Goal: Book appointment/travel/reservation: Book appointment/travel/reservation

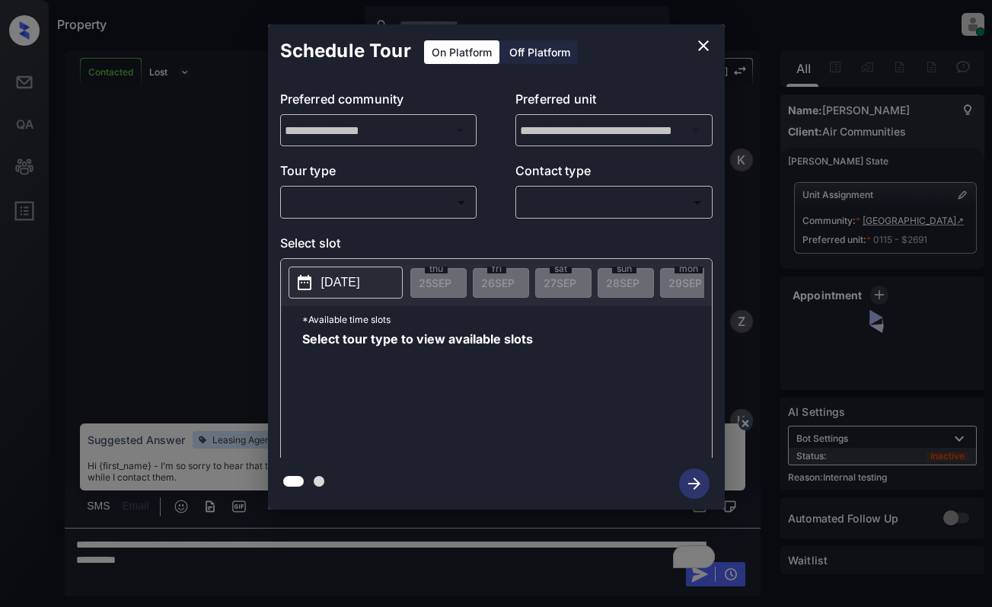
scroll to position [4993, 0]
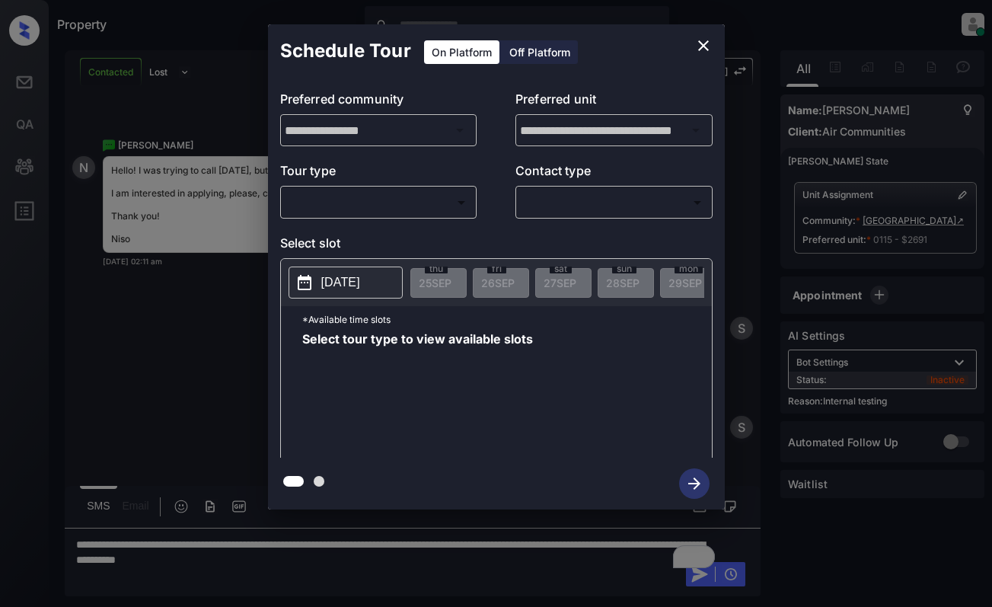
click at [409, 201] on body "Property Dominic Ceralde Online Set yourself offline Set yourself on break Prof…" at bounding box center [496, 303] width 992 height 607
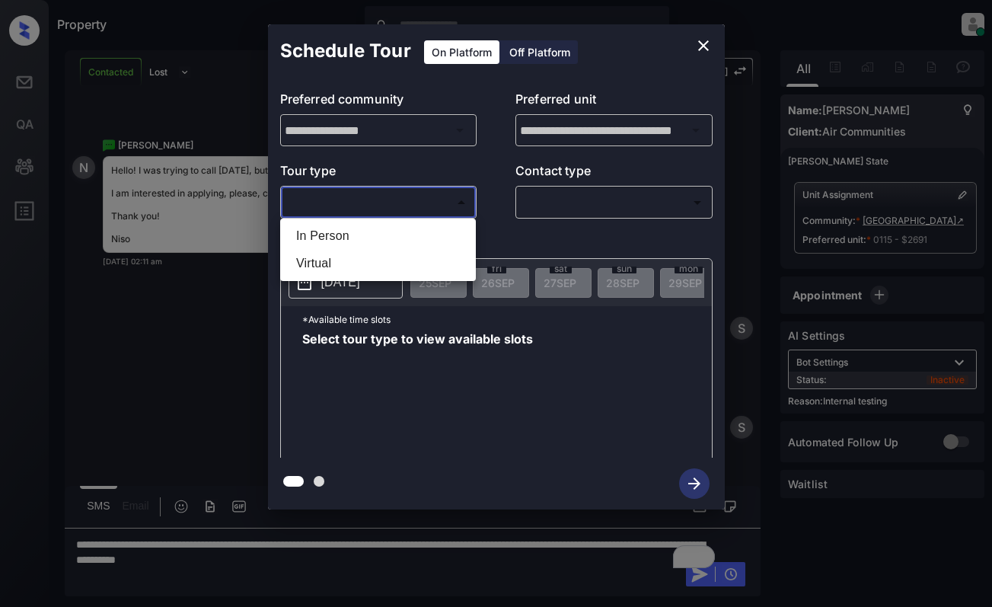
click at [702, 42] on div at bounding box center [496, 303] width 992 height 607
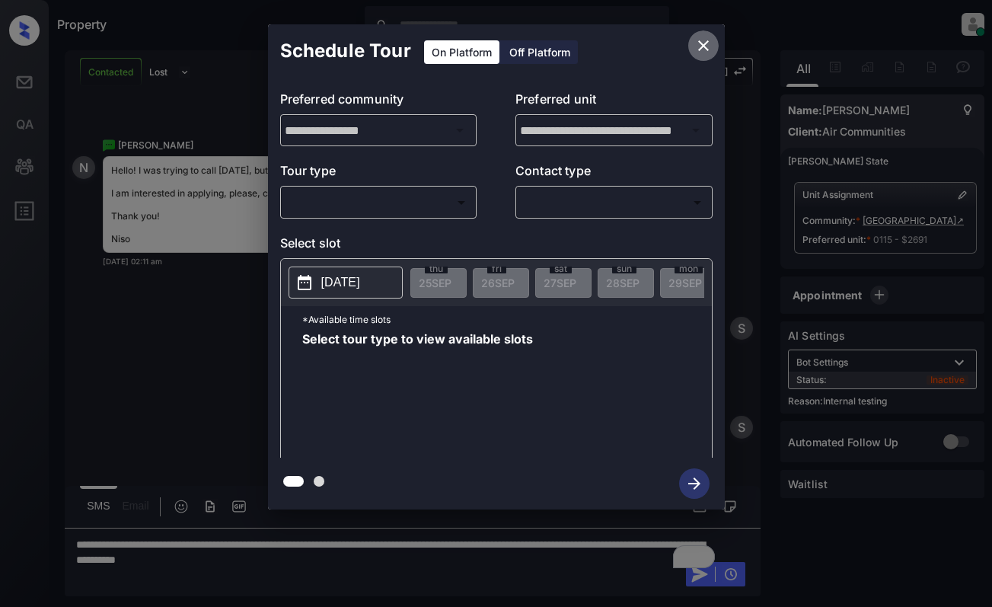
click at [699, 40] on icon "close" at bounding box center [704, 46] width 18 height 18
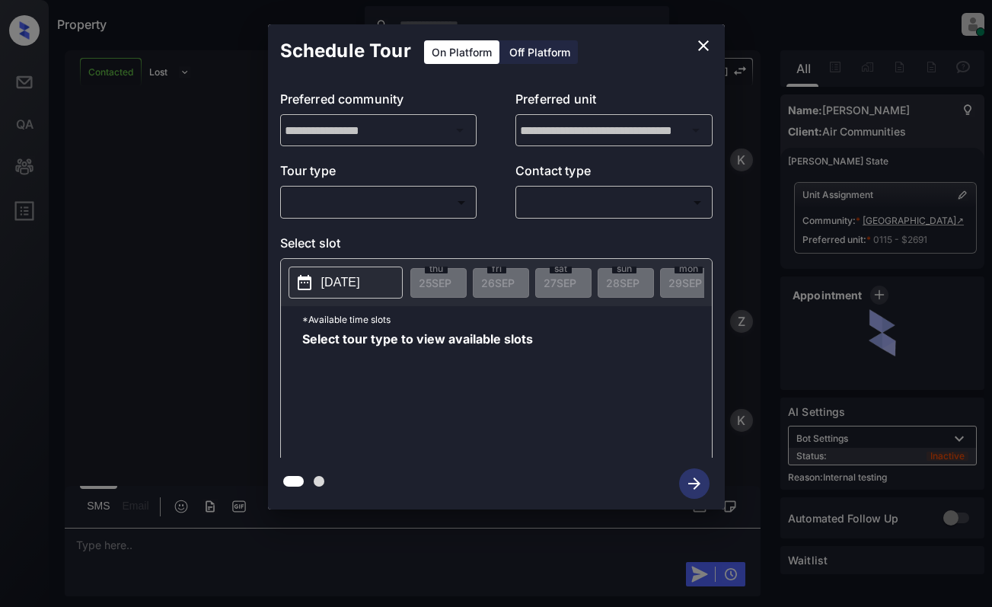
scroll to position [5606, 0]
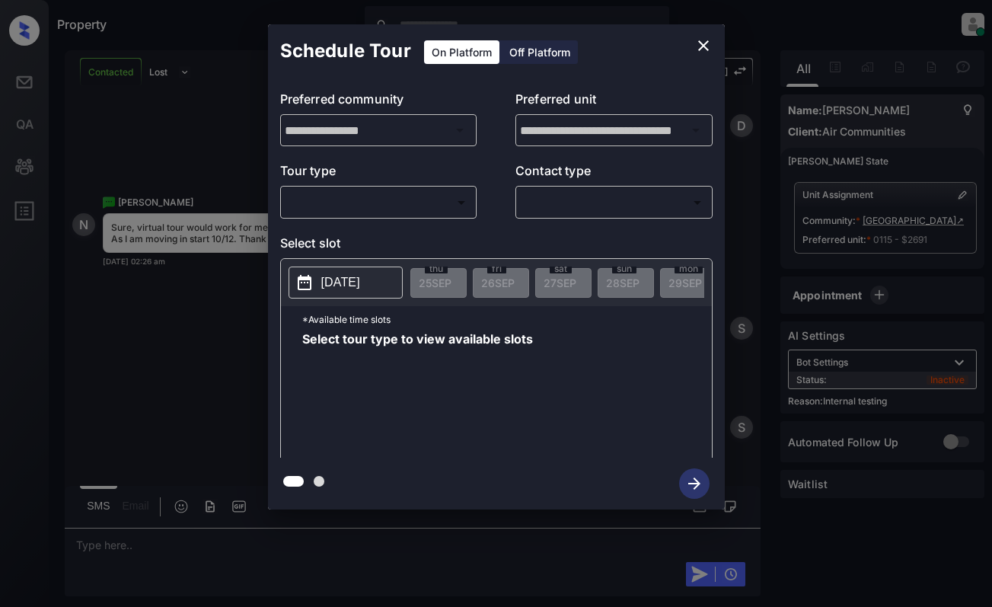
click at [396, 205] on body "Property Dominic Ceralde Online Set yourself offline Set yourself on break Prof…" at bounding box center [496, 303] width 992 height 607
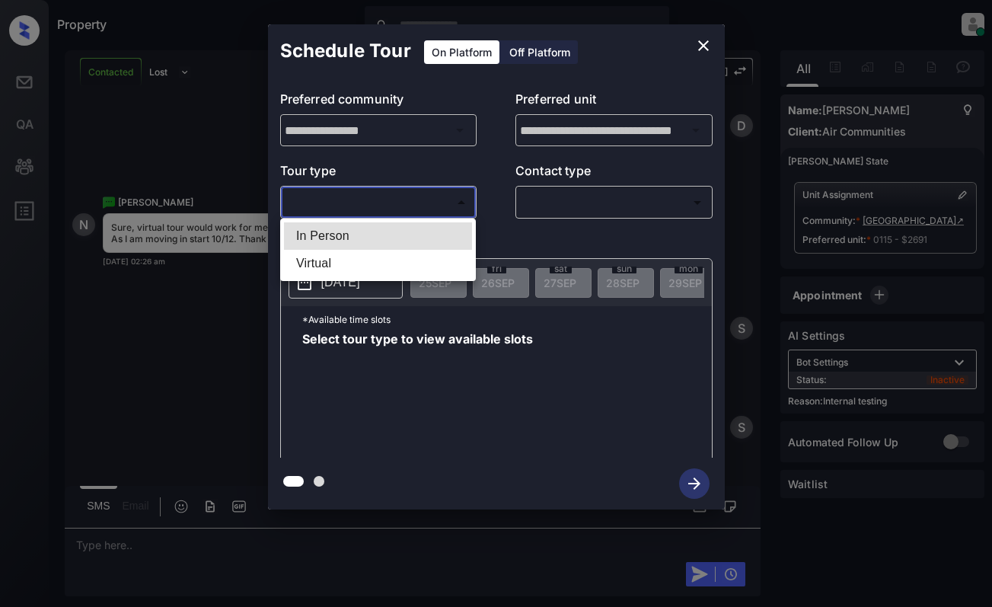
click at [390, 268] on li "Virtual" at bounding box center [378, 263] width 188 height 27
type input "*******"
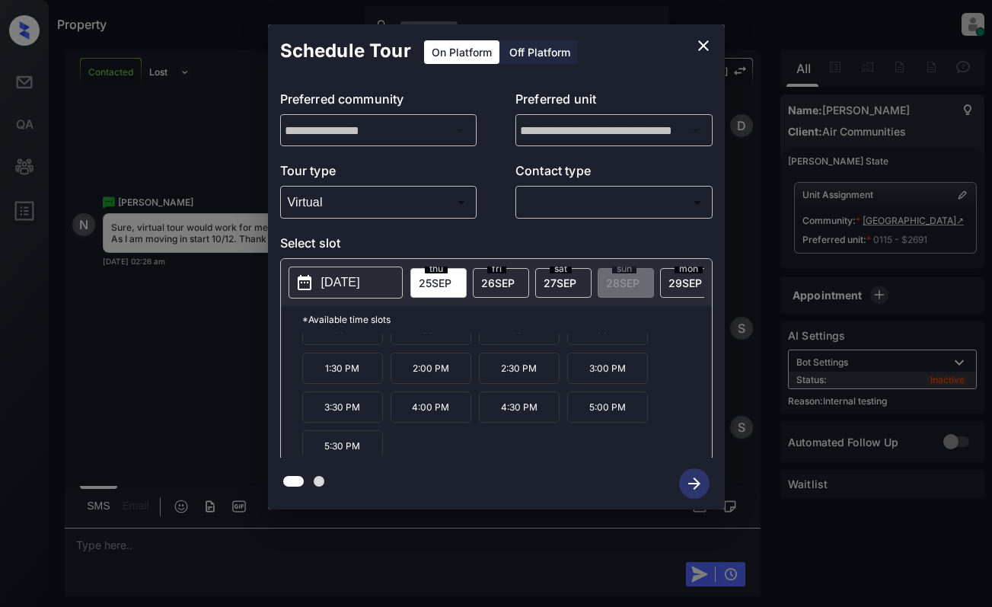
scroll to position [65, 0]
click at [695, 45] on icon "close" at bounding box center [704, 46] width 18 height 18
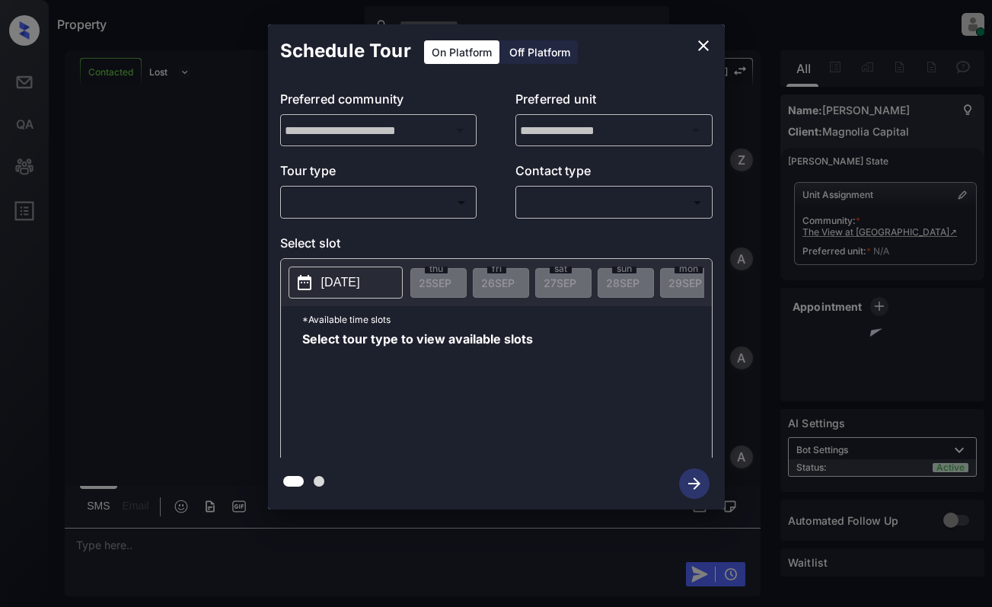
scroll to position [1194, 0]
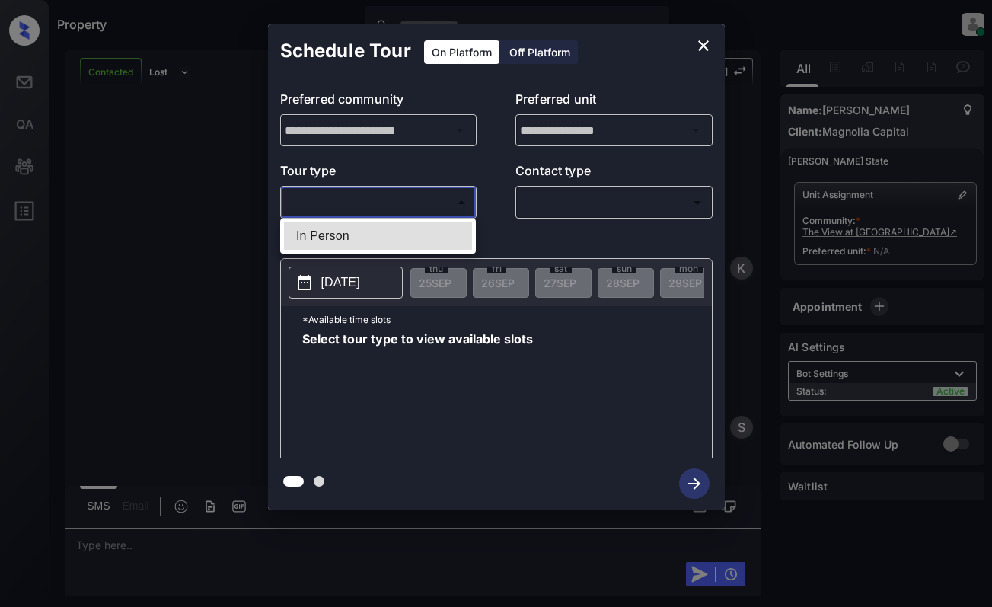
click at [436, 203] on body "Property [PERSON_NAME] Online Set yourself offline Set yourself on break Profil…" at bounding box center [496, 303] width 992 height 607
click at [507, 165] on div at bounding box center [496, 303] width 992 height 607
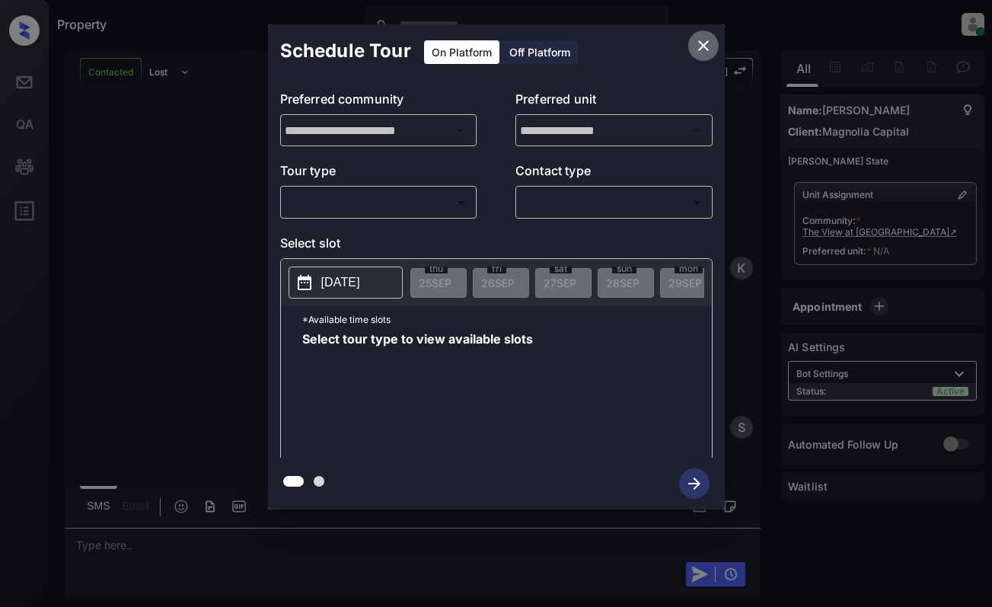
click at [706, 43] on icon "close" at bounding box center [703, 45] width 11 height 11
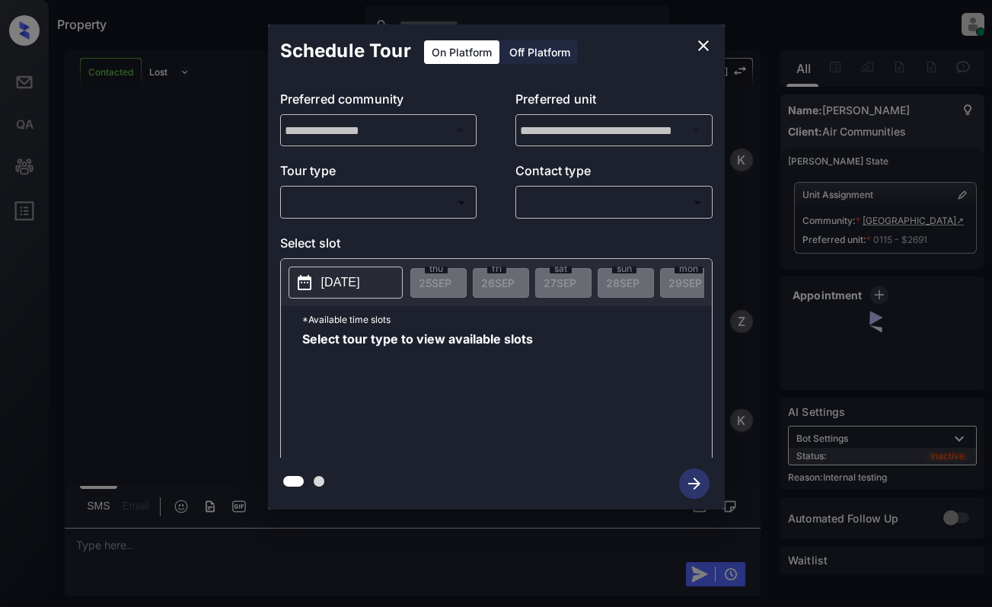
scroll to position [6090, 0]
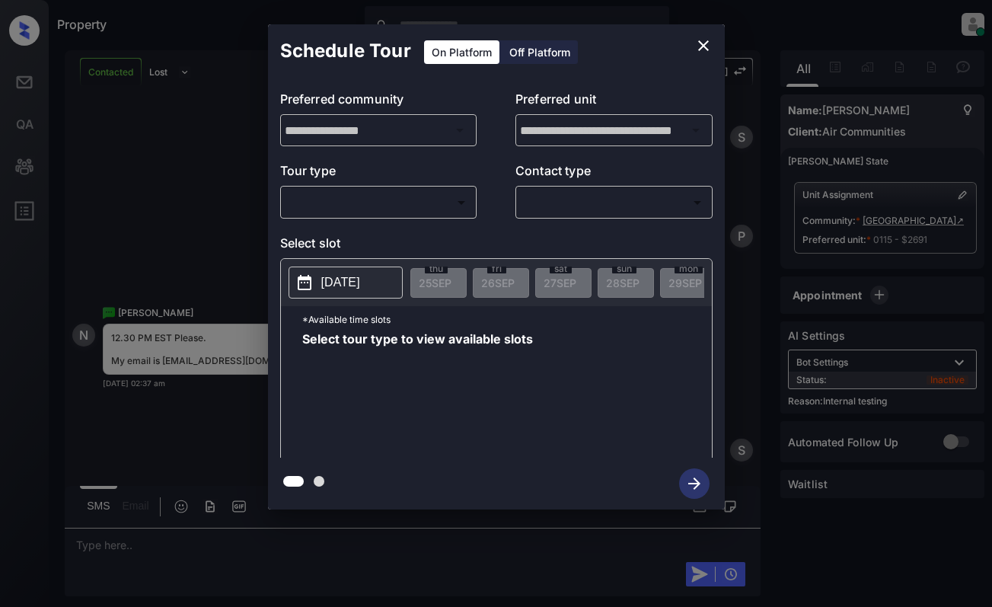
click at [423, 204] on body "Property Dominic Ceralde Online Set yourself offline Set yourself on break Prof…" at bounding box center [496, 303] width 992 height 607
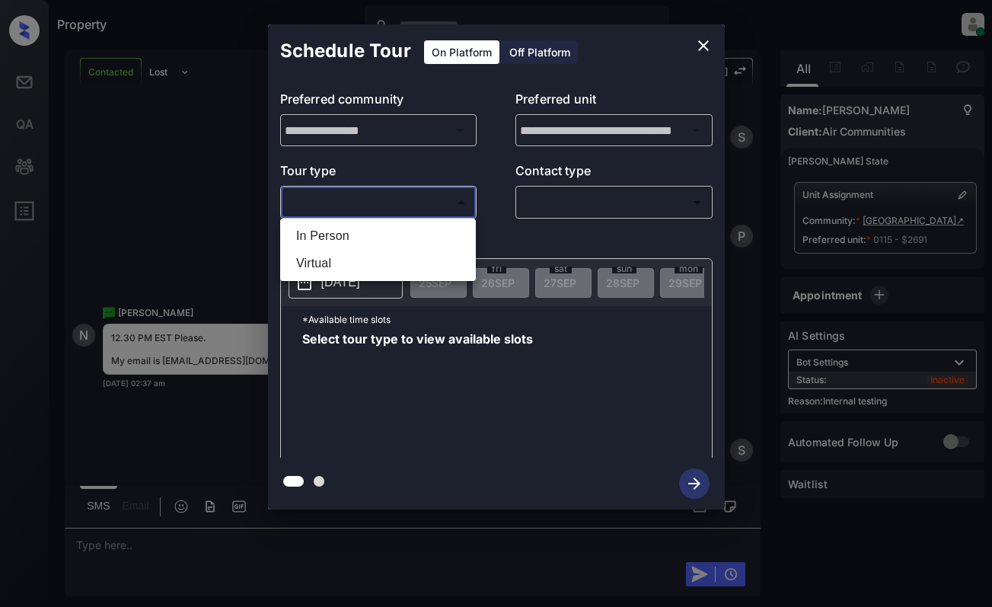
click at [401, 257] on li "Virtual" at bounding box center [378, 263] width 188 height 27
type input "*******"
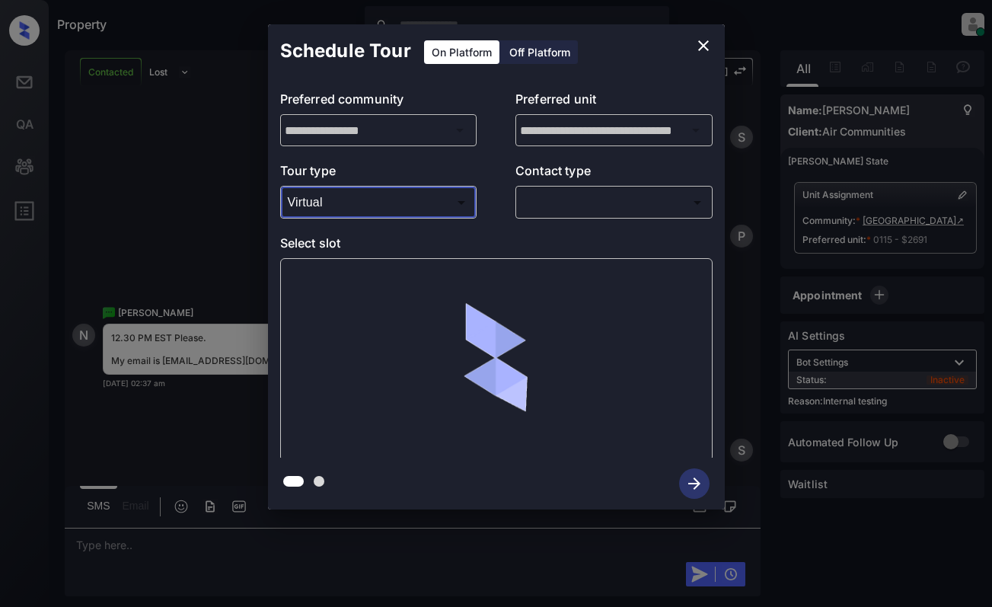
click at [535, 204] on body "Property Dominic Ceralde Online Set yourself offline Set yourself on break Prof…" at bounding box center [496, 303] width 992 height 607
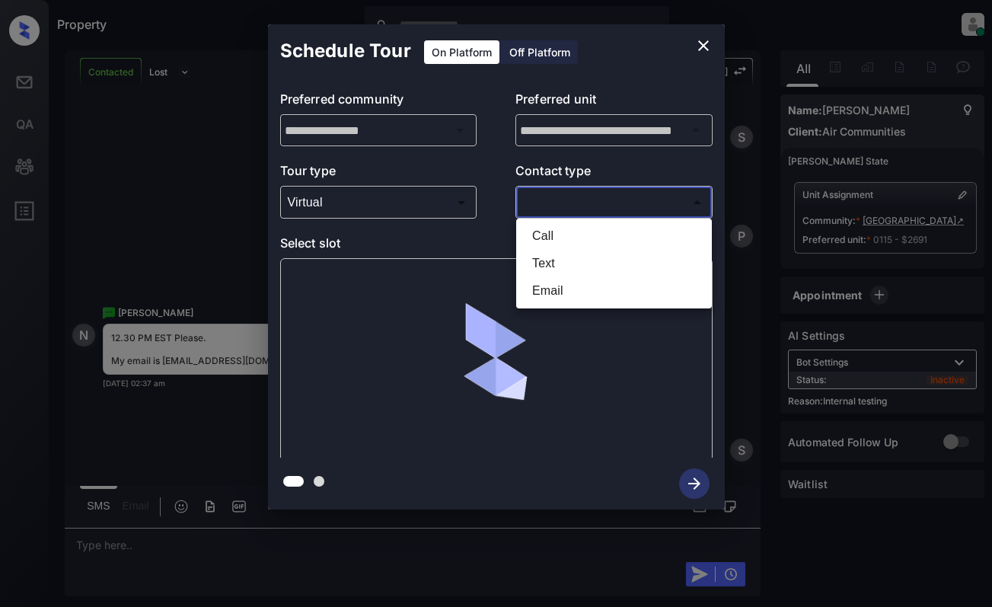
click at [551, 265] on li "Text" at bounding box center [614, 263] width 188 height 27
type input "****"
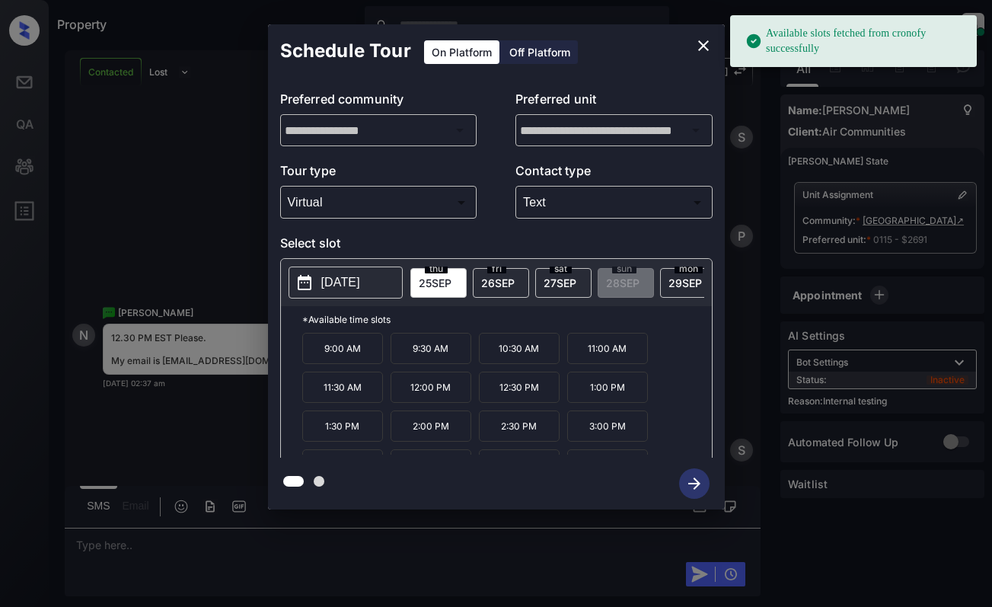
click at [431, 279] on span "25 SEP" at bounding box center [435, 282] width 33 height 13
click at [510, 393] on p "12:30 PM" at bounding box center [519, 387] width 81 height 31
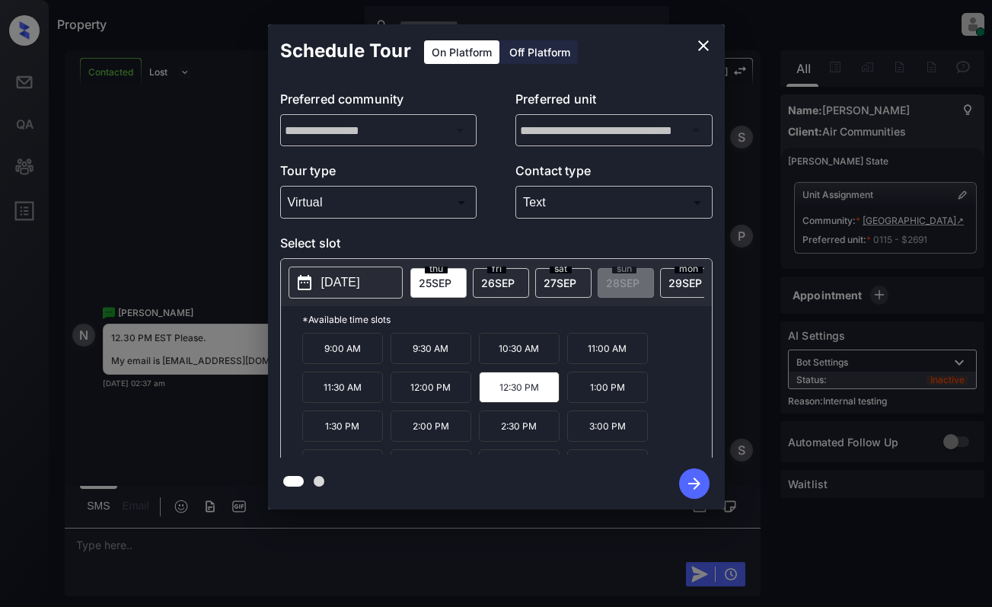
click at [690, 487] on icon "button" at bounding box center [694, 483] width 30 height 30
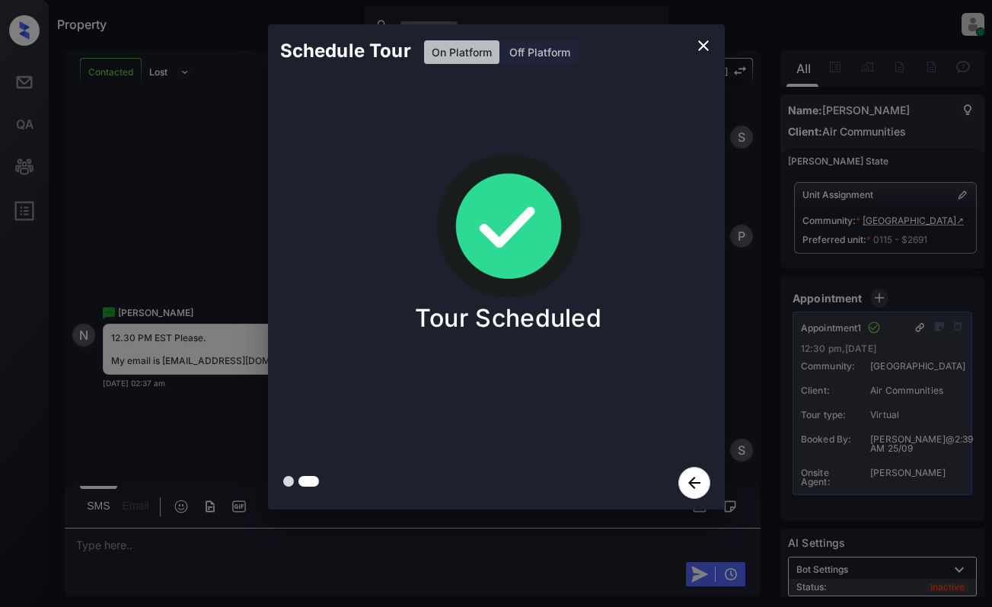
click at [224, 171] on div "Schedule Tour On Platform Off Platform Tour Scheduled" at bounding box center [496, 267] width 992 height 534
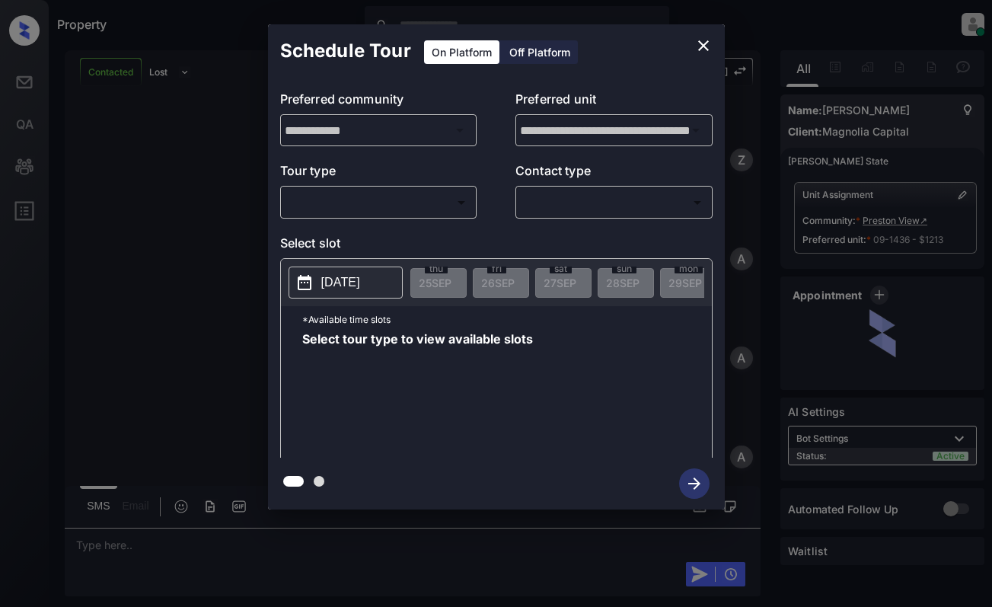
scroll to position [2862, 0]
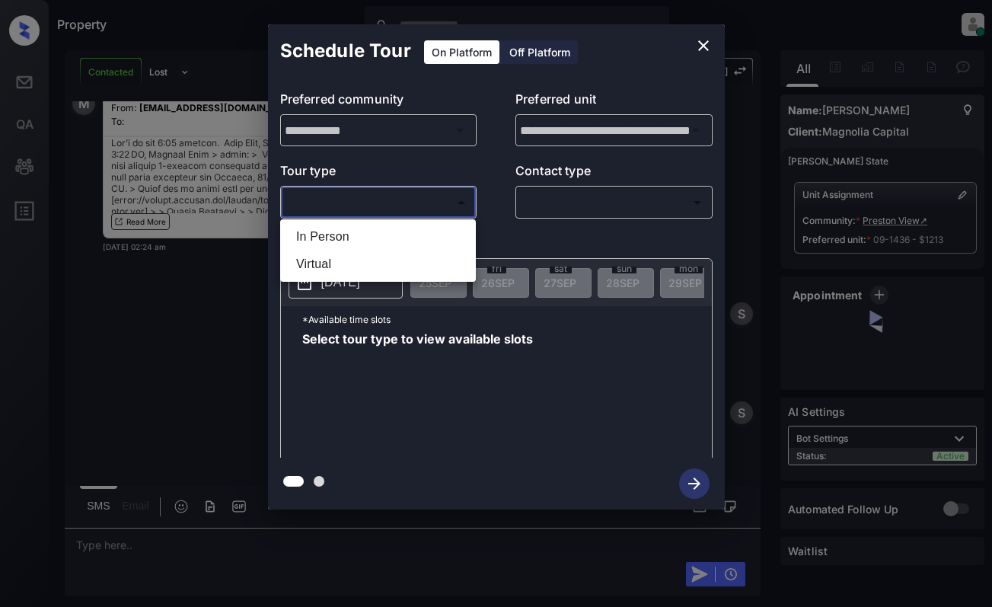
click at [422, 202] on body "Property Dominic Ceralde Online Set yourself offline Set yourself on break Prof…" at bounding box center [496, 303] width 992 height 607
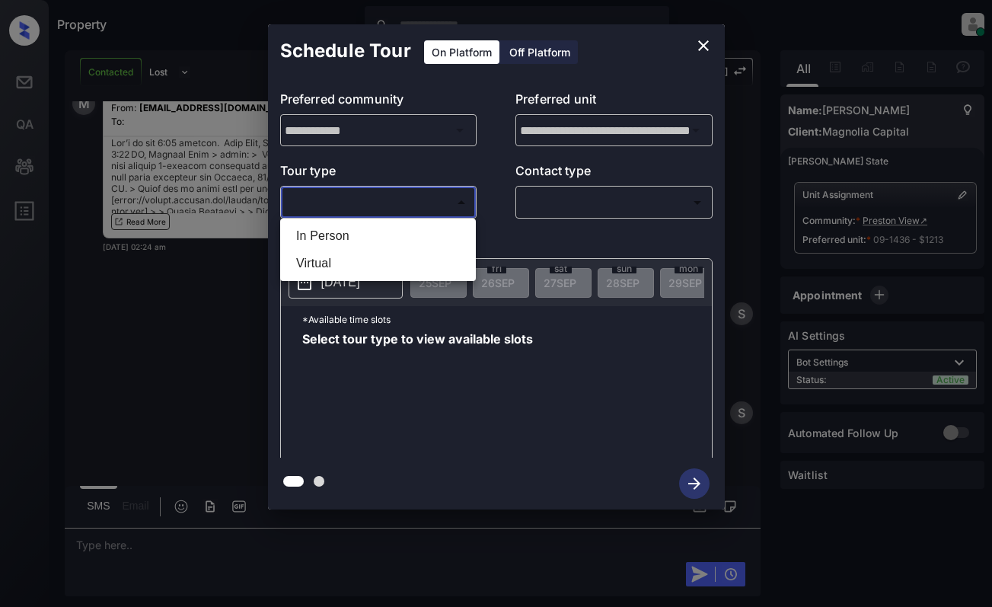
click at [423, 239] on li "In Person" at bounding box center [378, 235] width 188 height 27
type input "********"
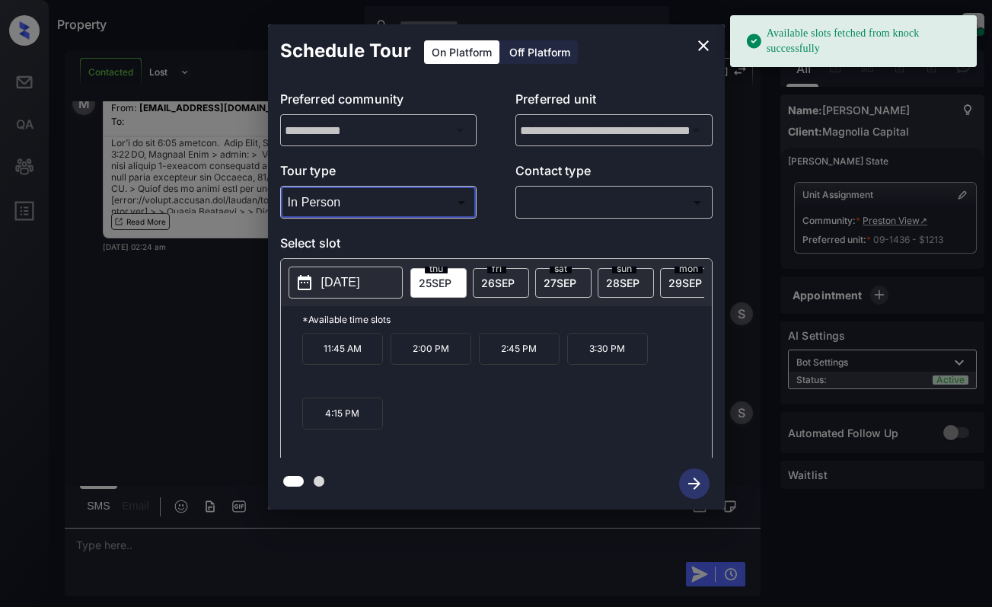
click at [360, 281] on p "[DATE]" at bounding box center [340, 282] width 39 height 18
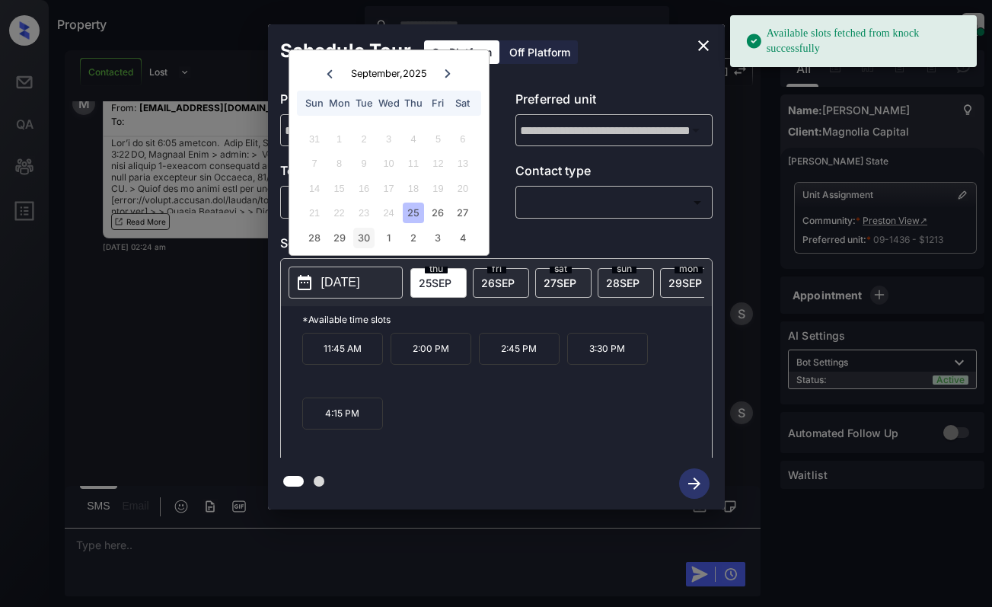
click at [372, 242] on div "30" at bounding box center [363, 238] width 21 height 21
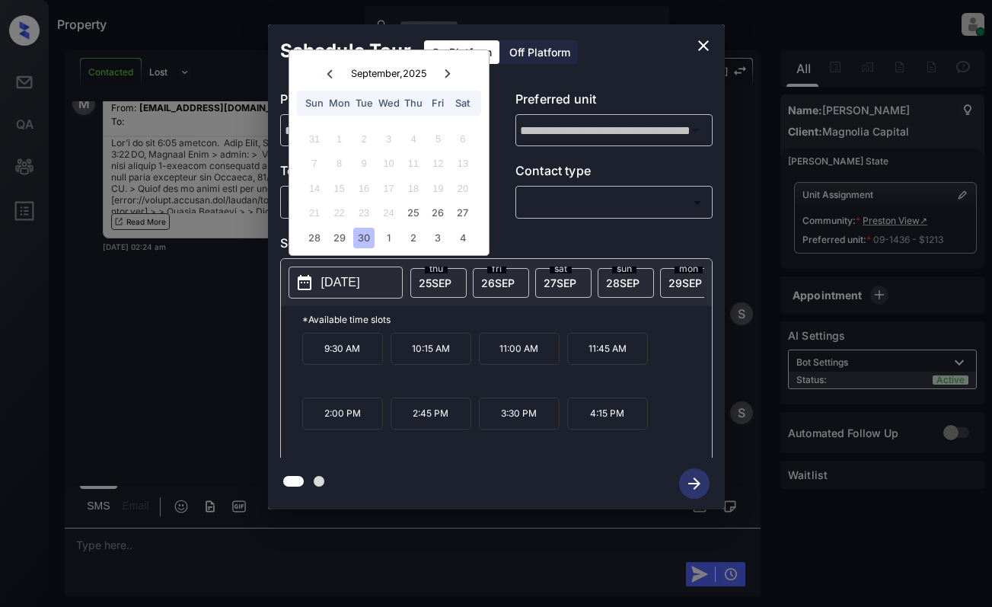
click at [705, 43] on icon "close" at bounding box center [704, 46] width 18 height 18
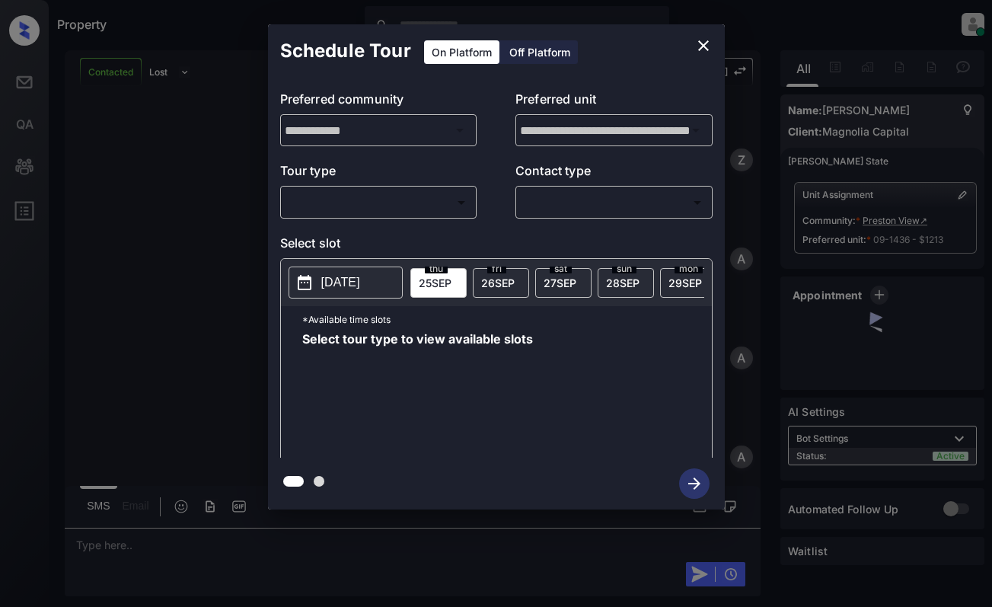
scroll to position [4946, 0]
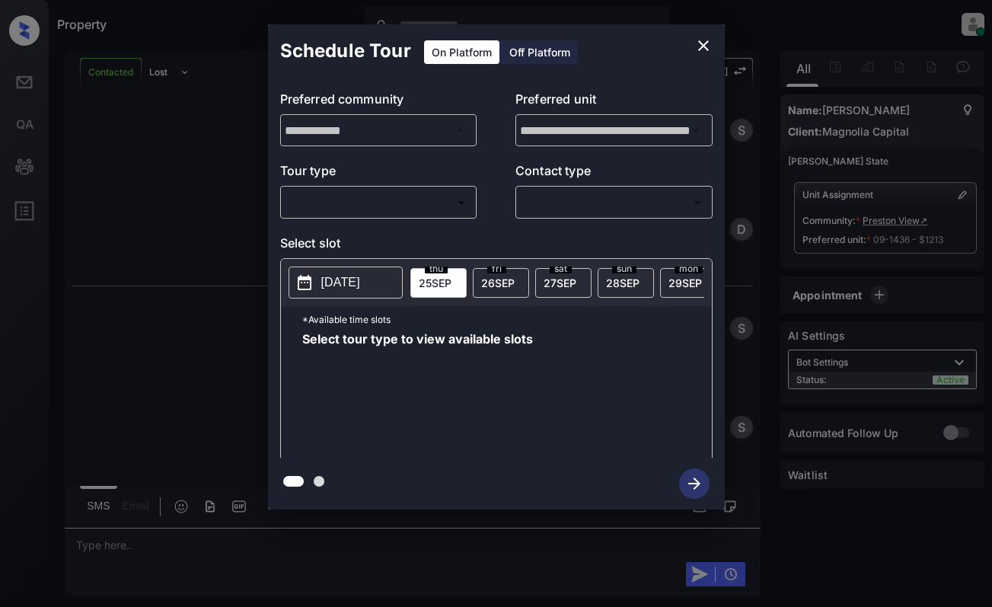
click at [432, 209] on body "Property [PERSON_NAME] Online Set yourself offline Set yourself on break Profil…" at bounding box center [496, 303] width 992 height 607
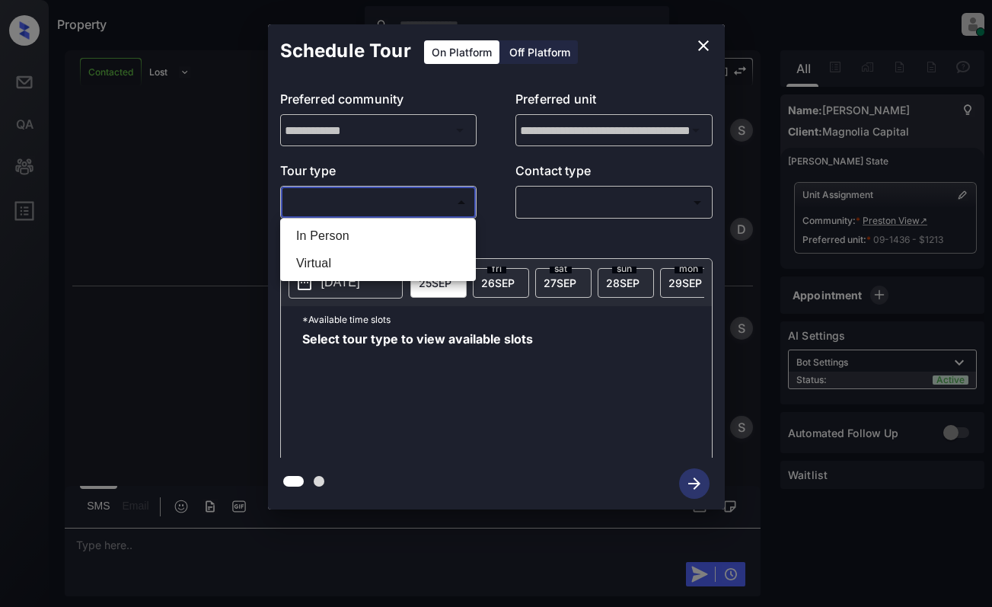
click at [432, 241] on li "In Person" at bounding box center [378, 235] width 188 height 27
type input "********"
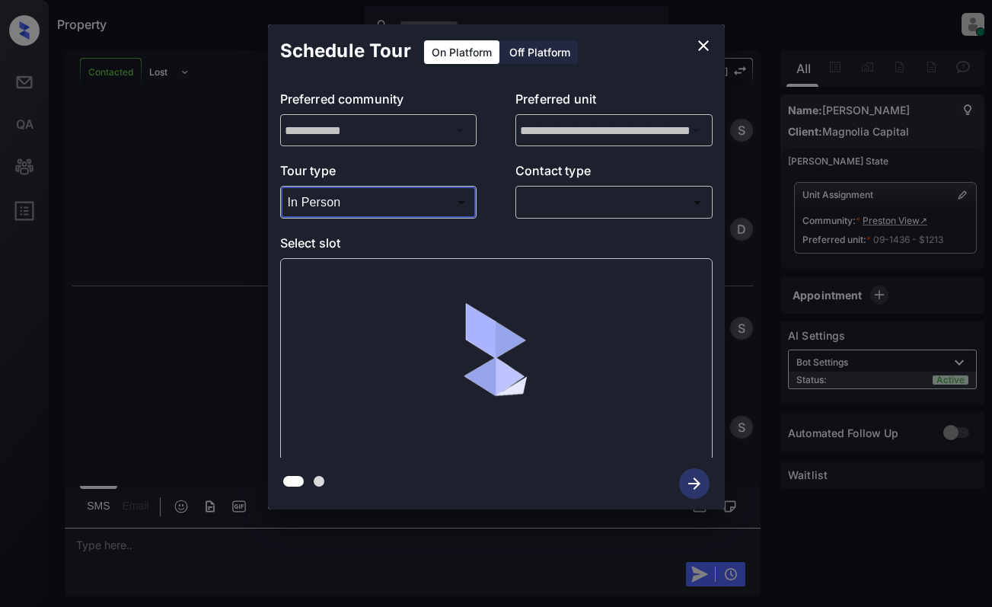
click at [579, 206] on body "Property [PERSON_NAME] Online Set yourself offline Set yourself on break Profil…" at bounding box center [496, 303] width 992 height 607
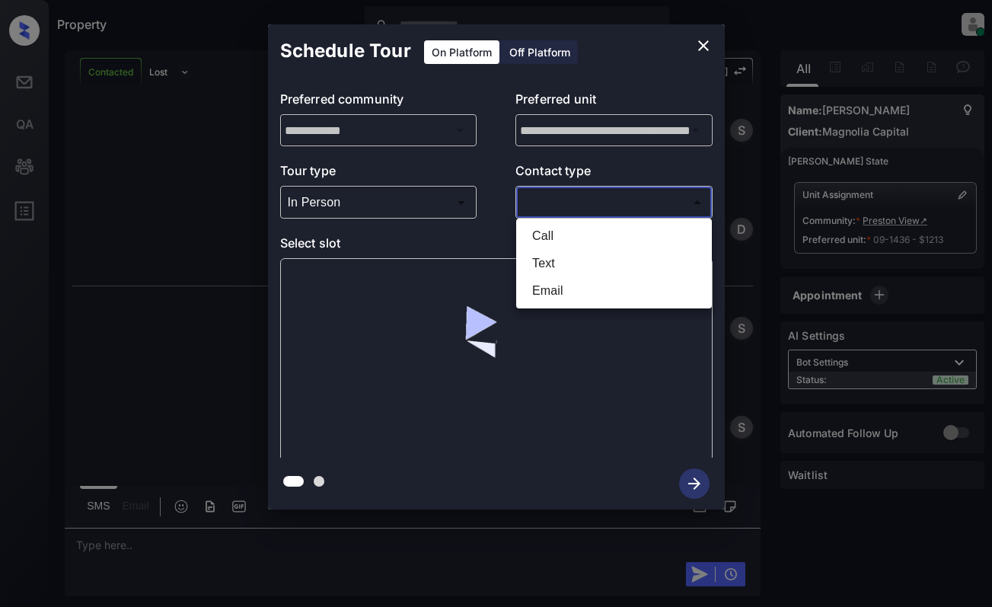
click at [568, 290] on li "Email" at bounding box center [614, 290] width 188 height 27
type input "*****"
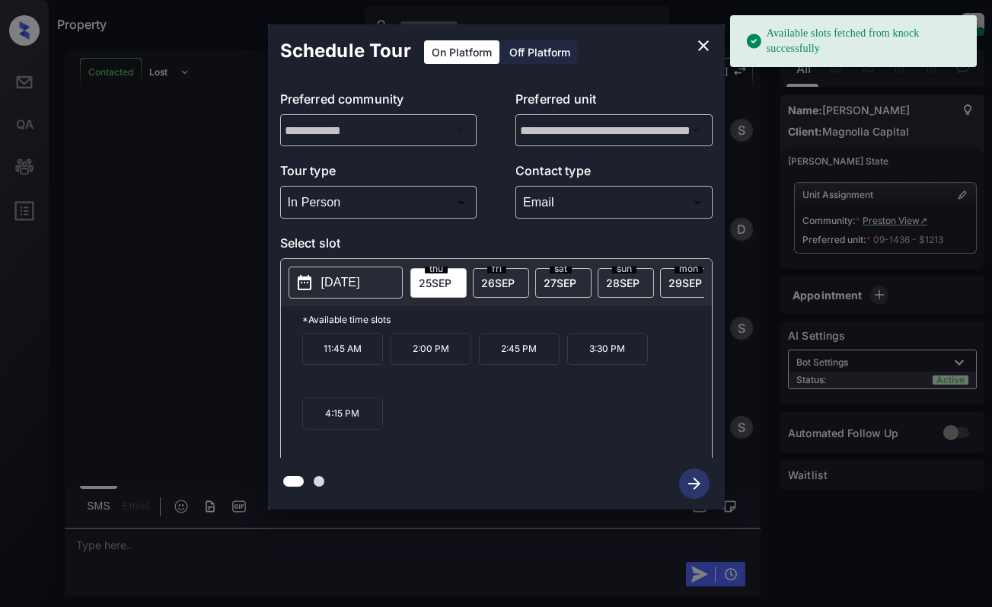
click at [351, 286] on p "[DATE]" at bounding box center [340, 282] width 39 height 18
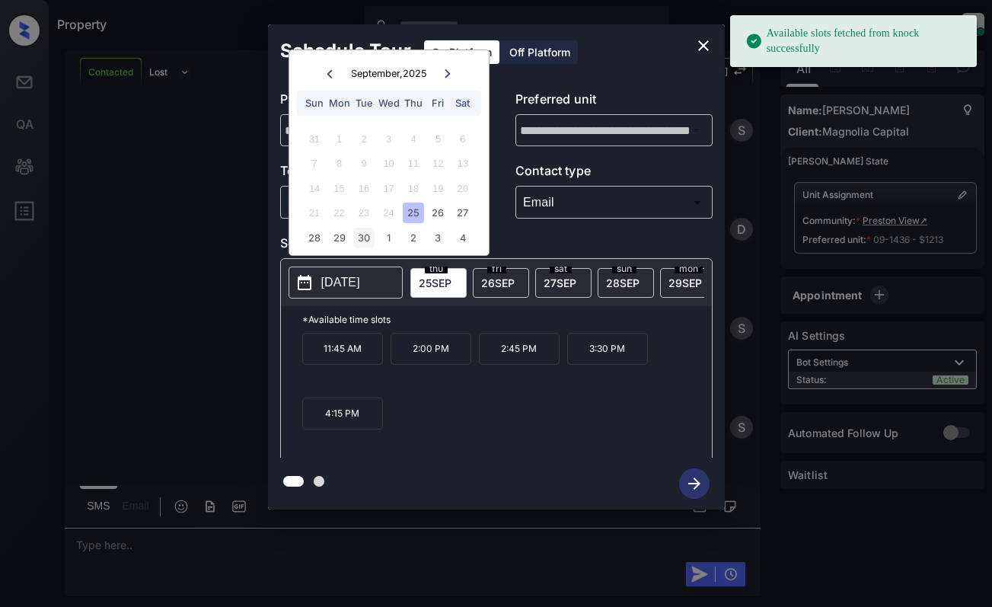
click at [365, 241] on div "30" at bounding box center [363, 238] width 21 height 21
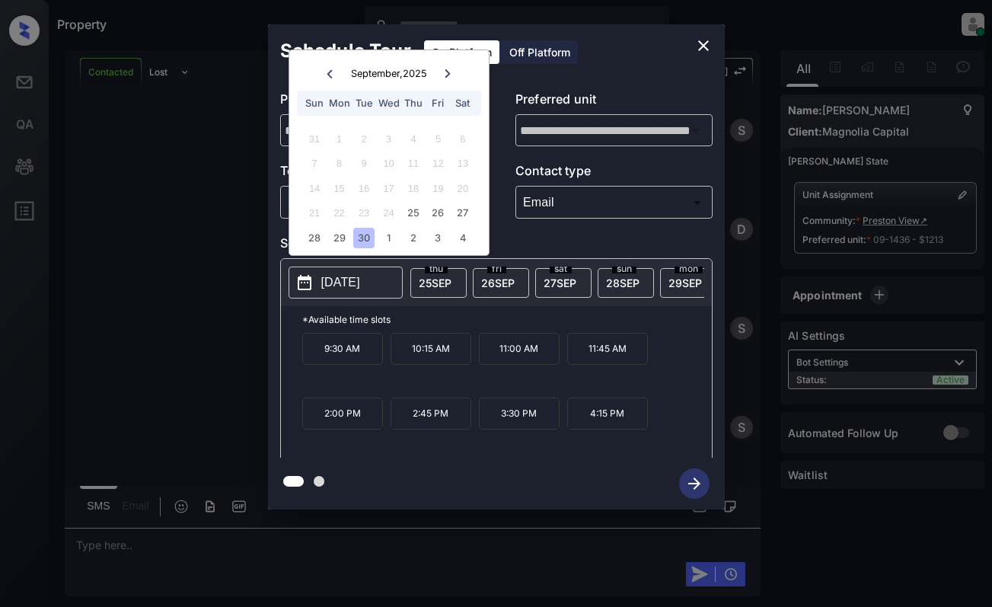
click at [527, 430] on p "3:30 PM" at bounding box center [519, 414] width 81 height 32
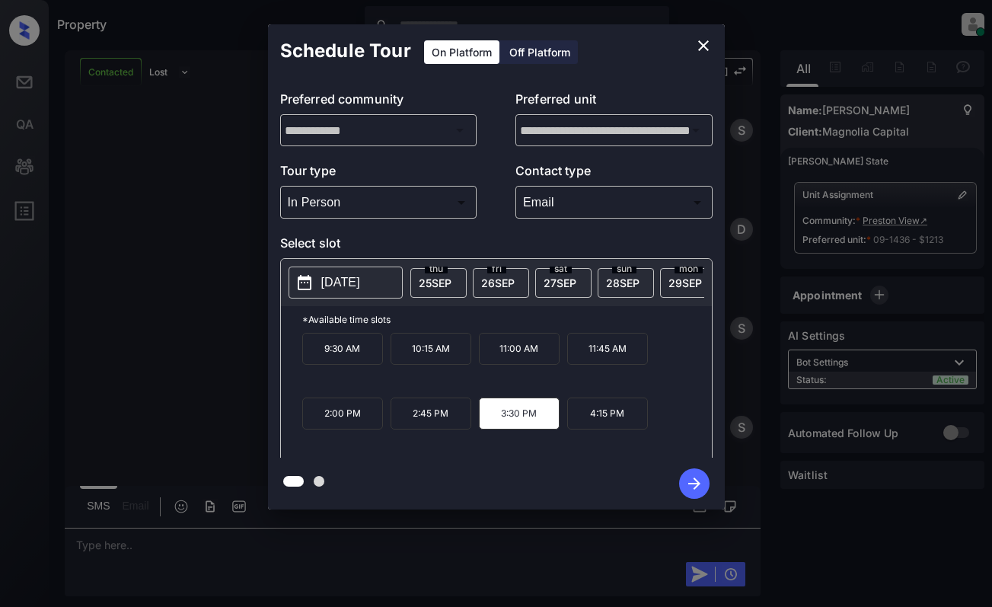
click at [696, 484] on icon "button" at bounding box center [695, 484] width 12 height 12
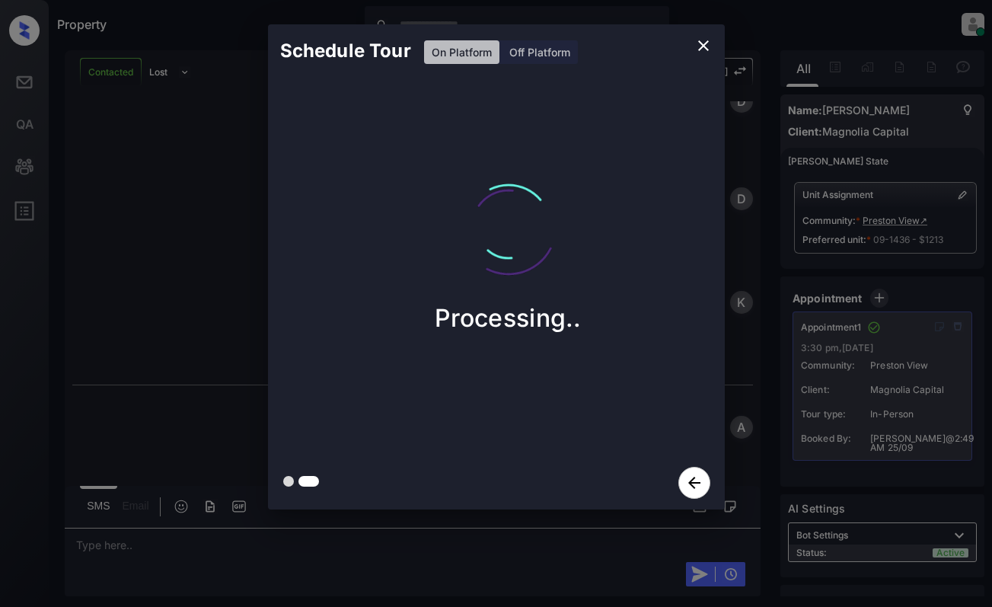
scroll to position [5371, 0]
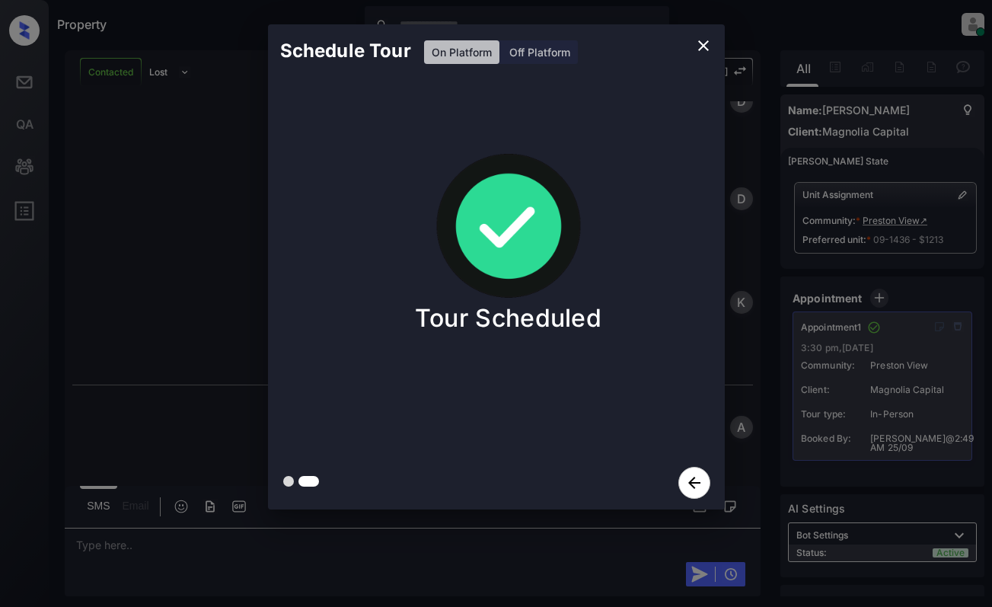
click at [126, 505] on div "Schedule Tour On Platform Off Platform Tour Scheduled" at bounding box center [496, 267] width 992 height 534
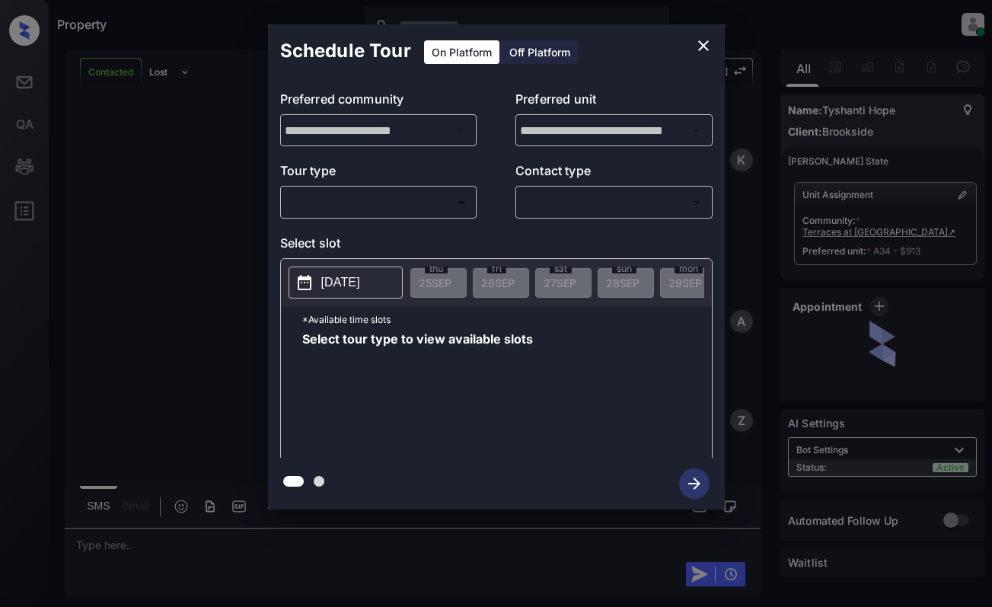
scroll to position [965, 0]
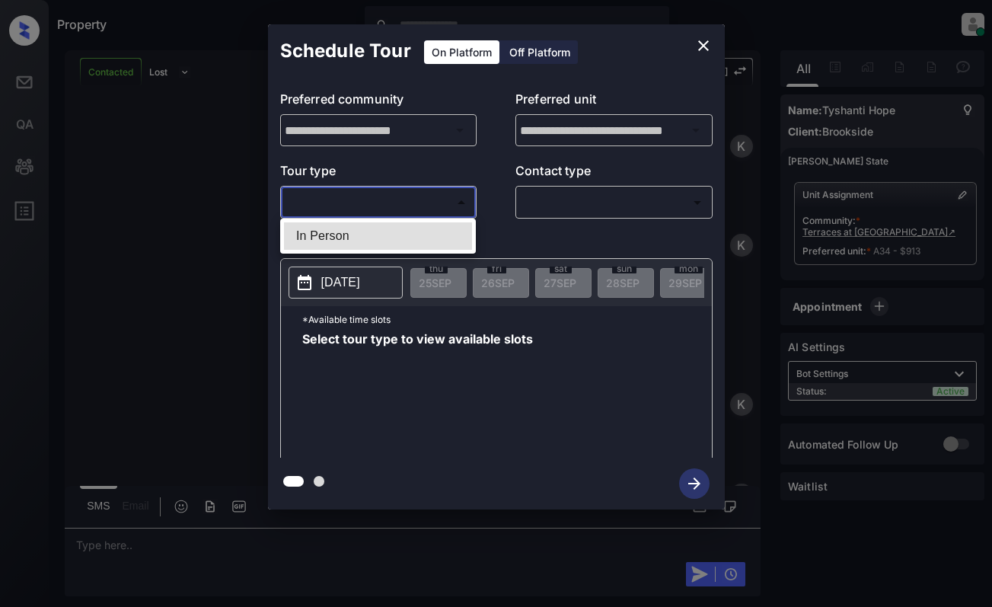
click at [378, 200] on body "Property Dominic Ceralde Online Set yourself offline Set yourself on break Prof…" at bounding box center [496, 303] width 992 height 607
click at [382, 238] on li "In Person" at bounding box center [378, 235] width 188 height 27
type input "********"
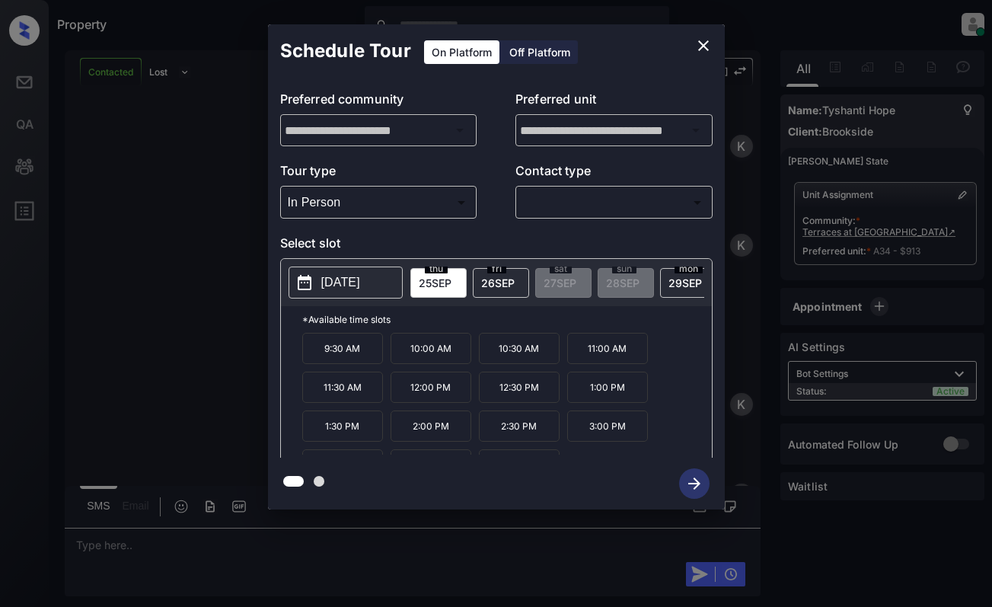
click at [349, 287] on p "[DATE]" at bounding box center [340, 282] width 39 height 18
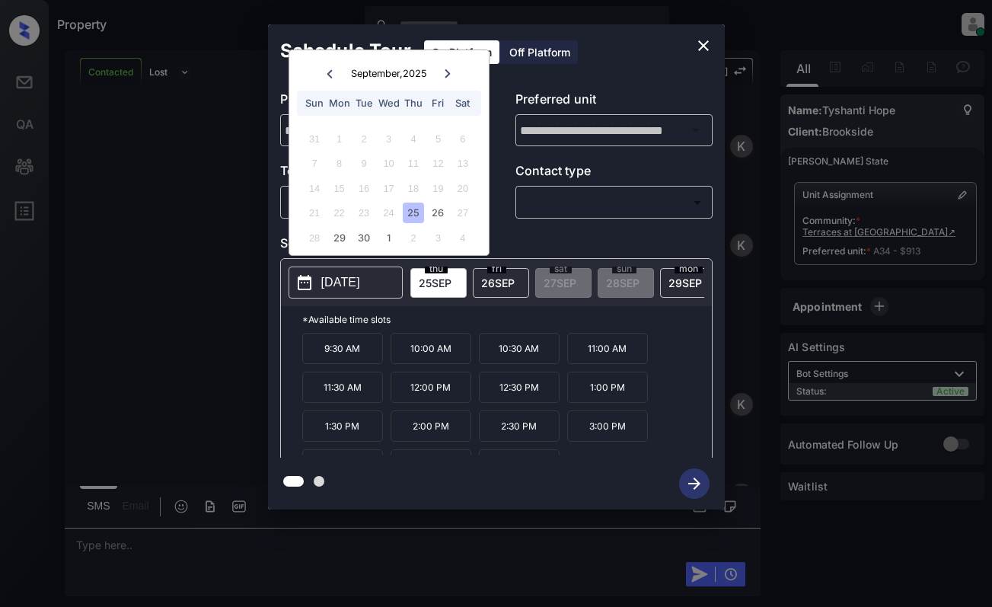
click at [449, 69] on icon at bounding box center [447, 73] width 9 height 9
click at [322, 76] on div at bounding box center [330, 73] width 21 height 19
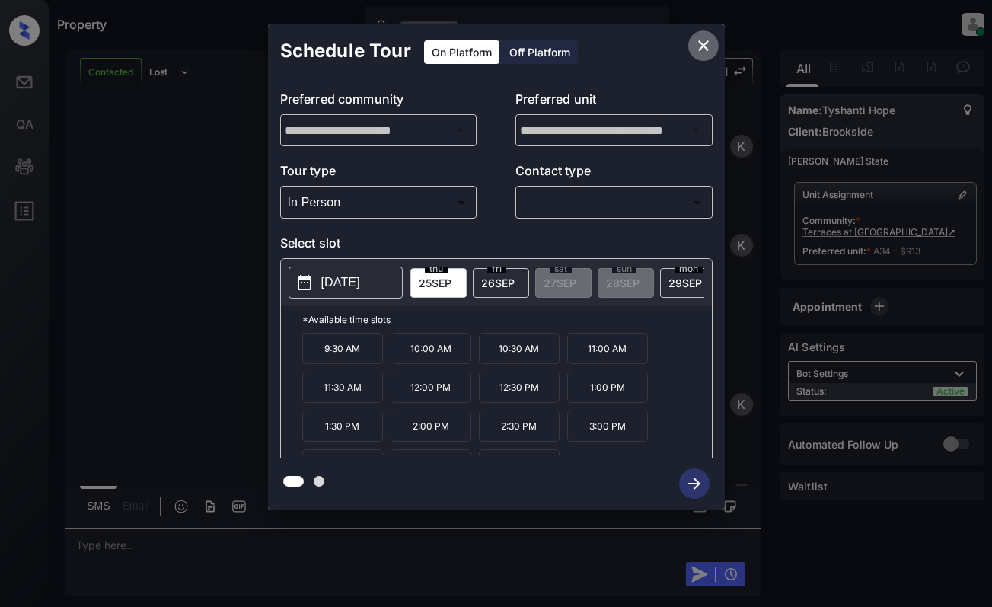
click at [705, 49] on icon "close" at bounding box center [704, 46] width 18 height 18
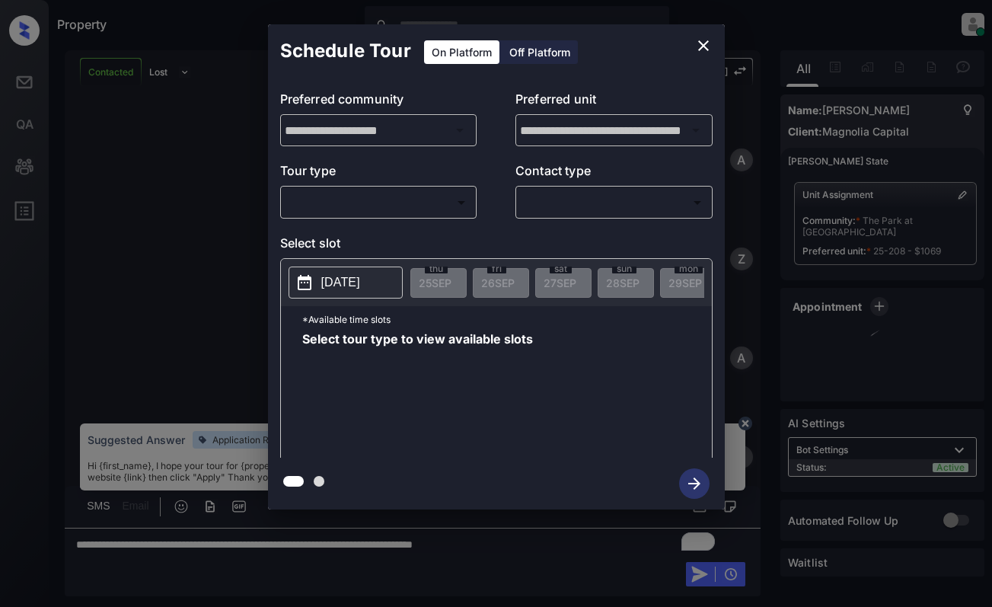
scroll to position [980, 0]
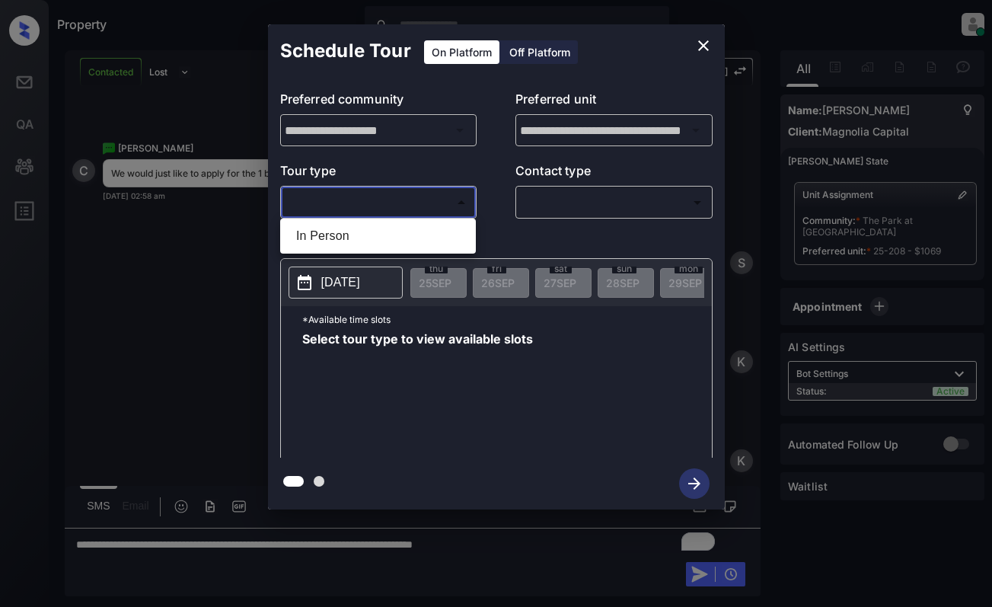
click at [439, 209] on body "Property Dominic Ceralde Online Set yourself offline Set yourself on break Prof…" at bounding box center [496, 303] width 992 height 607
click at [695, 42] on div at bounding box center [496, 303] width 992 height 607
click at [696, 43] on icon "close" at bounding box center [704, 46] width 18 height 18
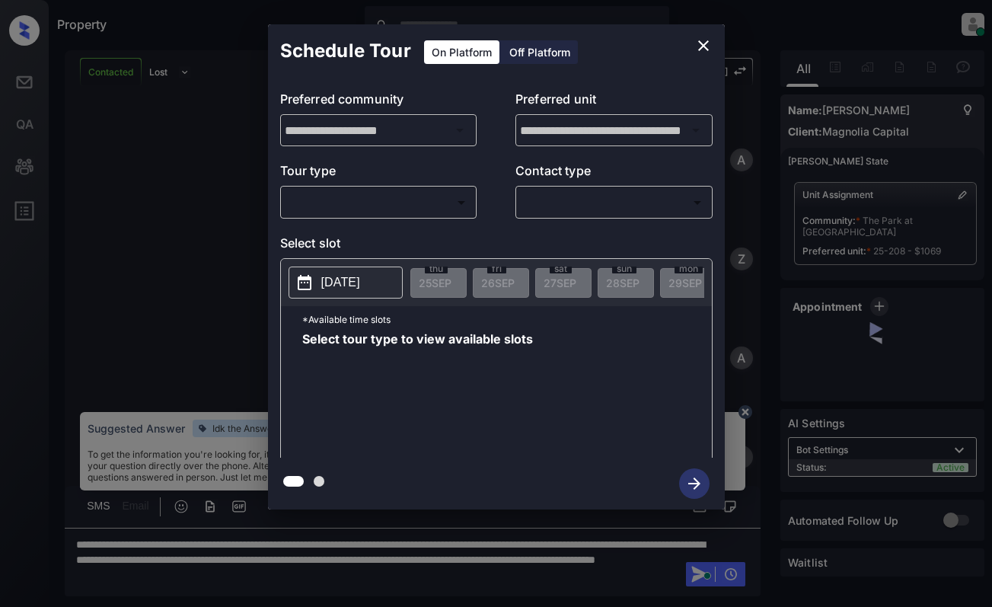
scroll to position [1894, 0]
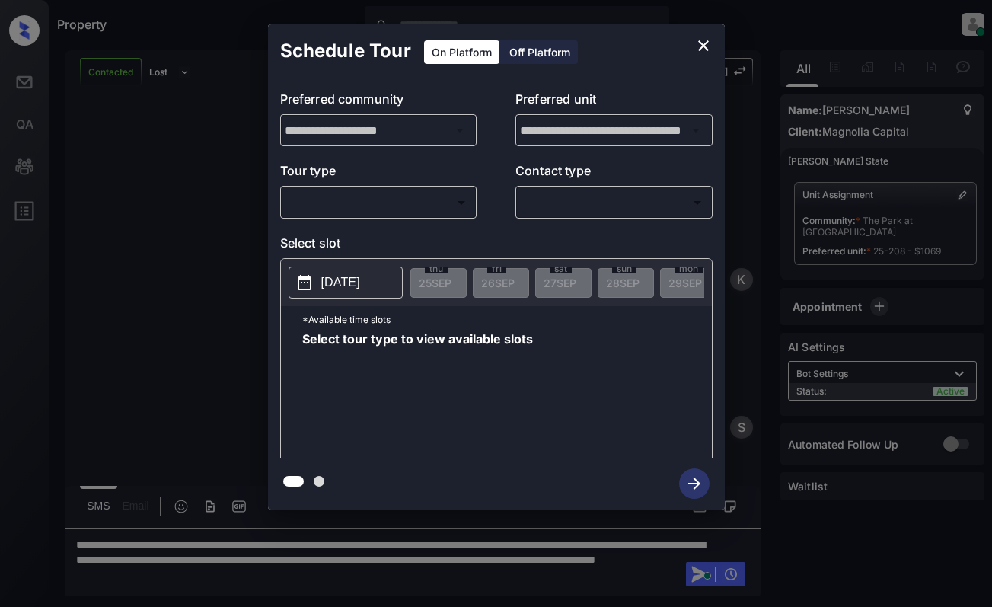
click at [360, 203] on body "Property [PERSON_NAME] Online Set yourself offline Set yourself on break Profil…" at bounding box center [496, 303] width 992 height 607
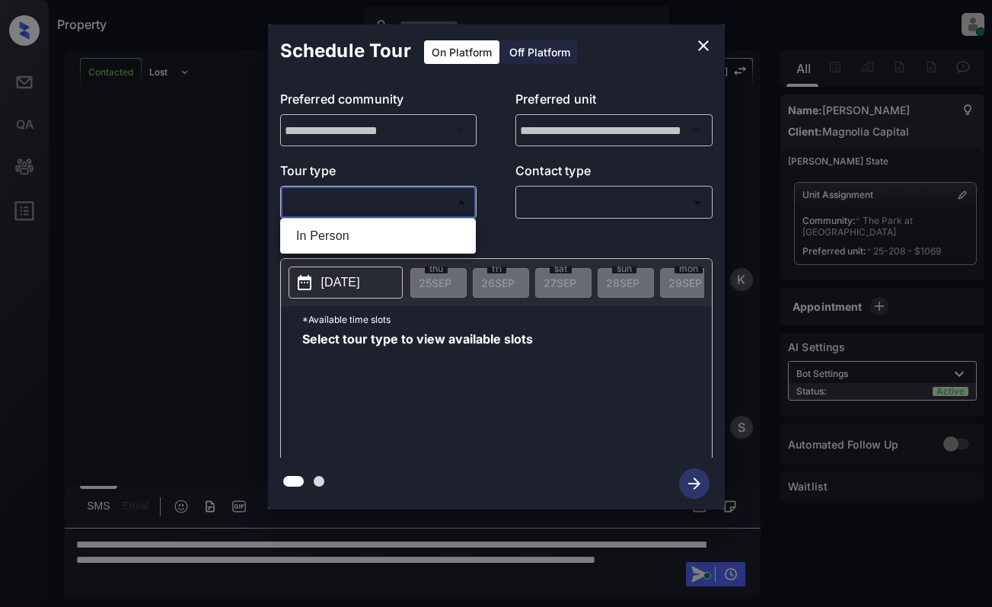
click at [380, 244] on li "In Person" at bounding box center [378, 235] width 188 height 27
type input "********"
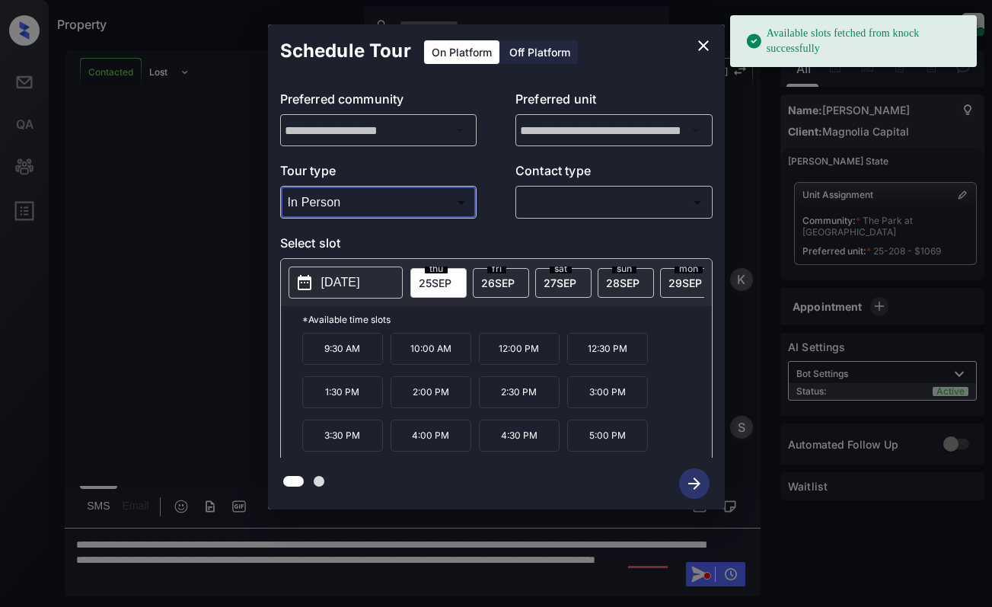
click at [356, 276] on p "[DATE]" at bounding box center [340, 282] width 39 height 18
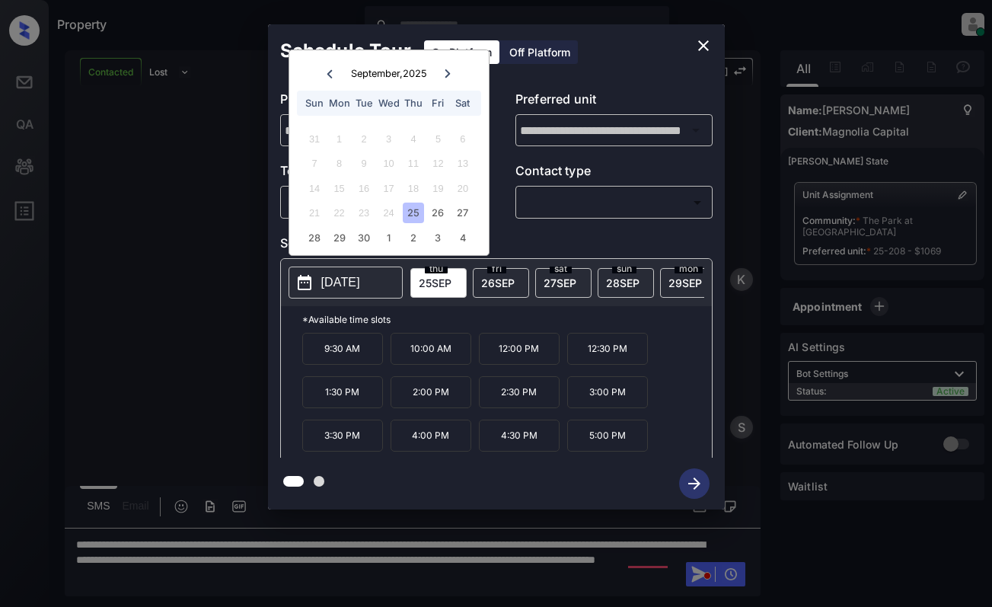
click at [707, 45] on icon "close" at bounding box center [704, 46] width 18 height 18
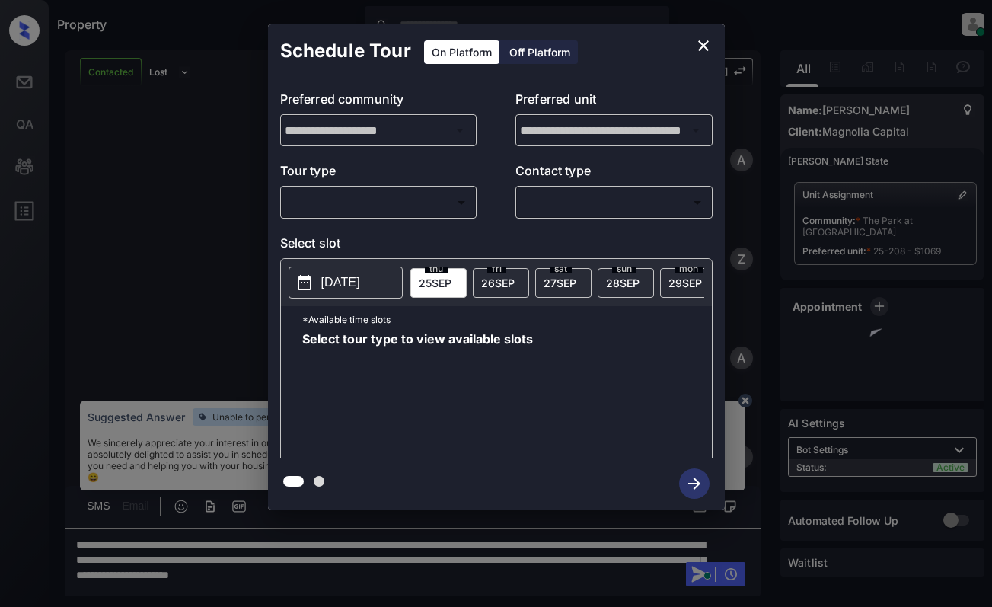
scroll to position [1894, 0]
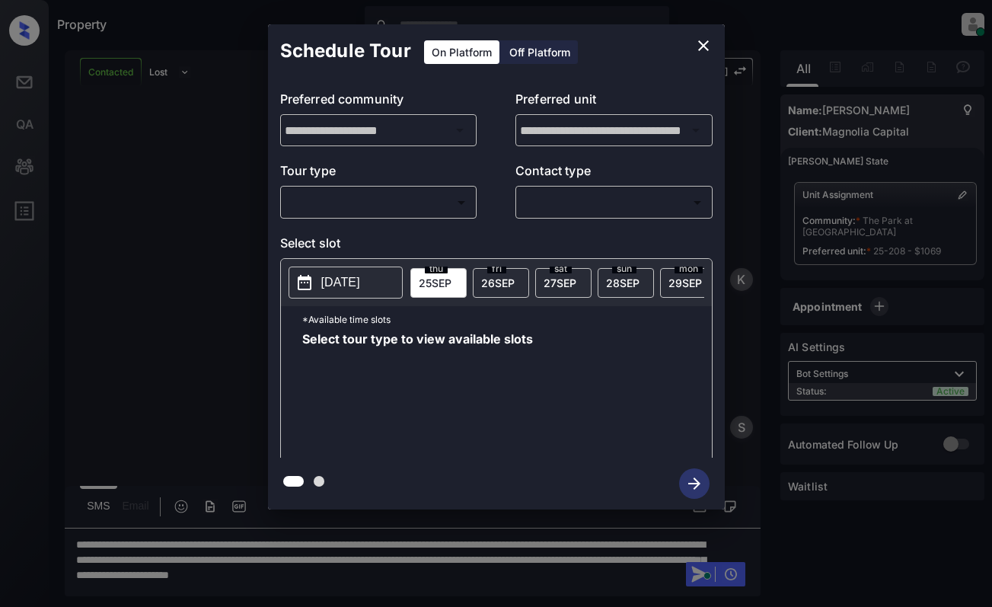
click at [369, 208] on body "Property [PERSON_NAME] Online Set yourself offline Set yourself on break Profil…" at bounding box center [496, 303] width 992 height 607
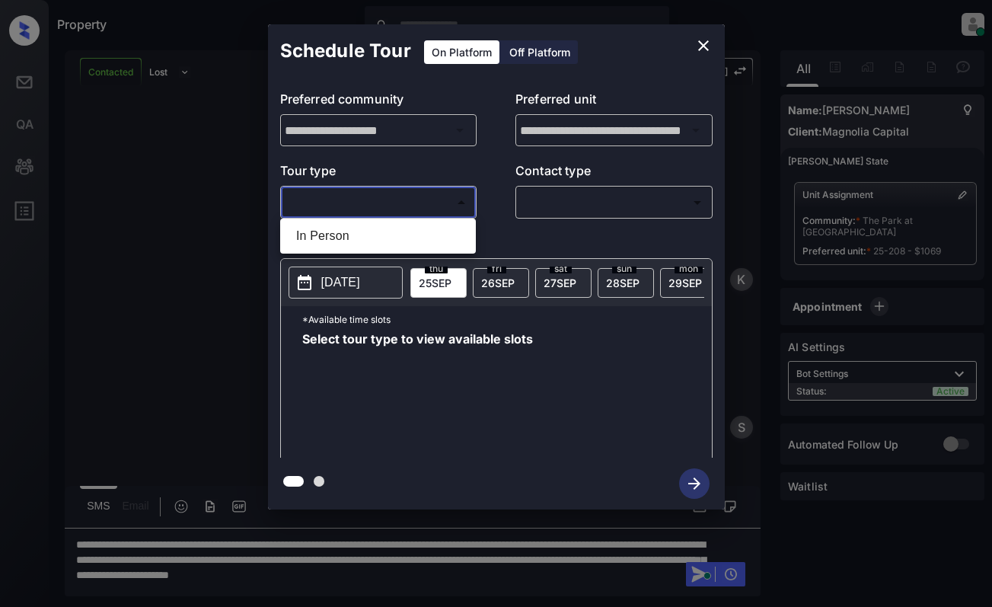
click at [368, 227] on li "In Person" at bounding box center [378, 235] width 188 height 27
type input "********"
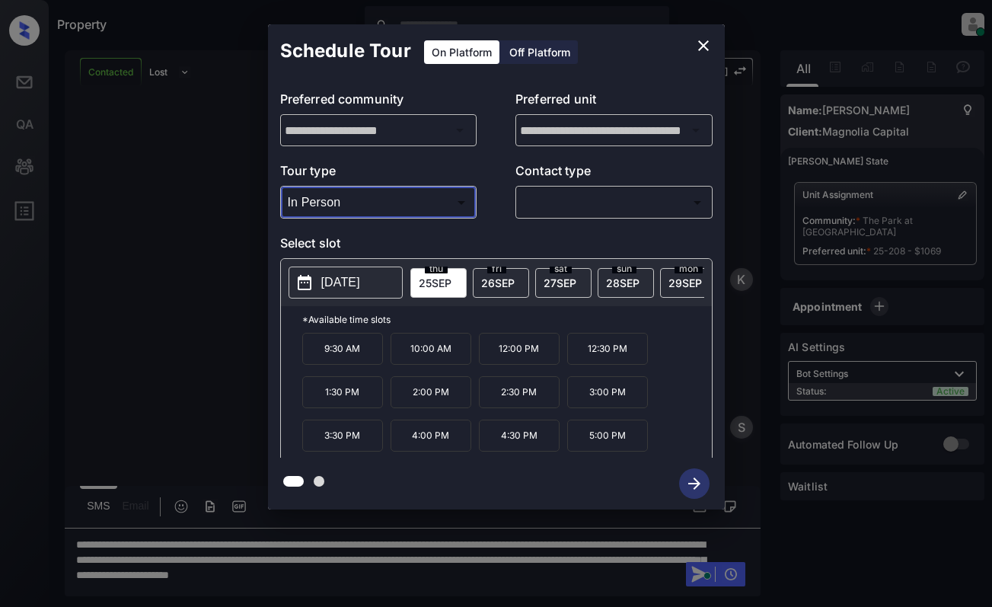
click at [706, 44] on icon "close" at bounding box center [704, 46] width 18 height 18
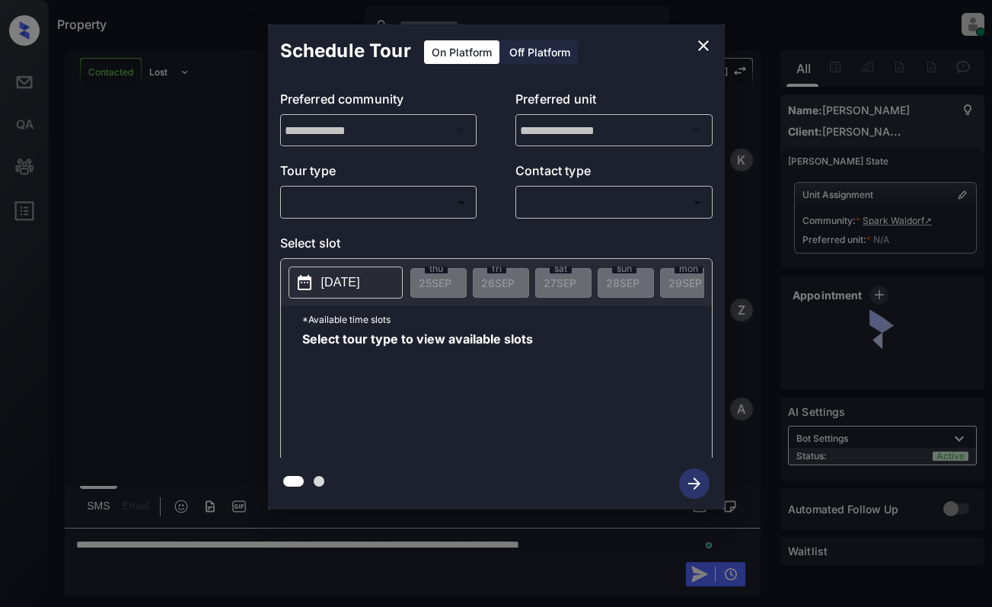
scroll to position [1115, 0]
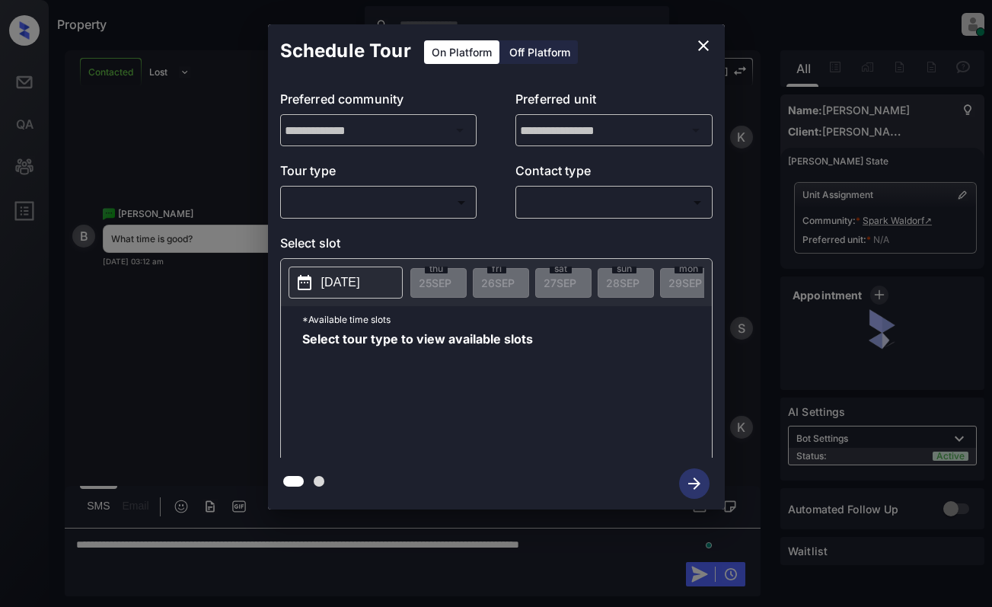
click at [406, 212] on body "Property [PERSON_NAME] Online Set yourself offline Set yourself on break Profil…" at bounding box center [496, 303] width 992 height 607
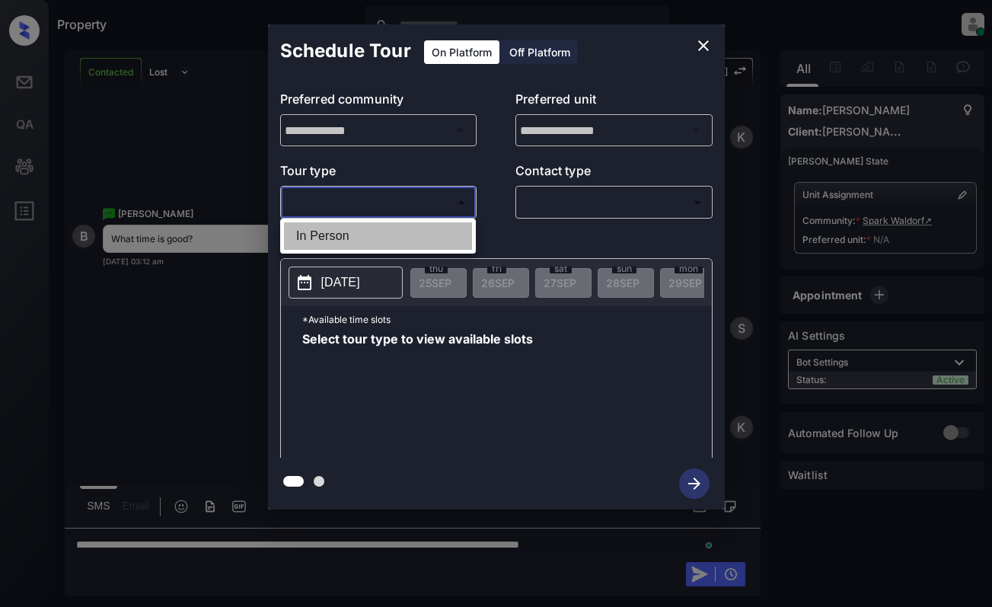
click at [406, 235] on li "In Person" at bounding box center [378, 235] width 188 height 27
type input "********"
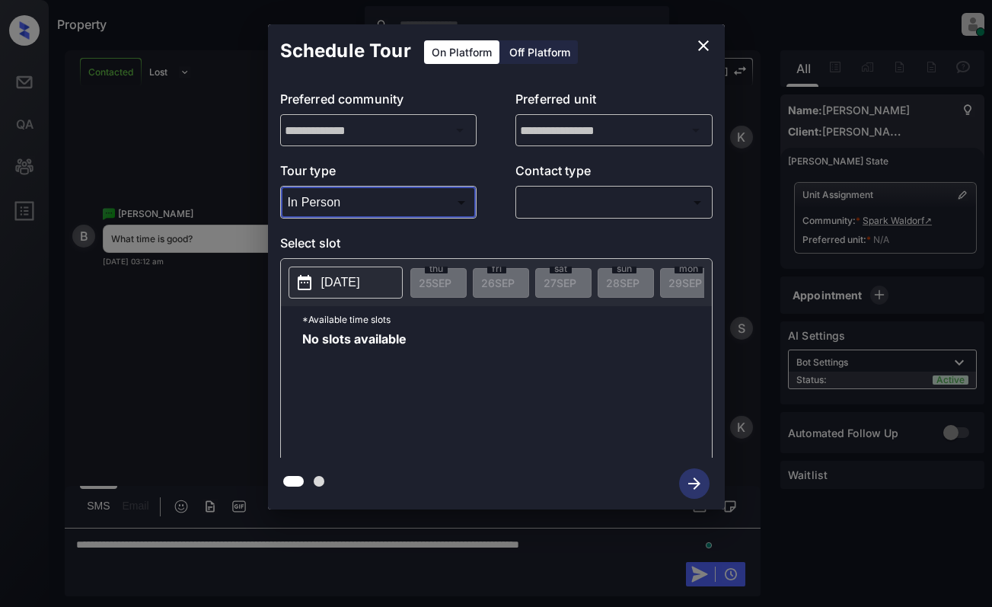
click at [698, 44] on icon "close" at bounding box center [704, 46] width 18 height 18
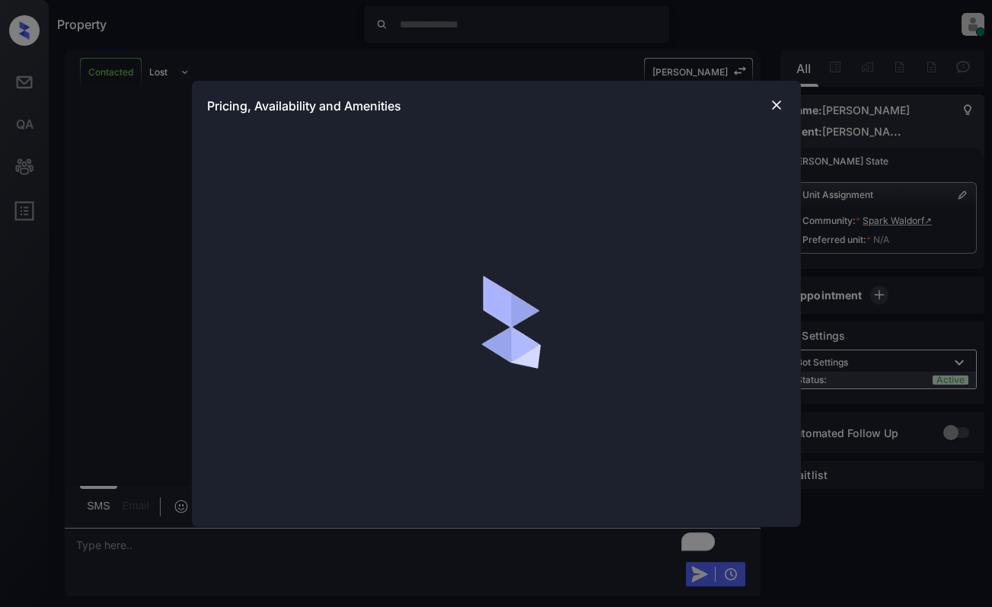
scroll to position [529, 0]
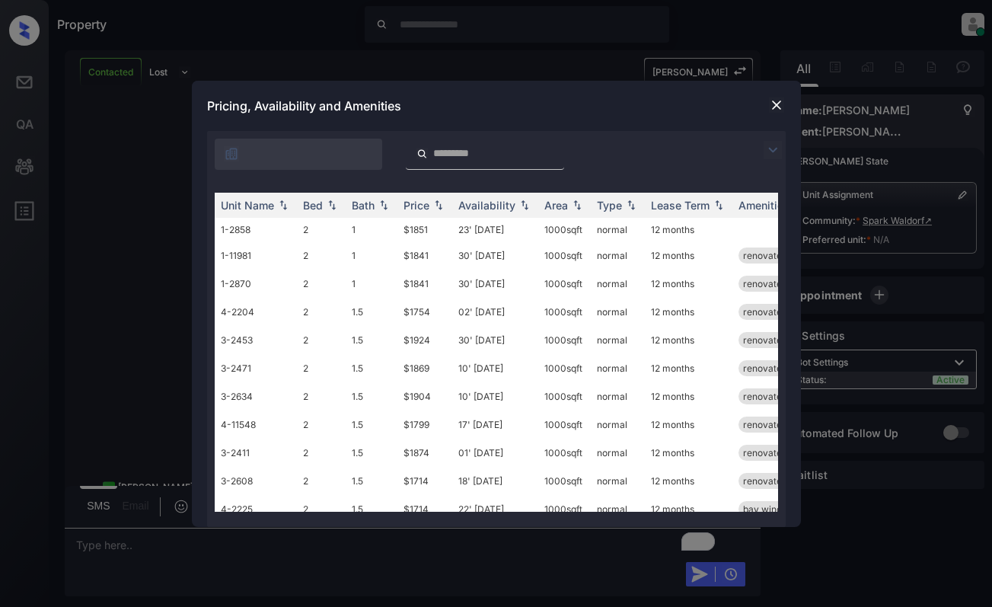
click at [772, 150] on img at bounding box center [773, 150] width 18 height 18
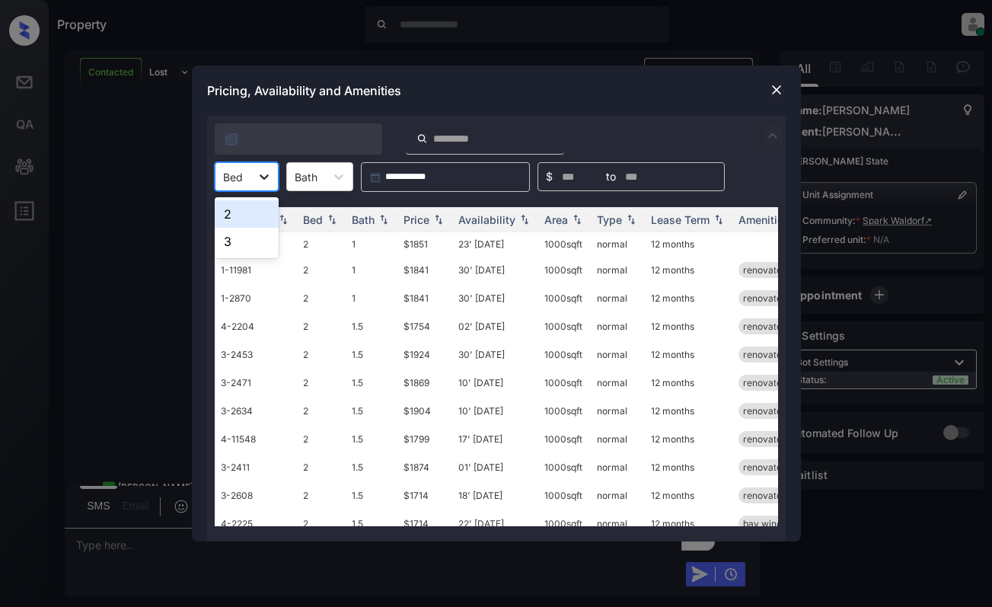
click at [263, 168] on div at bounding box center [264, 176] width 27 height 27
click at [244, 224] on div "2" at bounding box center [247, 213] width 64 height 27
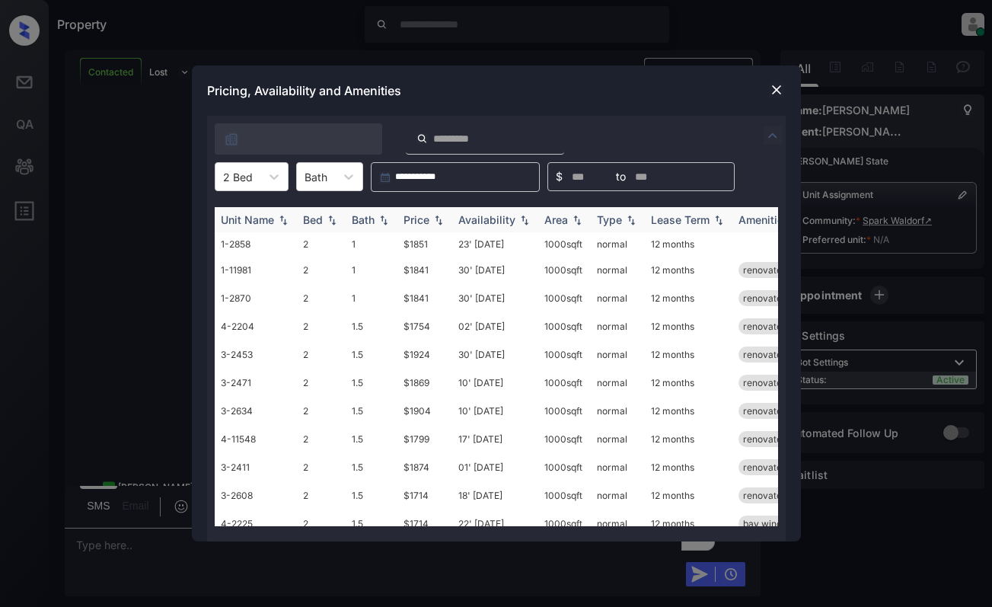
click at [430, 221] on div "Price" at bounding box center [425, 219] width 43 height 13
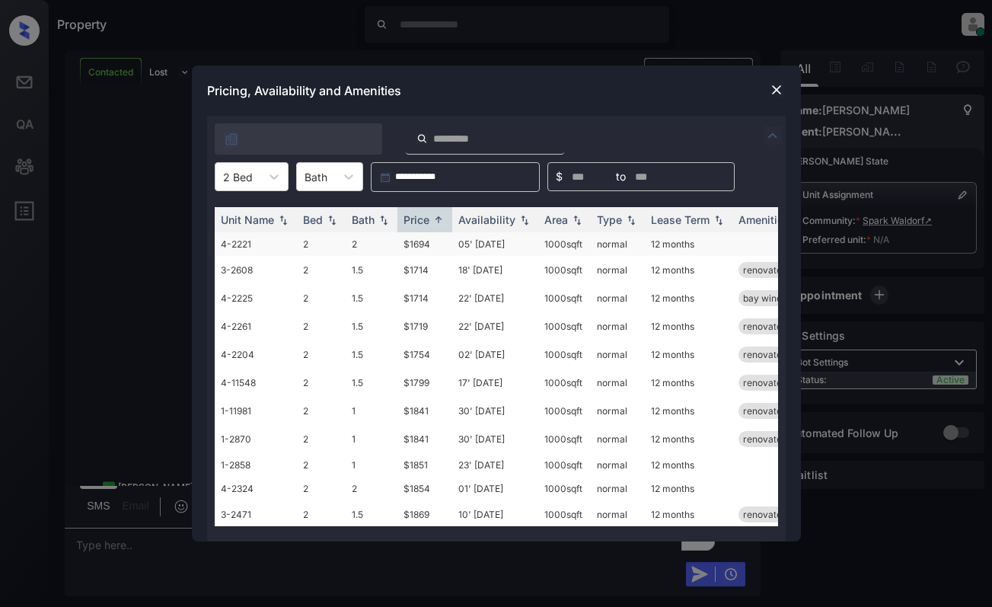
click at [519, 244] on td "05' [DATE]" at bounding box center [495, 244] width 86 height 24
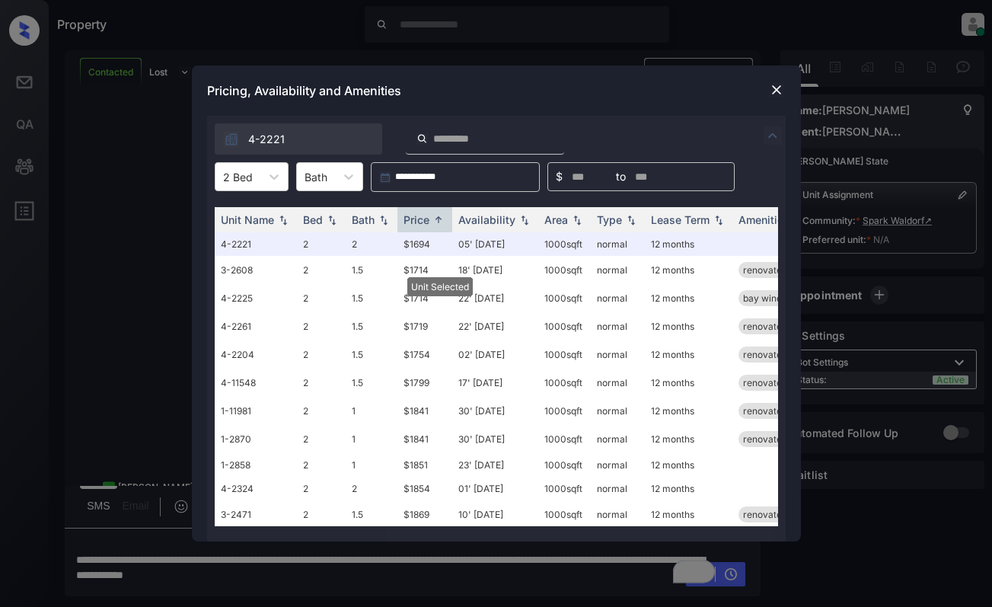
click at [777, 90] on img at bounding box center [776, 89] width 15 height 15
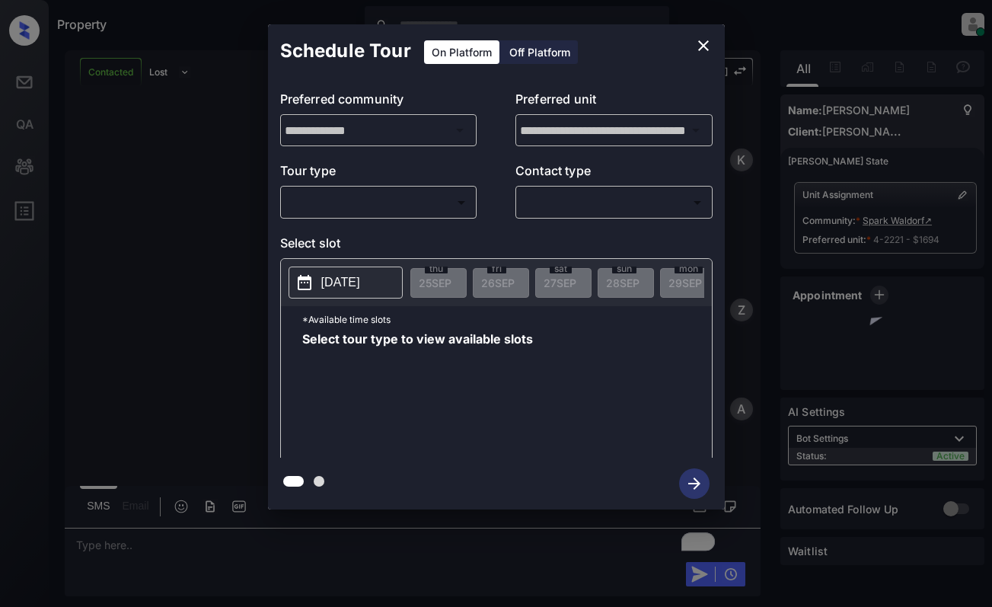
scroll to position [2116, 0]
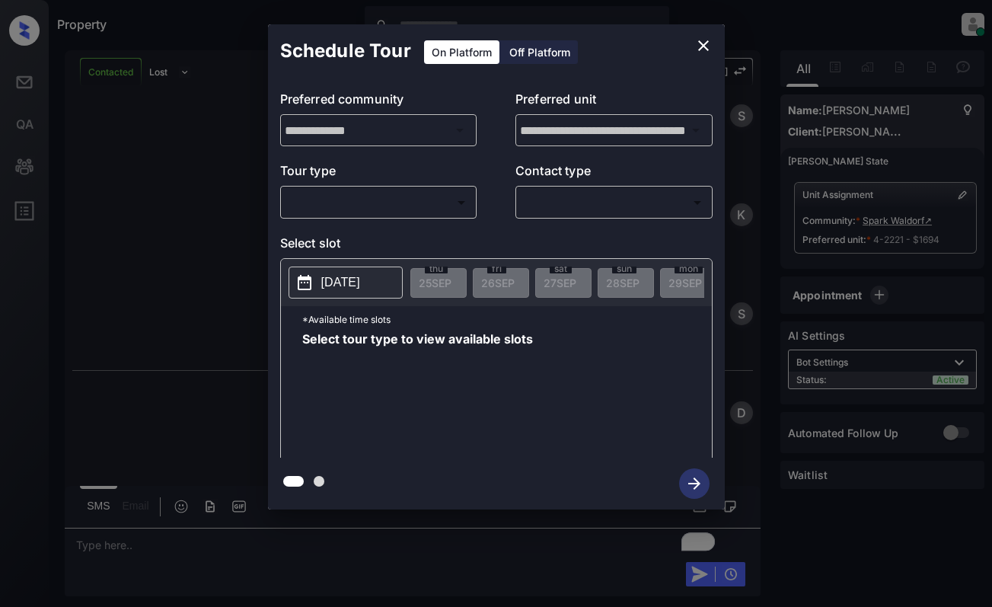
click at [416, 206] on body "Property [PERSON_NAME] Online Set yourself offline Set yourself on break Profil…" at bounding box center [496, 303] width 992 height 607
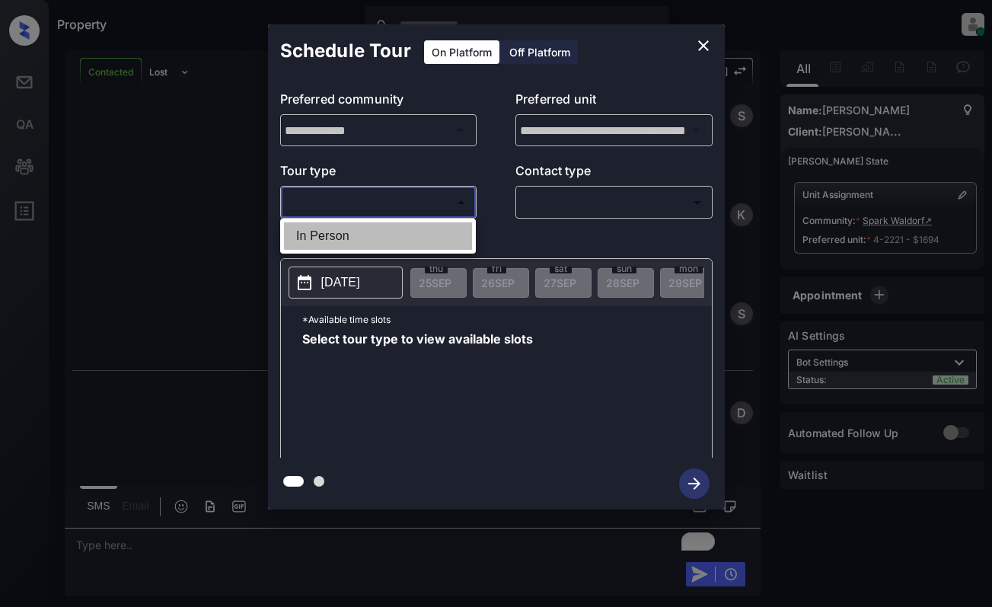
click at [404, 229] on li "In Person" at bounding box center [378, 235] width 188 height 27
type input "********"
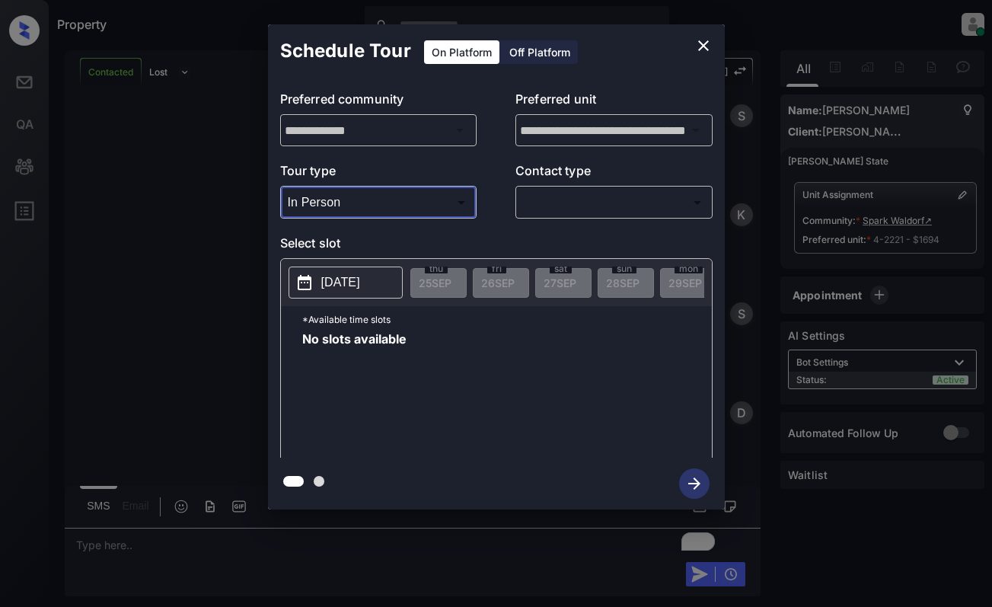
click at [705, 49] on icon "close" at bounding box center [704, 46] width 18 height 18
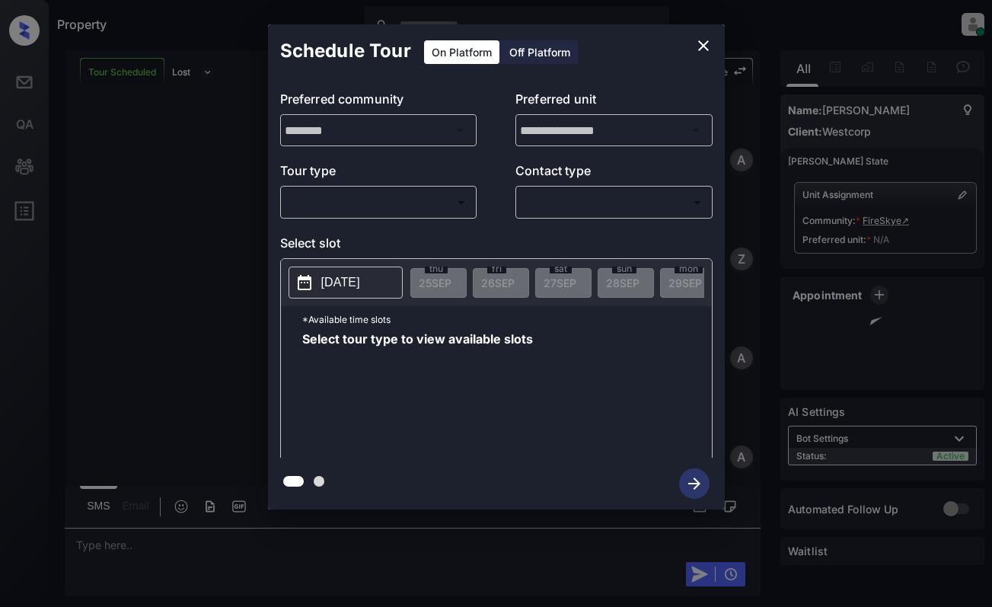
scroll to position [1206, 0]
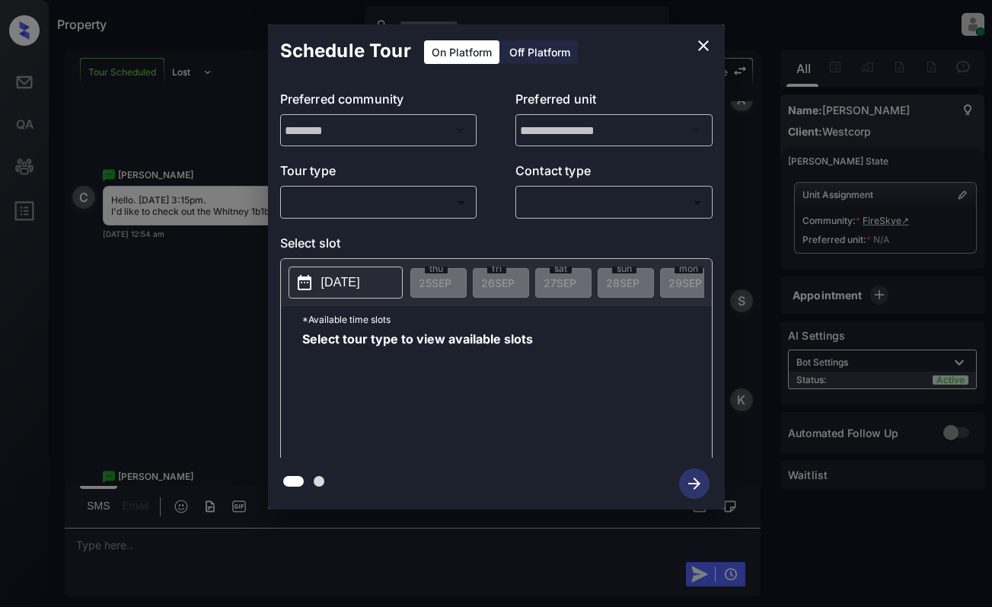
click at [163, 302] on div "**********" at bounding box center [496, 267] width 992 height 534
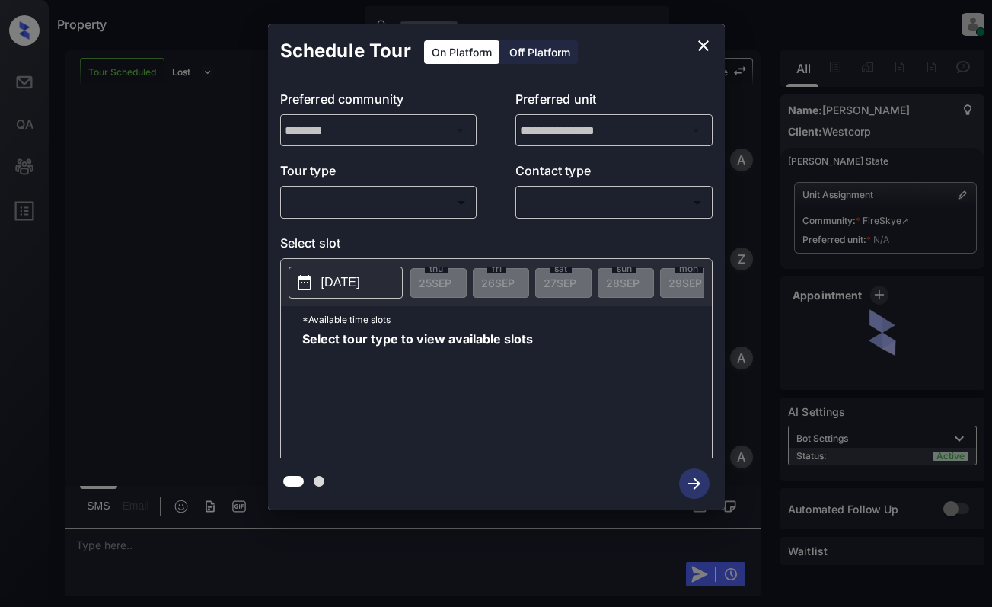
scroll to position [1282, 0]
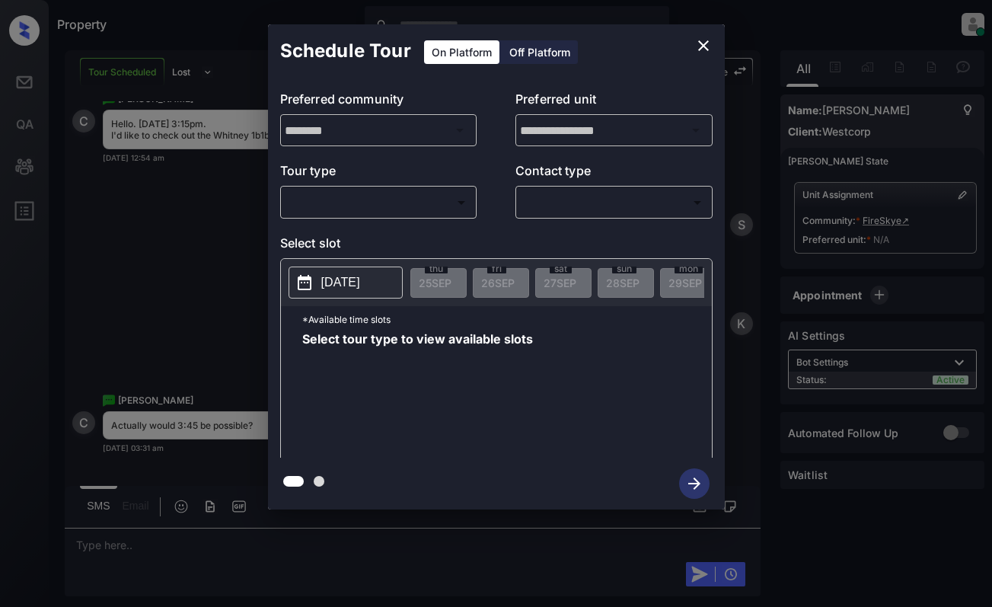
click at [401, 202] on body "Property [PERSON_NAME] Online Set yourself offline Set yourself on break Profil…" at bounding box center [496, 303] width 992 height 607
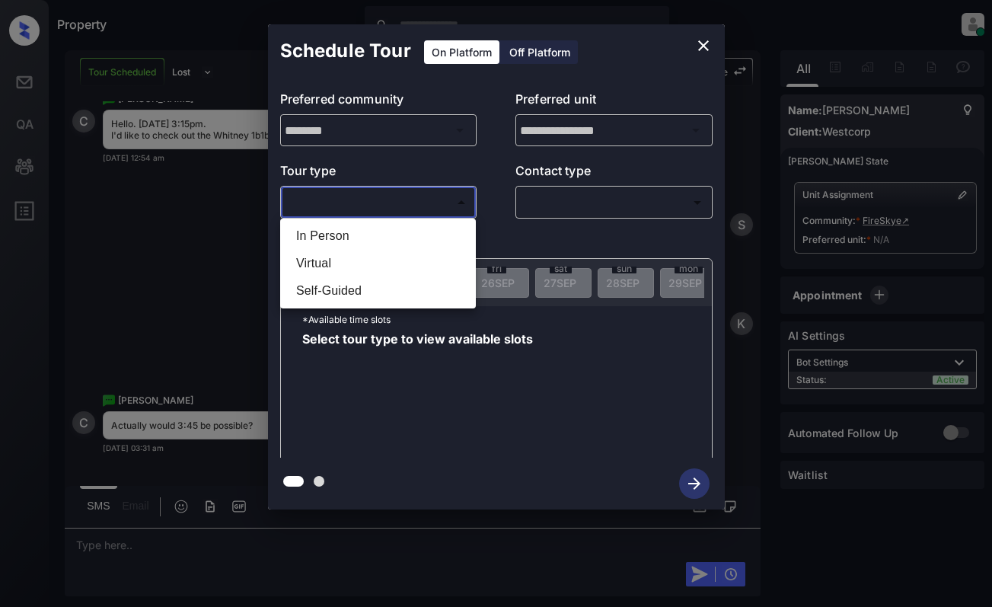
click at [401, 228] on li "In Person" at bounding box center [378, 235] width 188 height 27
type input "********"
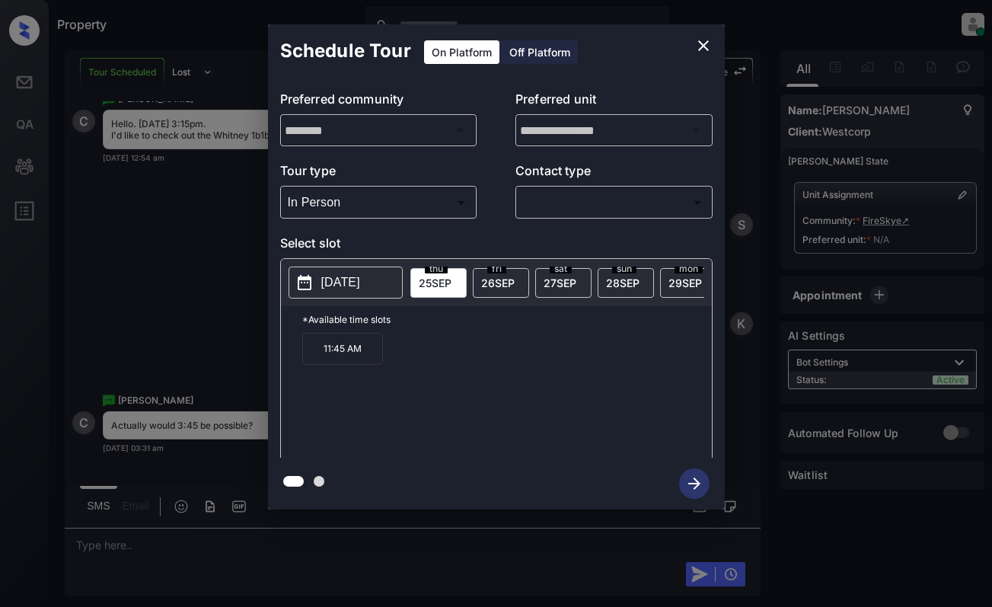
click at [491, 270] on span "fri" at bounding box center [496, 268] width 19 height 9
click at [155, 254] on div "**********" at bounding box center [496, 267] width 992 height 534
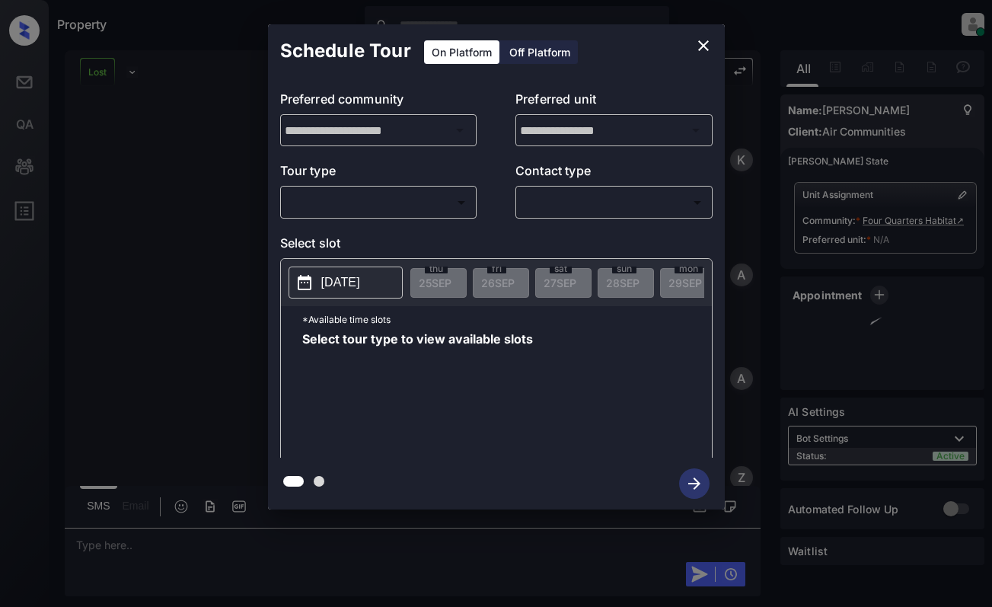
scroll to position [66, 0]
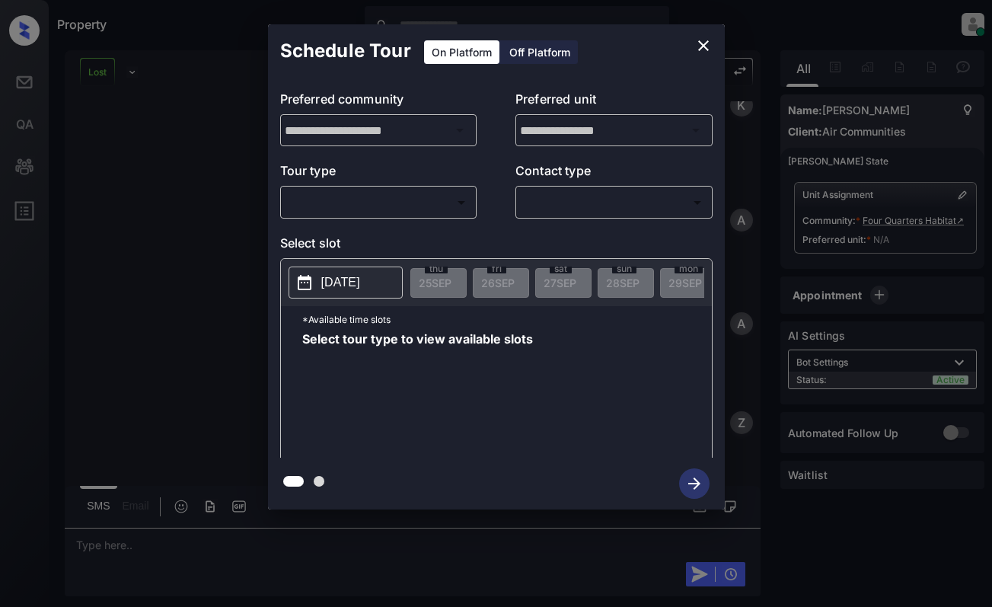
click at [353, 200] on body "Property [PERSON_NAME] Online Set yourself offline Set yourself on break Profil…" at bounding box center [496, 303] width 992 height 607
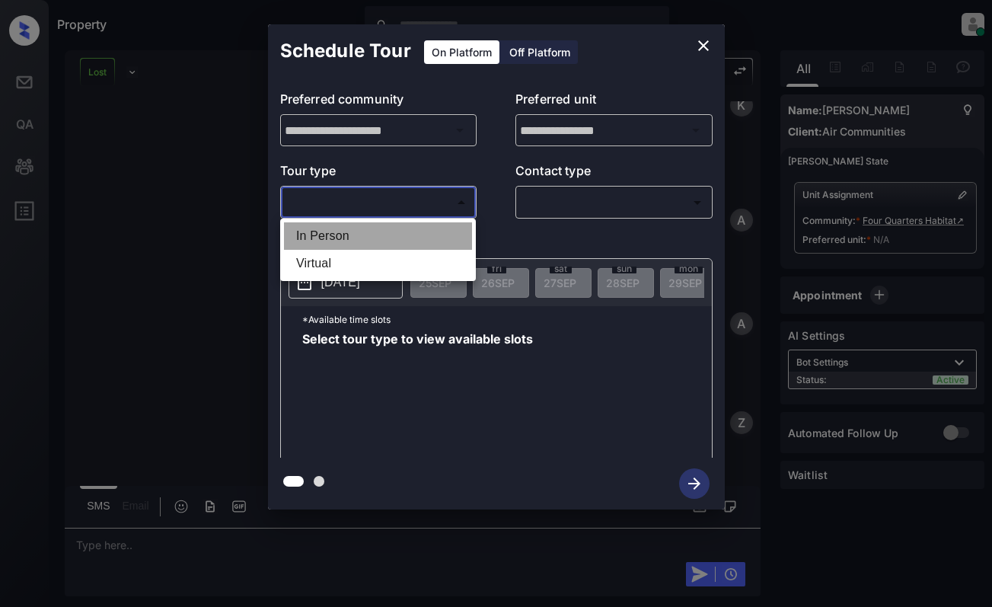
click at [346, 235] on li "In Person" at bounding box center [378, 235] width 188 height 27
type input "********"
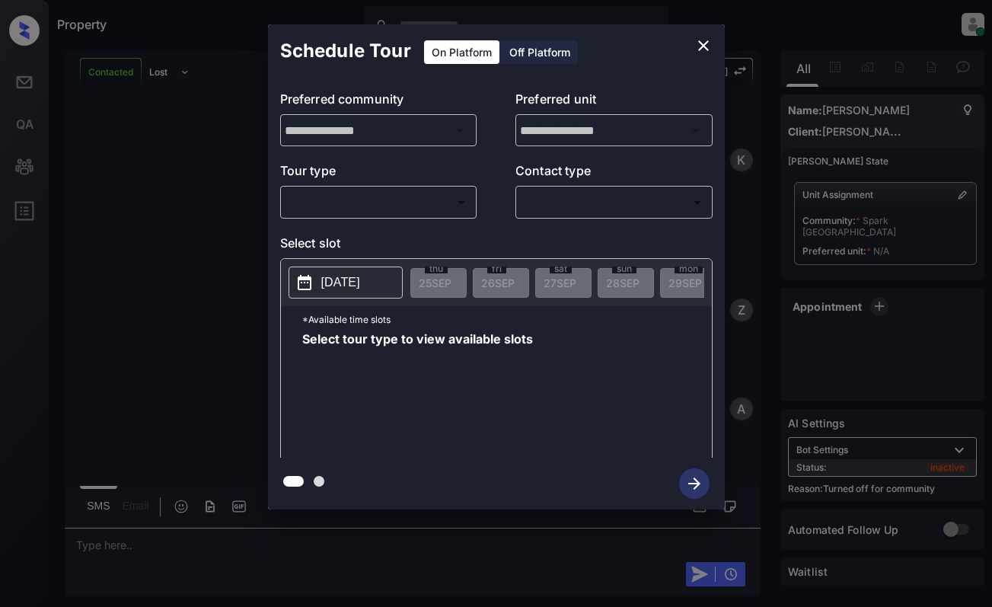
scroll to position [865, 0]
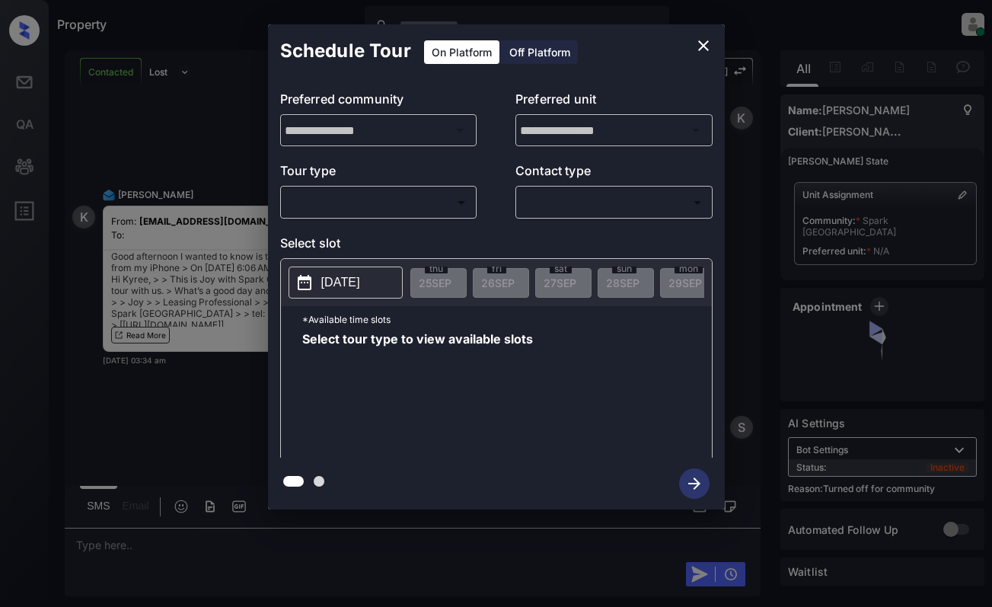
click at [385, 204] on body "Property [PERSON_NAME] Online Set yourself offline Set yourself on break Profil…" at bounding box center [496, 303] width 992 height 607
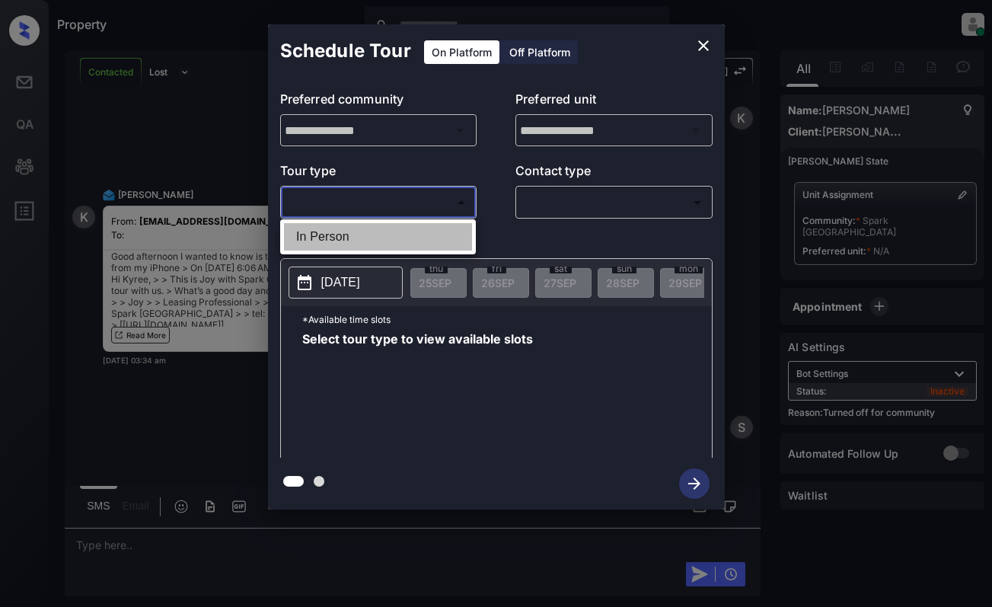
click at [388, 232] on li "In Person" at bounding box center [378, 236] width 188 height 27
type input "********"
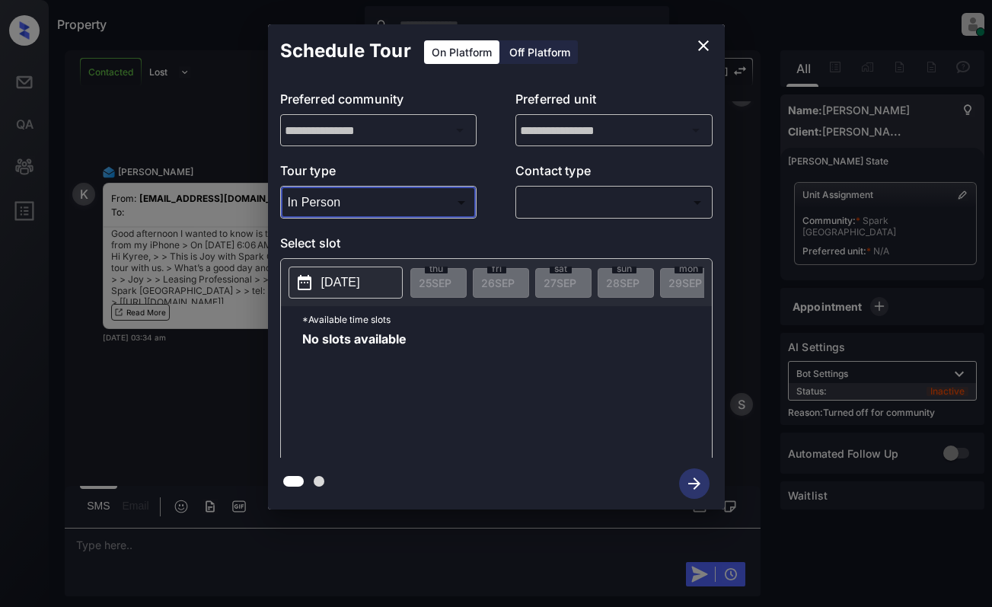
click at [710, 41] on icon "close" at bounding box center [704, 46] width 18 height 18
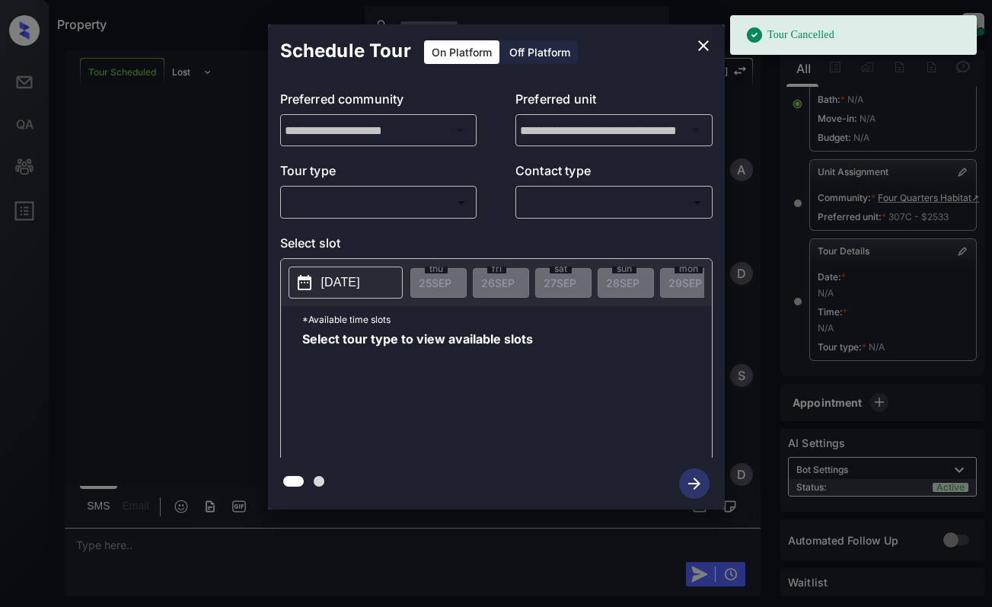
scroll to position [163, 0]
click at [335, 184] on p "Tour type" at bounding box center [378, 173] width 197 height 24
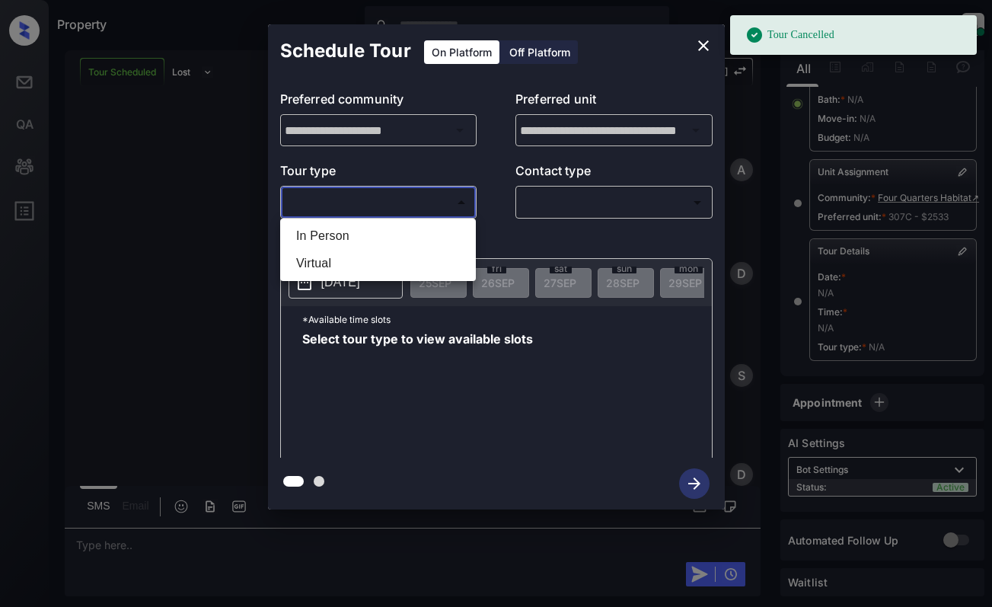
click at [348, 202] on body "Tour Cancelled Property [PERSON_NAME] Online Set yourself offline Set yourself …" at bounding box center [496, 303] width 992 height 607
click at [355, 233] on li "In Person" at bounding box center [378, 235] width 188 height 27
type input "********"
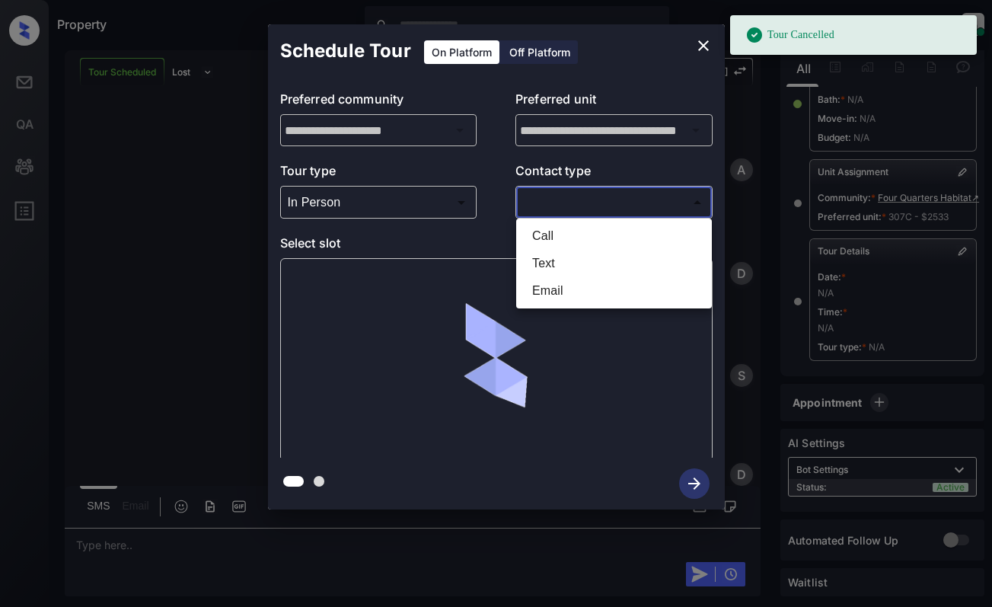
click at [539, 192] on body "Tour Cancelled Property [PERSON_NAME] Online Set yourself offline Set yourself …" at bounding box center [496, 303] width 992 height 607
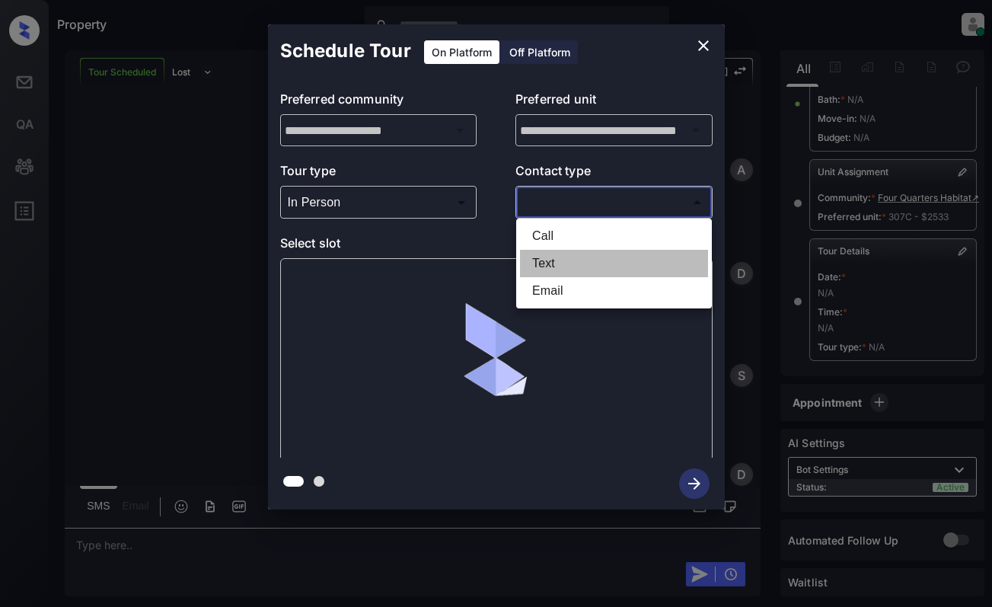
click at [570, 255] on li "Text" at bounding box center [614, 263] width 188 height 27
type input "****"
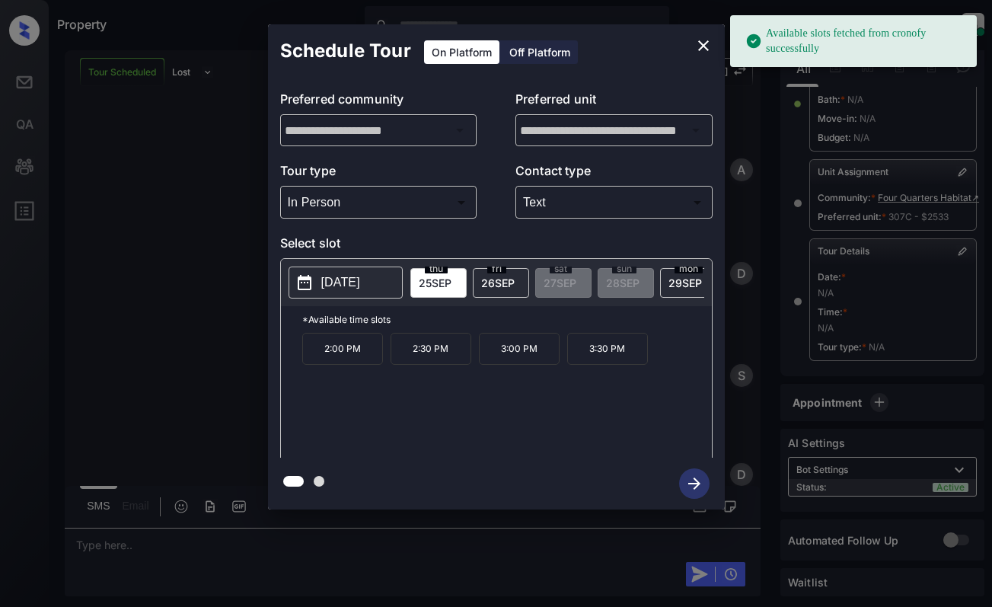
click at [348, 356] on p "2:00 PM" at bounding box center [342, 349] width 81 height 32
click at [692, 477] on icon "button" at bounding box center [694, 483] width 30 height 30
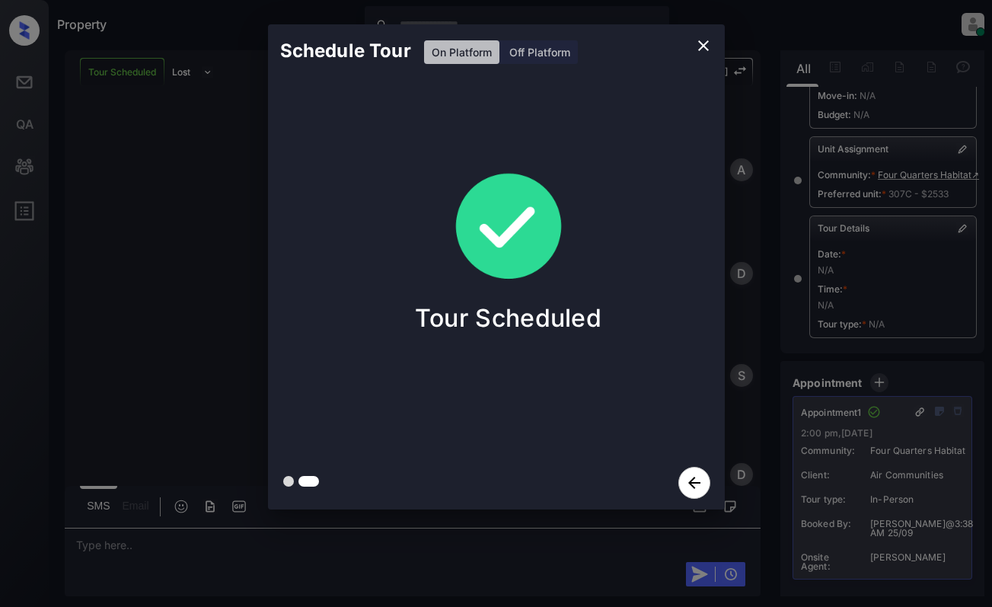
scroll to position [305, 0]
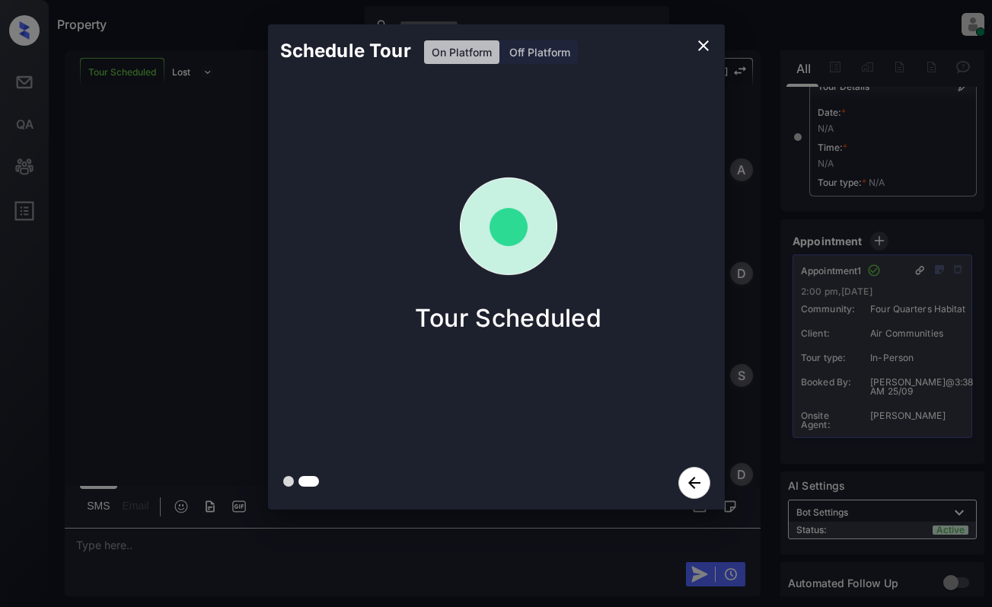
click at [190, 222] on div "Schedule Tour On Platform Off Platform Tour Scheduled" at bounding box center [496, 267] width 992 height 534
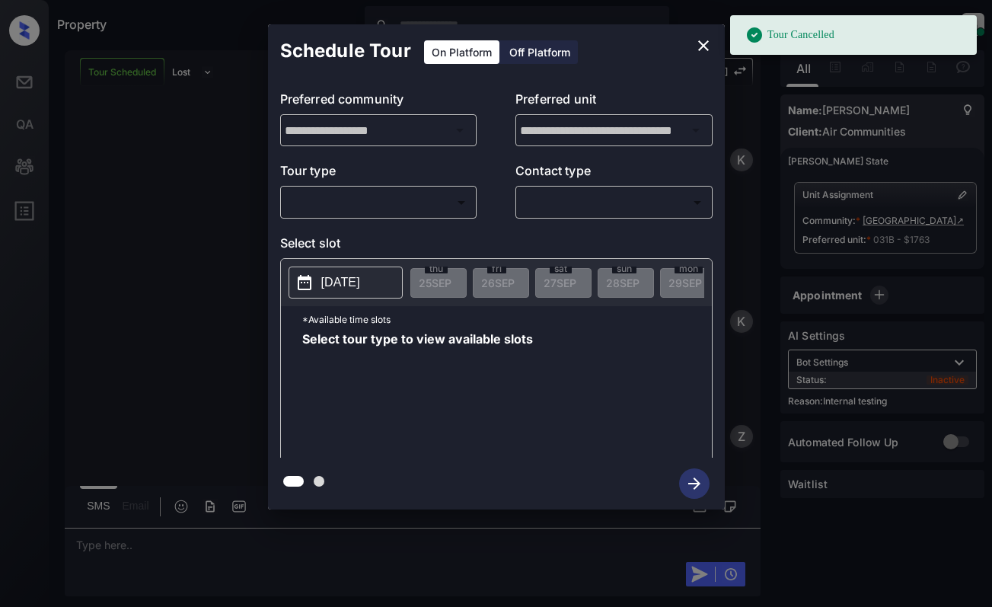
click at [385, 206] on body "Tour Cancelled Property Dominic Ceralde Online Set yourself offline Set yoursel…" at bounding box center [496, 303] width 992 height 607
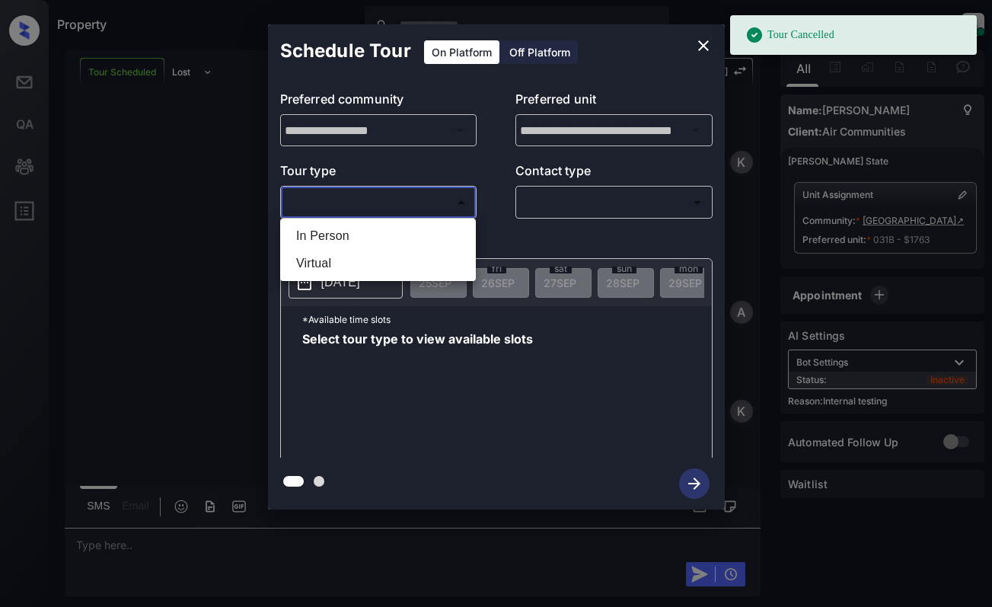
click at [401, 244] on li "In Person" at bounding box center [378, 235] width 188 height 27
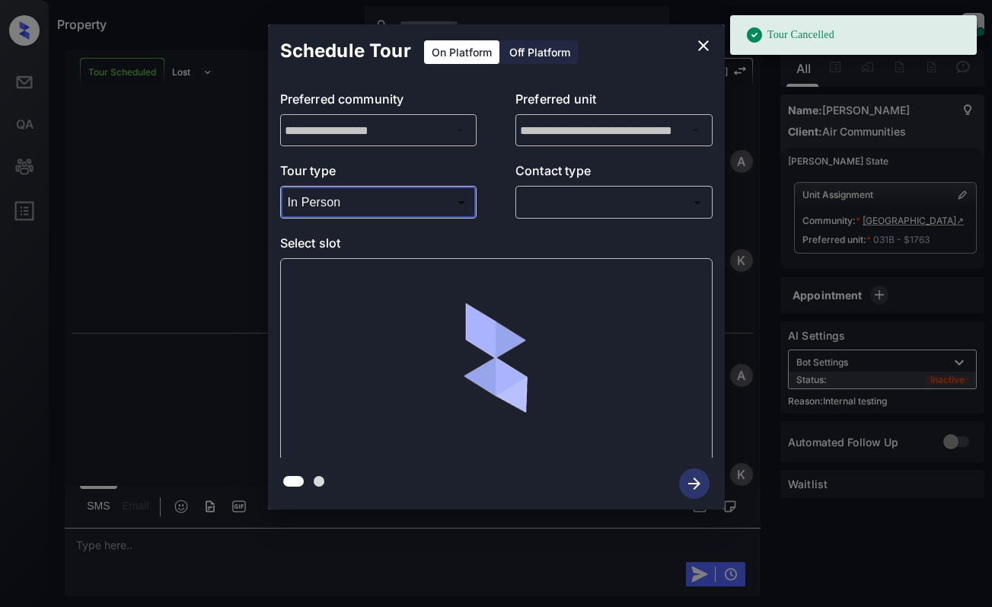
scroll to position [10499, 0]
click at [437, 194] on body "Tour Cancelled Property Dominic Ceralde Online Set yourself offline Set yoursel…" at bounding box center [496, 303] width 992 height 607
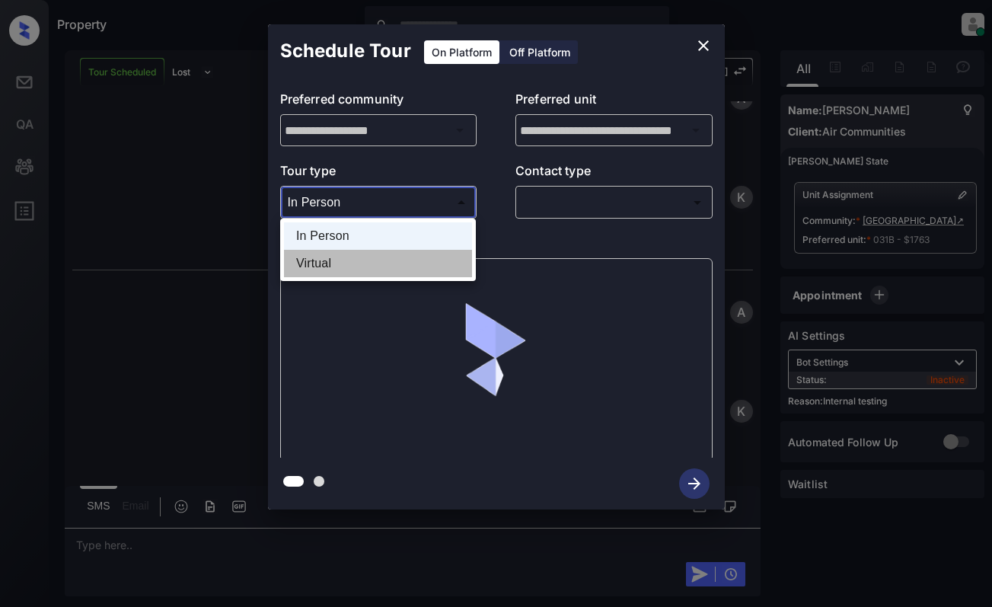
click at [417, 263] on li "Virtual" at bounding box center [378, 263] width 188 height 27
type input "*******"
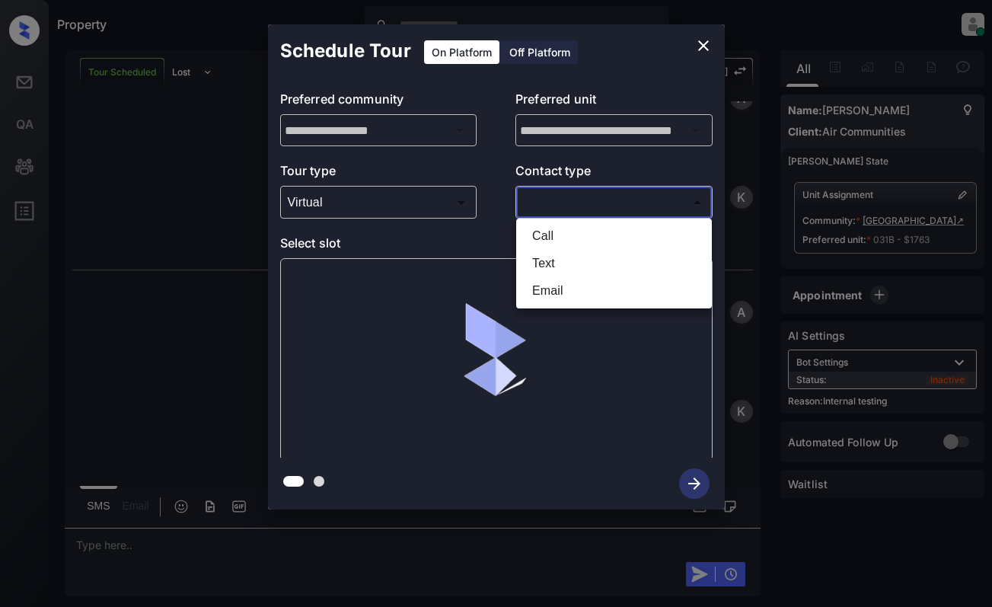
click at [587, 200] on body "Property Dominic Ceralde Online Set yourself offline Set yourself on break Prof…" at bounding box center [496, 303] width 992 height 607
click at [575, 266] on li "Text" at bounding box center [614, 263] width 188 height 27
type input "****"
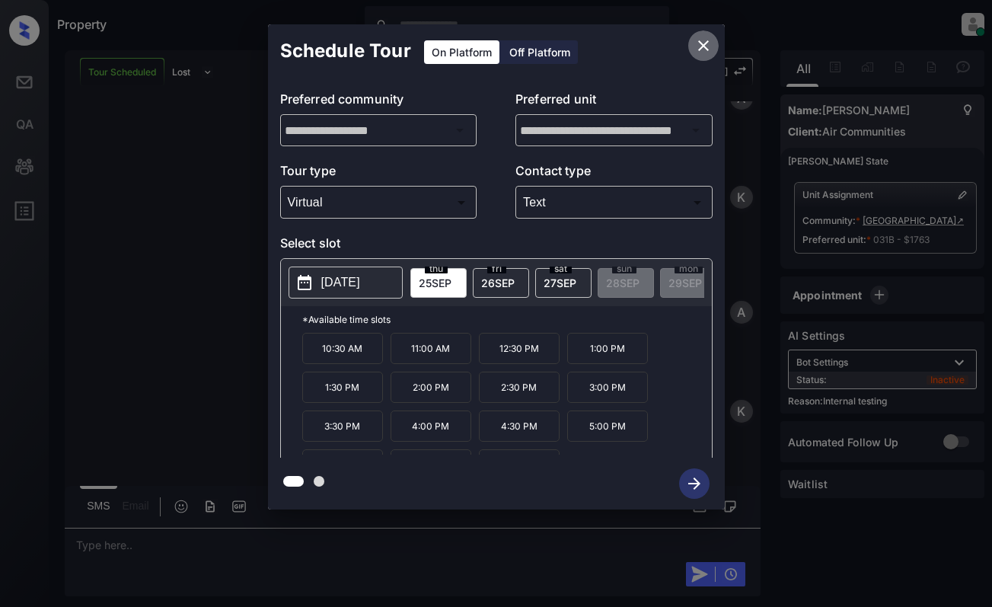
click at [701, 50] on icon "close" at bounding box center [704, 46] width 18 height 18
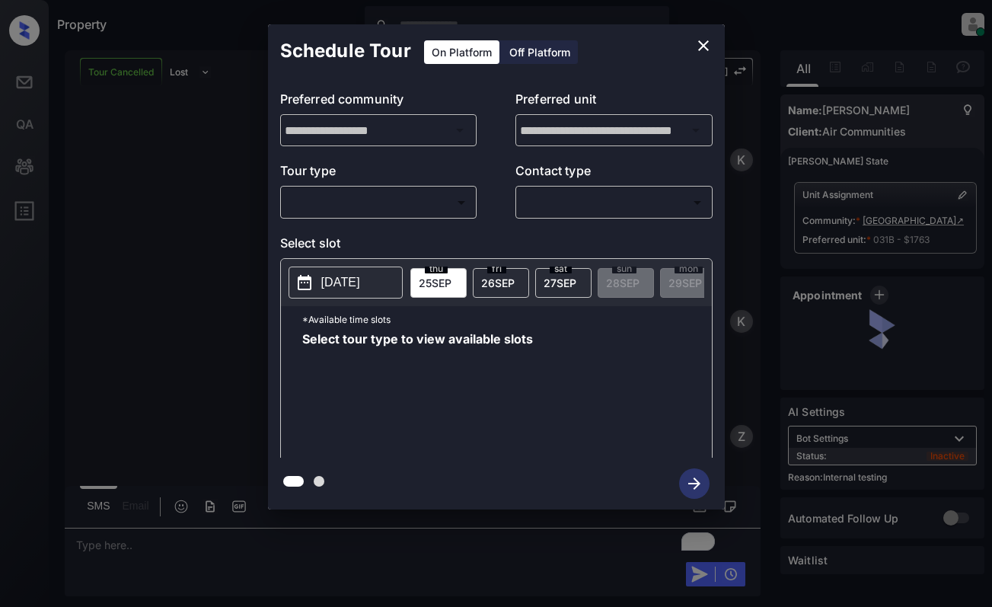
scroll to position [10898, 0]
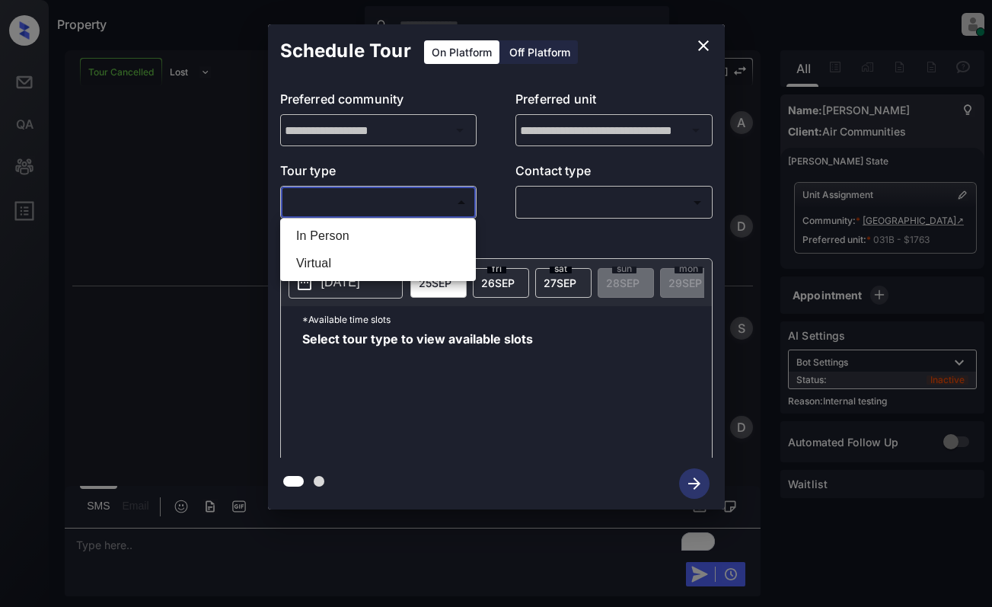
click at [404, 200] on body "Property [PERSON_NAME] Online Set yourself offline Set yourself on break Profil…" at bounding box center [496, 303] width 992 height 607
click at [399, 260] on li "Virtual" at bounding box center [378, 263] width 188 height 27
type input "*******"
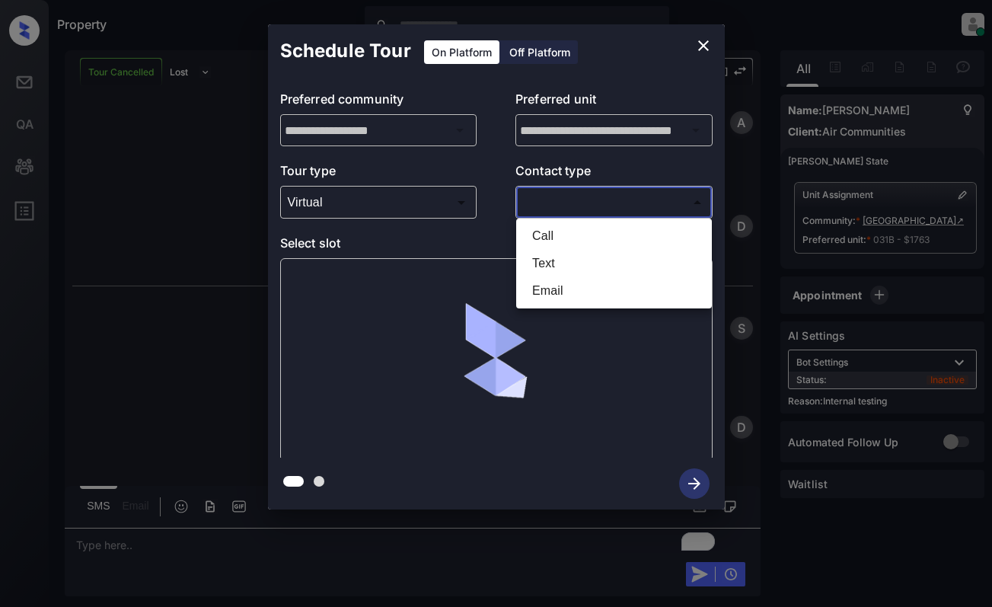
click at [597, 200] on body "Property [PERSON_NAME] Online Set yourself offline Set yourself on break Profil…" at bounding box center [496, 303] width 992 height 607
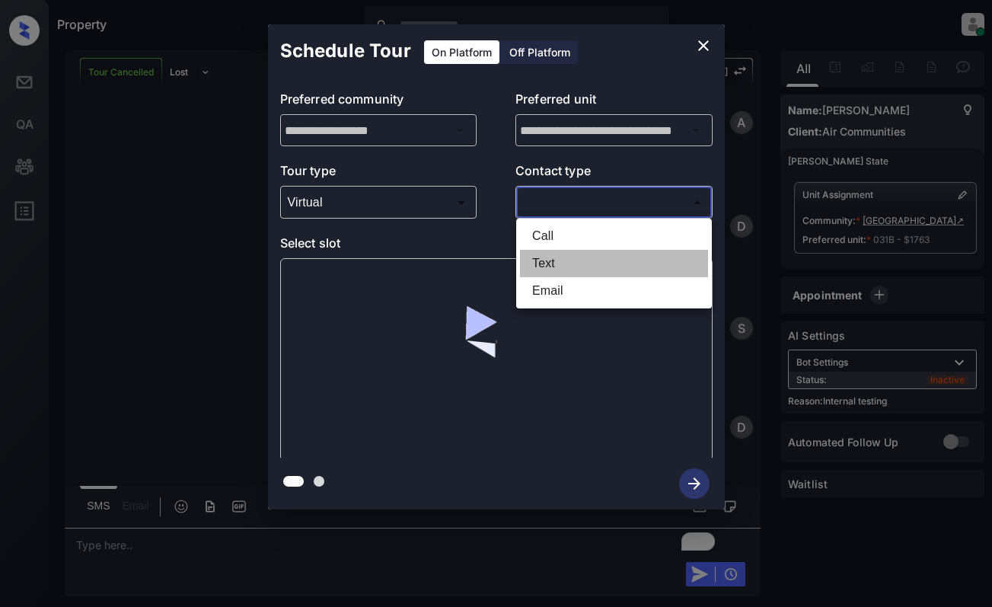
click at [588, 260] on li "Text" at bounding box center [614, 263] width 188 height 27
type input "****"
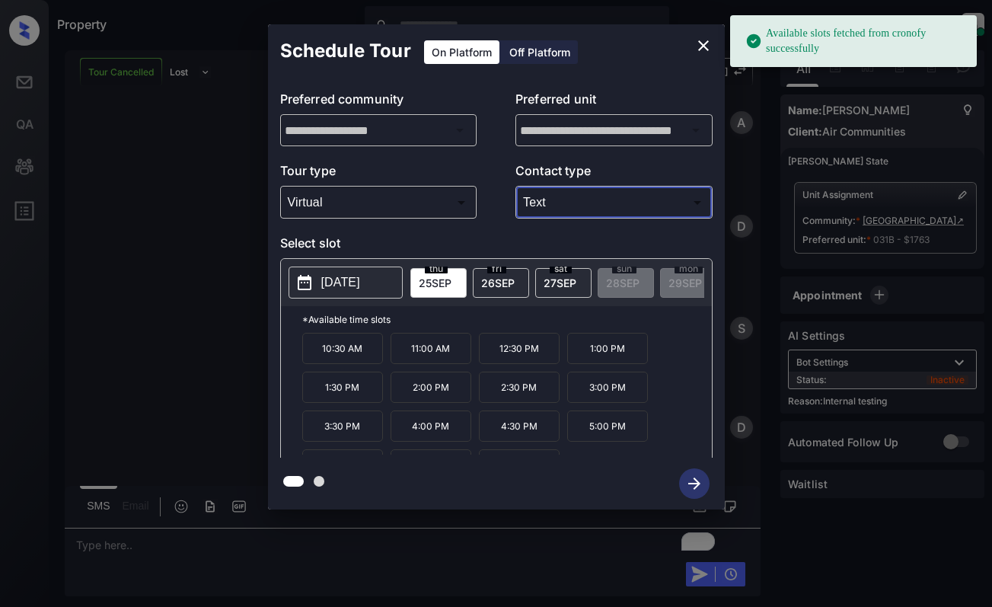
click at [439, 277] on span "[DATE]" at bounding box center [435, 282] width 33 height 13
click at [338, 348] on p "10:30 AM" at bounding box center [342, 348] width 81 height 31
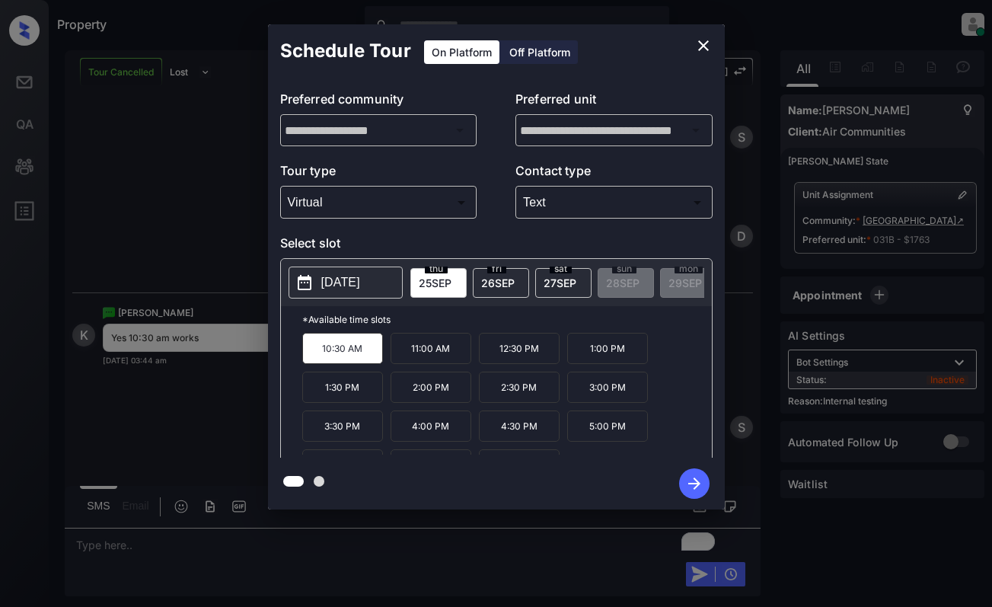
scroll to position [11089, 0]
click at [692, 482] on icon "button" at bounding box center [694, 483] width 30 height 30
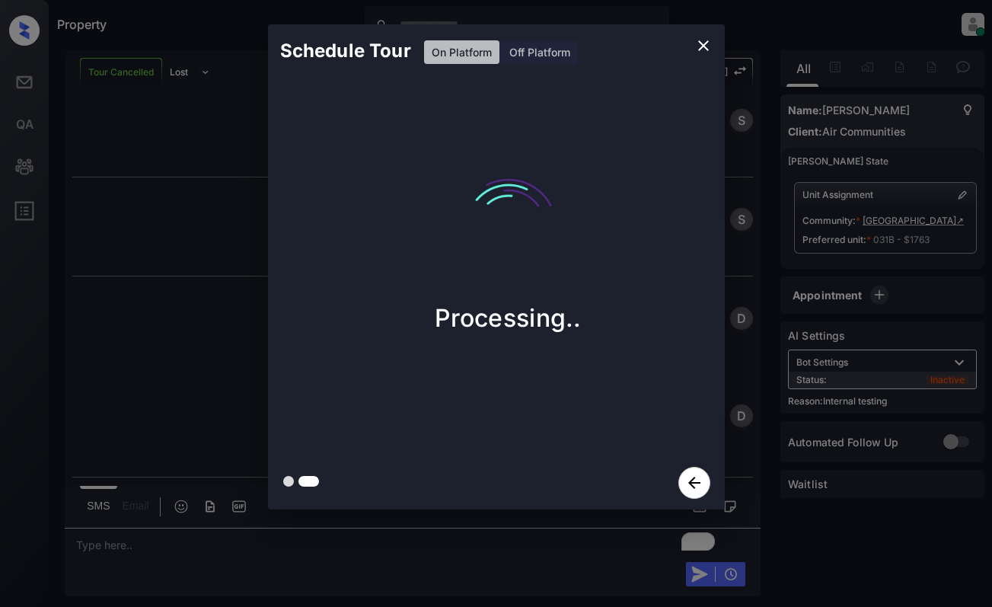
scroll to position [11389, 0]
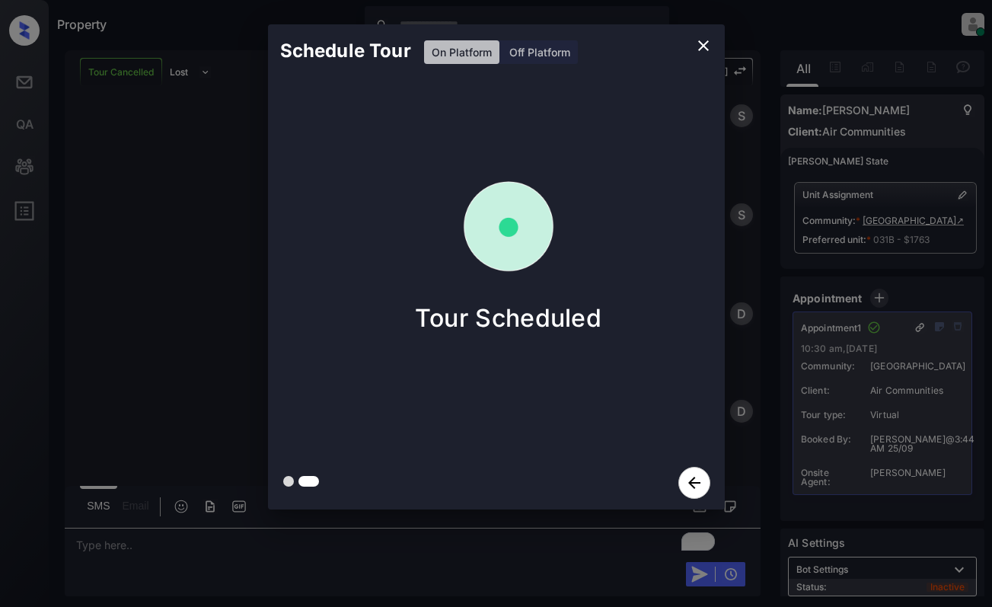
click at [209, 251] on div "Schedule Tour On Platform Off Platform Tour Scheduled" at bounding box center [496, 267] width 992 height 534
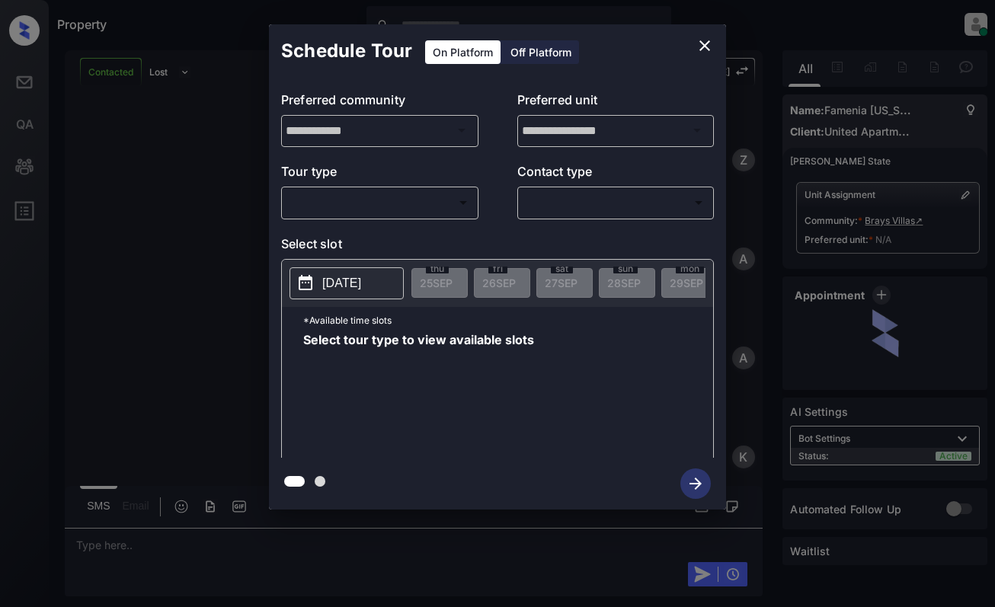
scroll to position [305, 0]
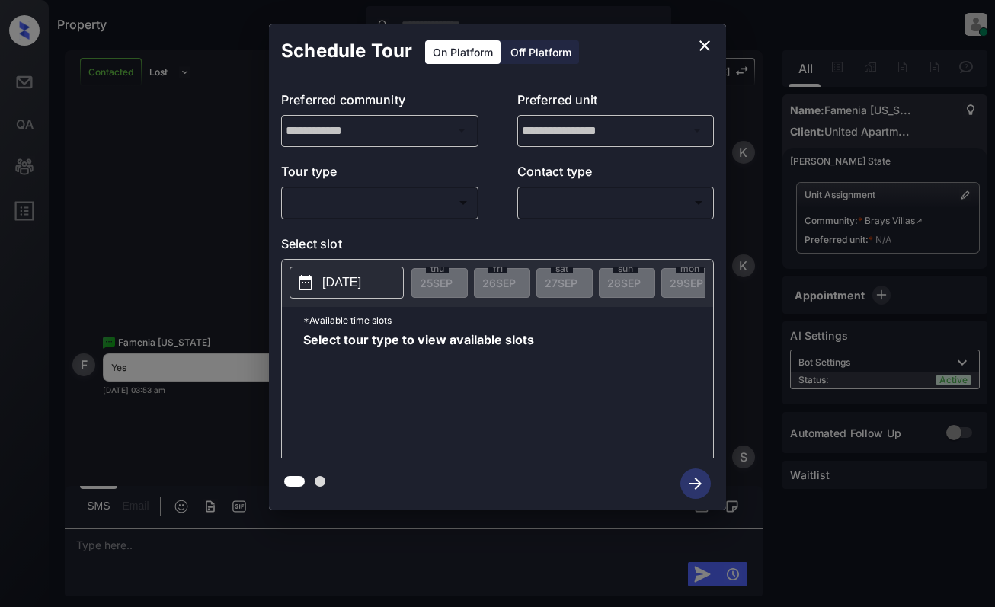
click at [420, 206] on body "Property Dominic Ceralde Online Set yourself offline Set yourself on break Prof…" at bounding box center [497, 303] width 995 height 607
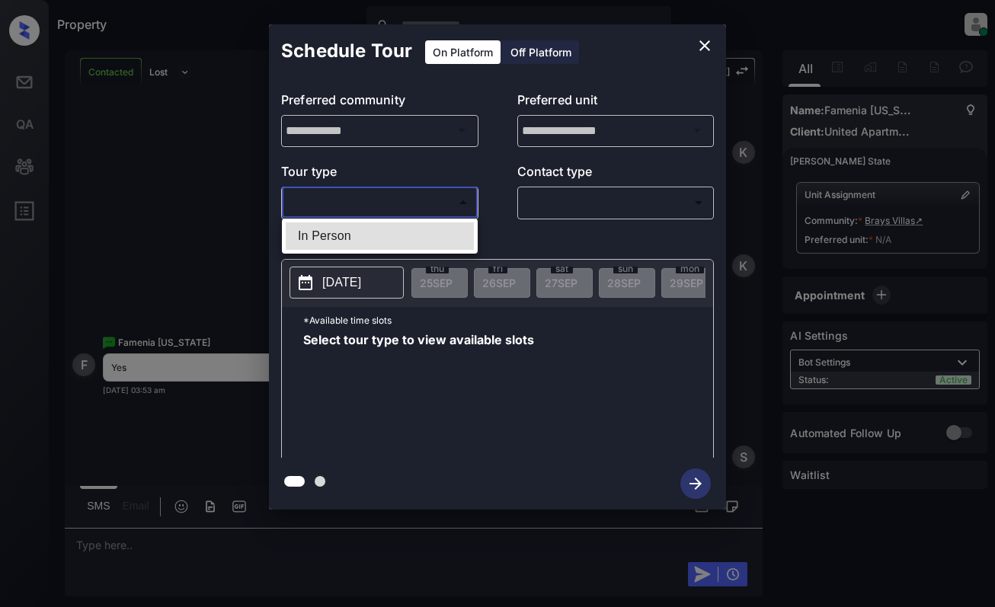
click at [418, 233] on li "In Person" at bounding box center [380, 235] width 188 height 27
type input "********"
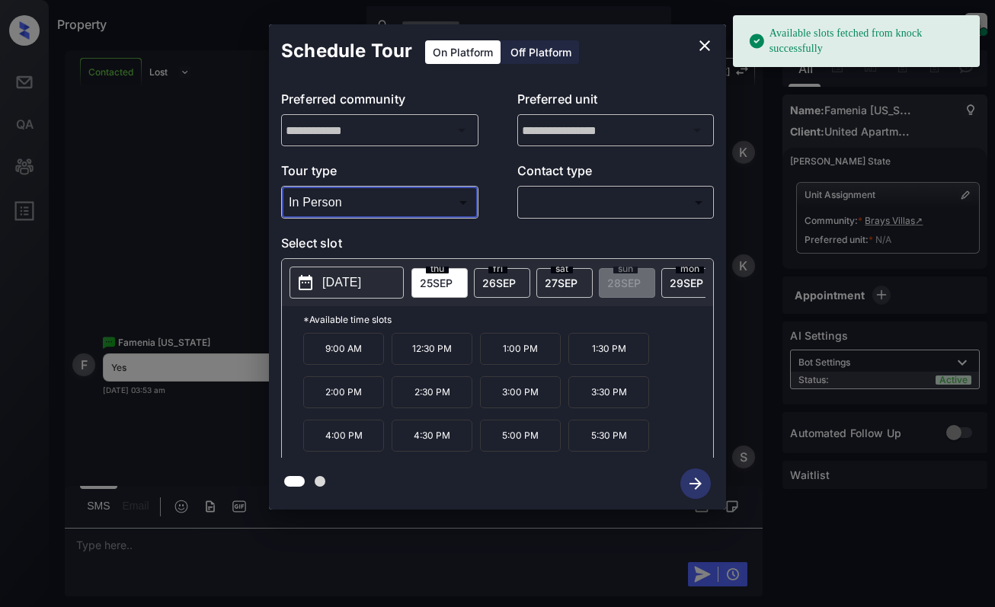
click at [356, 289] on p "2025-09-25" at bounding box center [341, 282] width 39 height 18
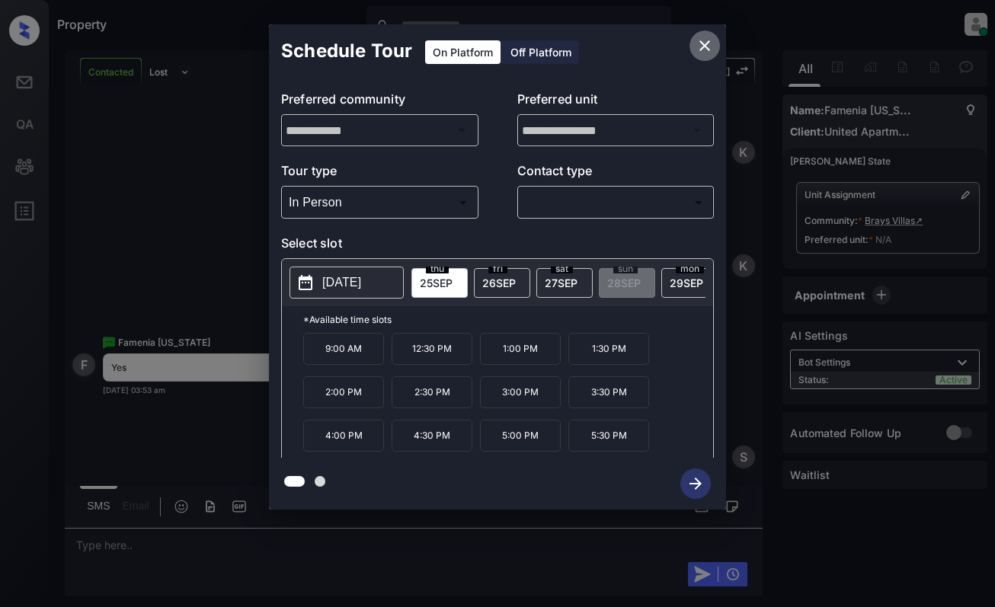
click at [706, 44] on icon "close" at bounding box center [704, 45] width 11 height 11
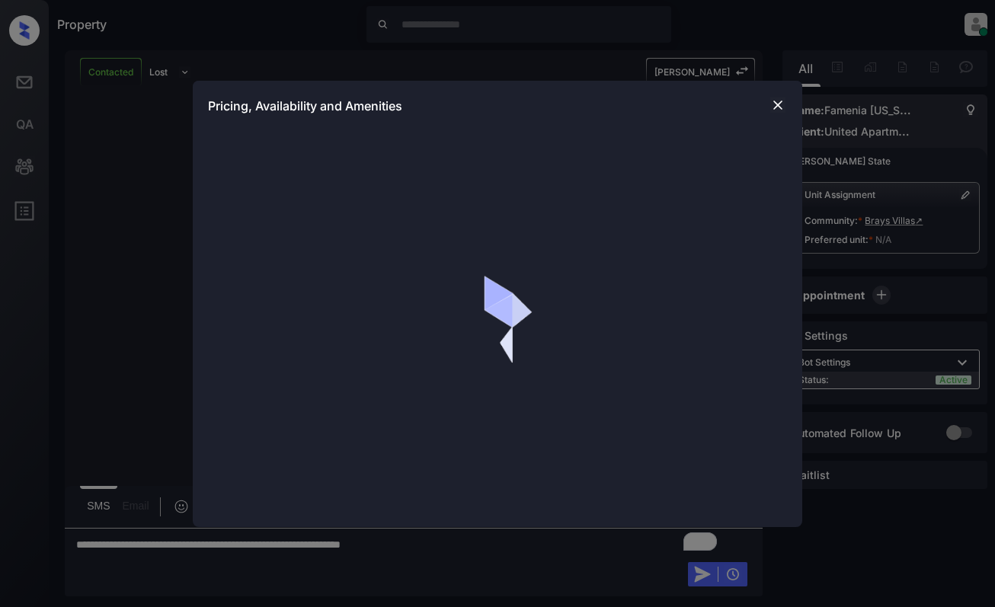
scroll to position [445, 0]
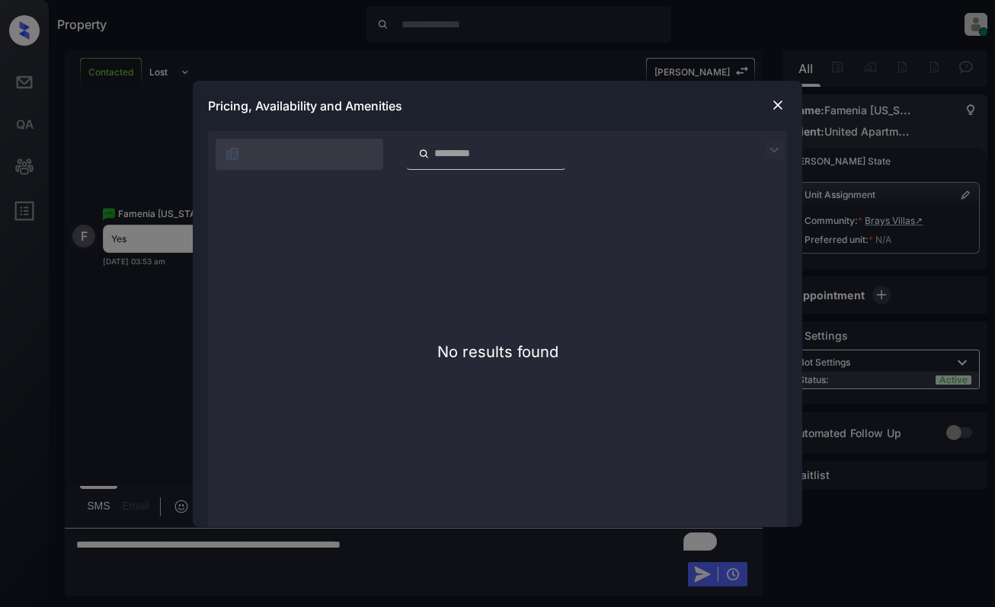
click at [777, 105] on img at bounding box center [777, 104] width 15 height 15
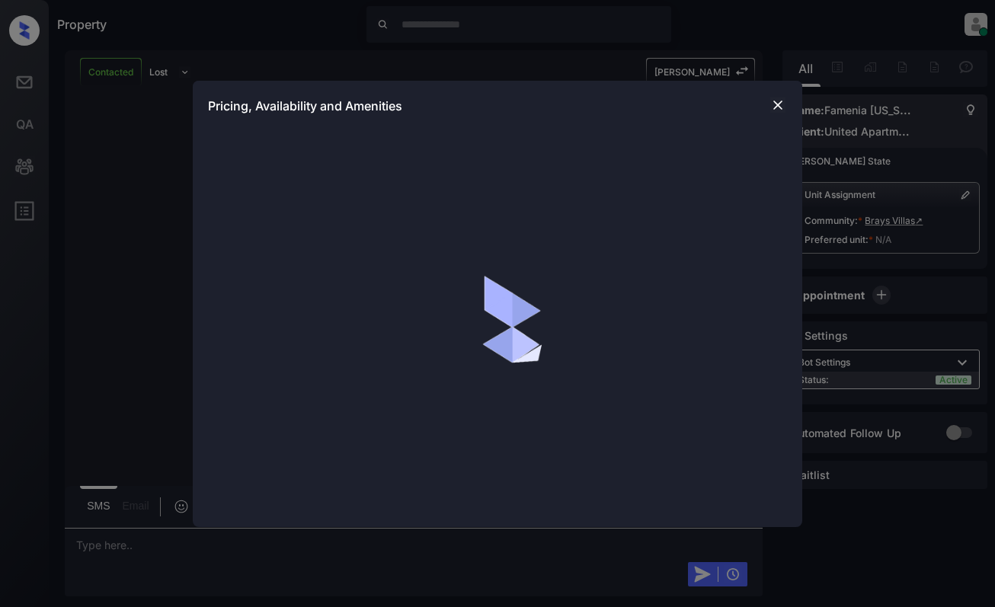
scroll to position [1222, 0]
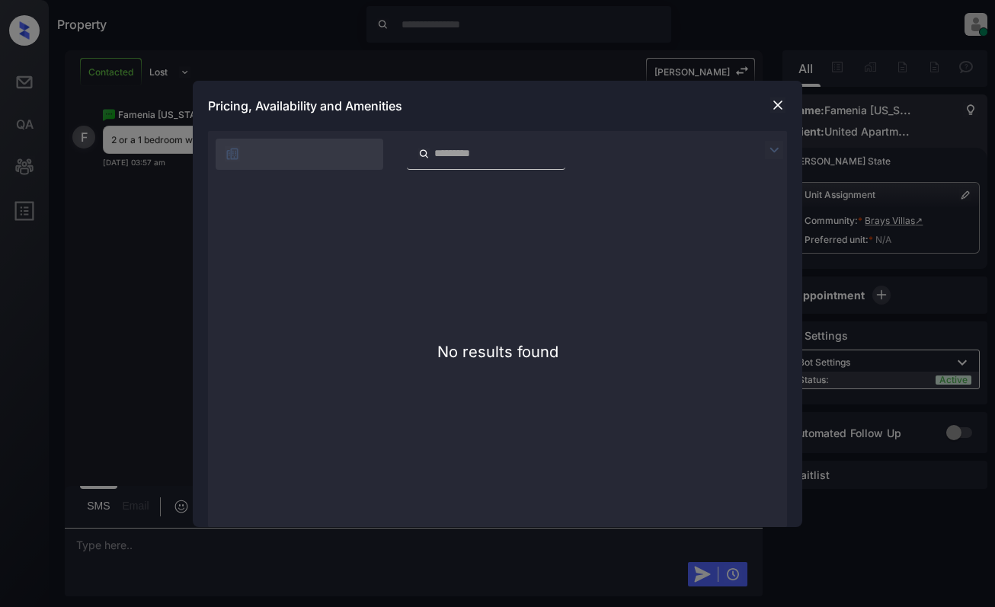
click at [778, 102] on img at bounding box center [777, 104] width 15 height 15
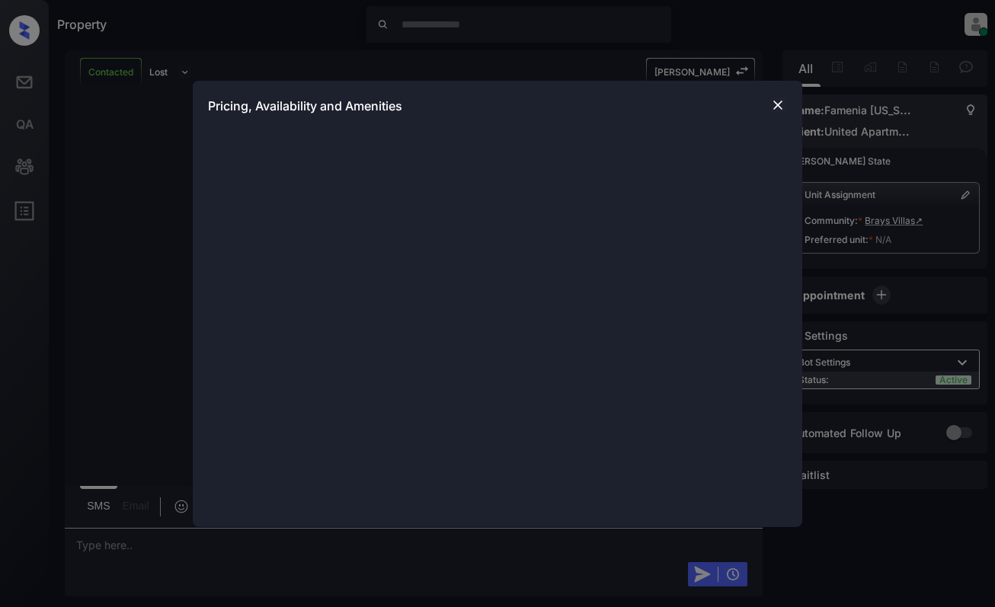
scroll to position [917, 0]
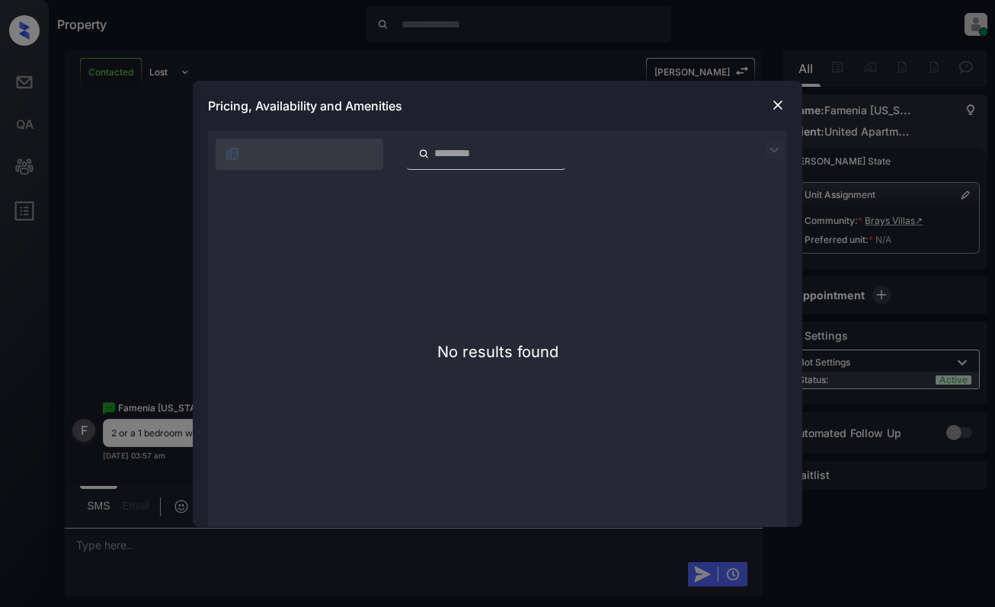
click at [779, 103] on img at bounding box center [777, 104] width 15 height 15
